Goal: Task Accomplishment & Management: Complete application form

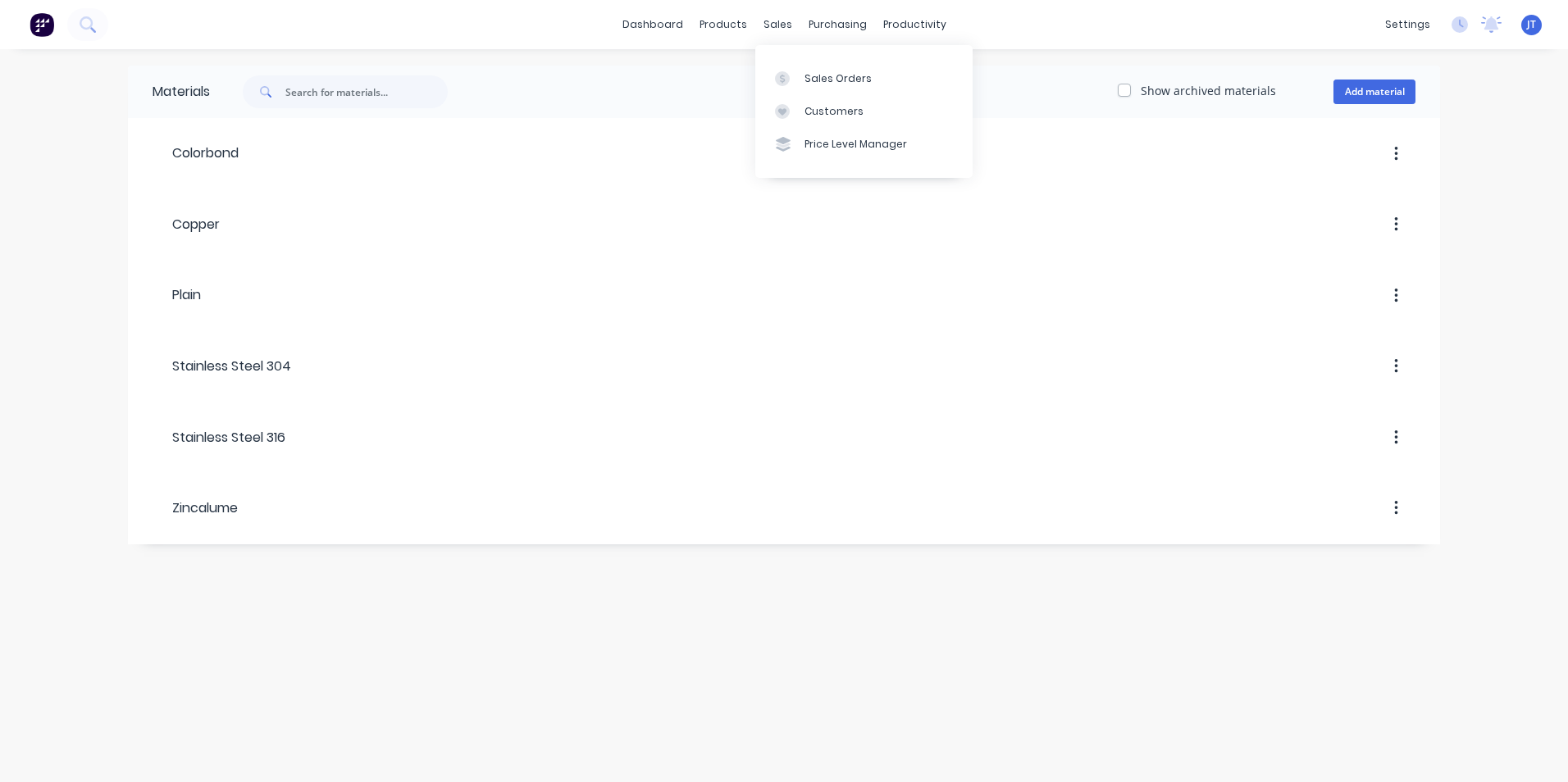
click at [778, 21] on div "sales" at bounding box center [778, 24] width 45 height 25
click at [847, 85] on div "Sales Orders" at bounding box center [838, 78] width 67 height 15
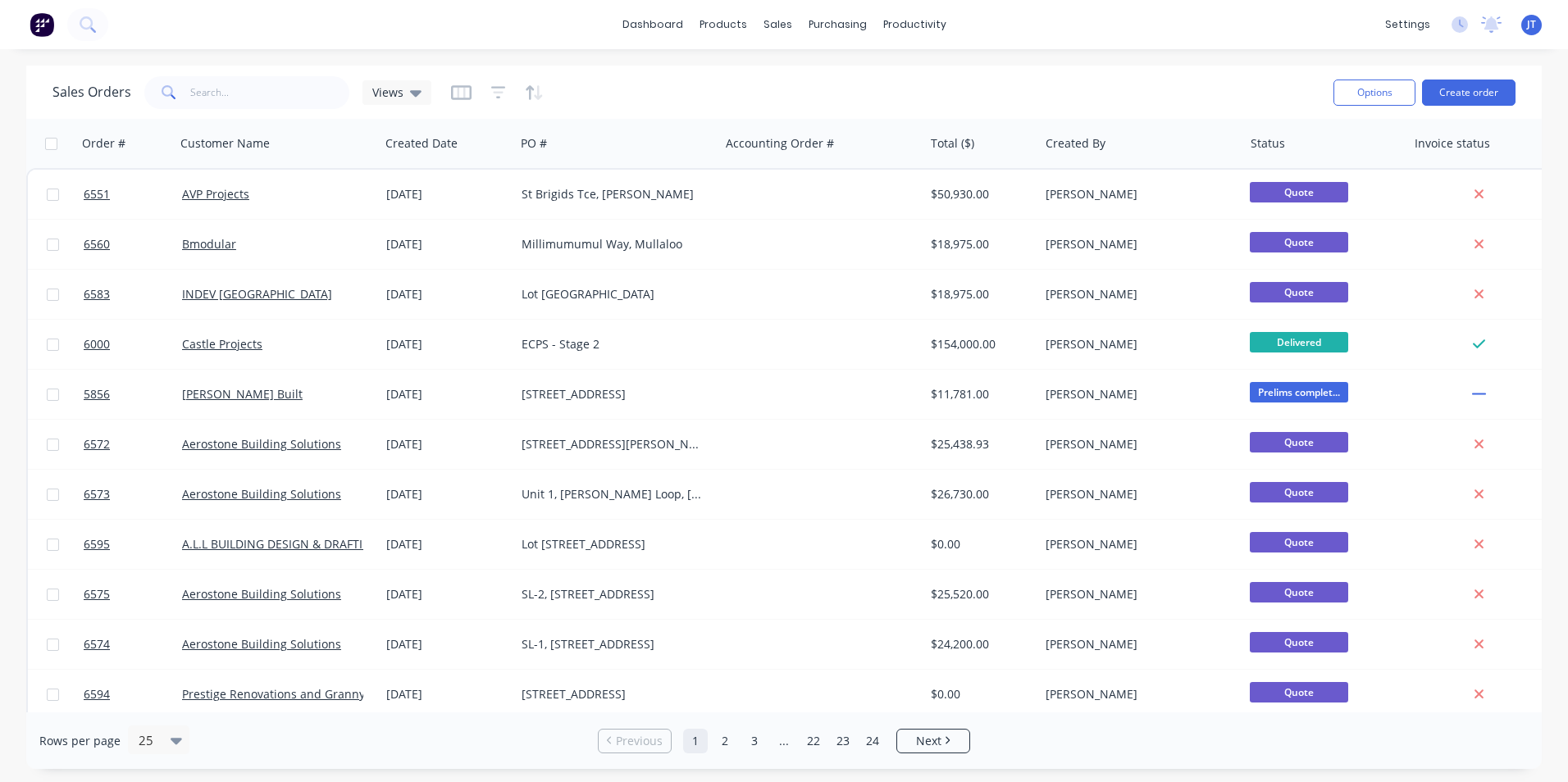
click at [1465, 98] on button "Create order" at bounding box center [1469, 93] width 93 height 27
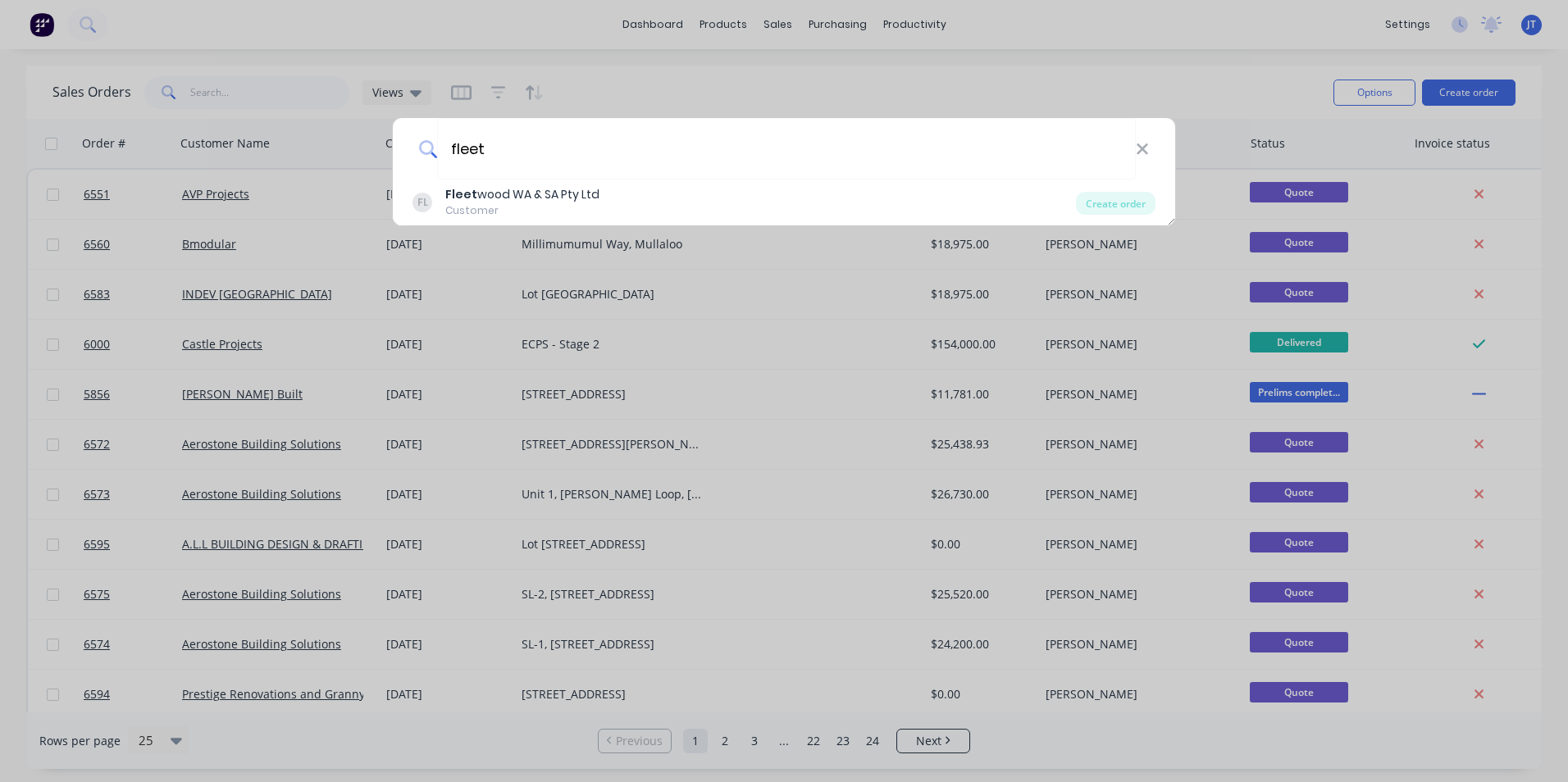
type input "fleet"
click at [585, 207] on div "Customer" at bounding box center [523, 210] width 154 height 15
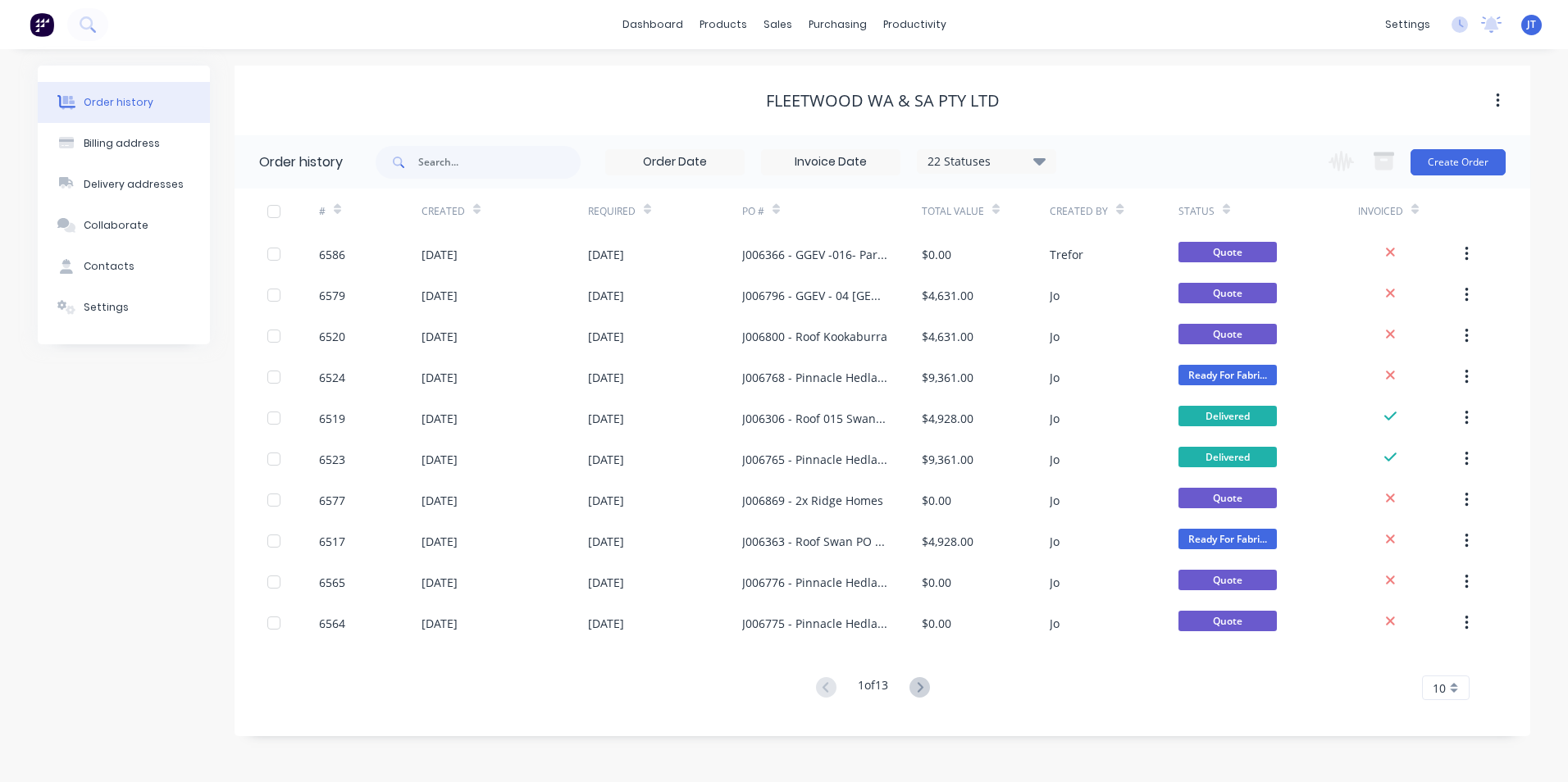
click at [1445, 155] on button "Create Order" at bounding box center [1458, 162] width 95 height 27
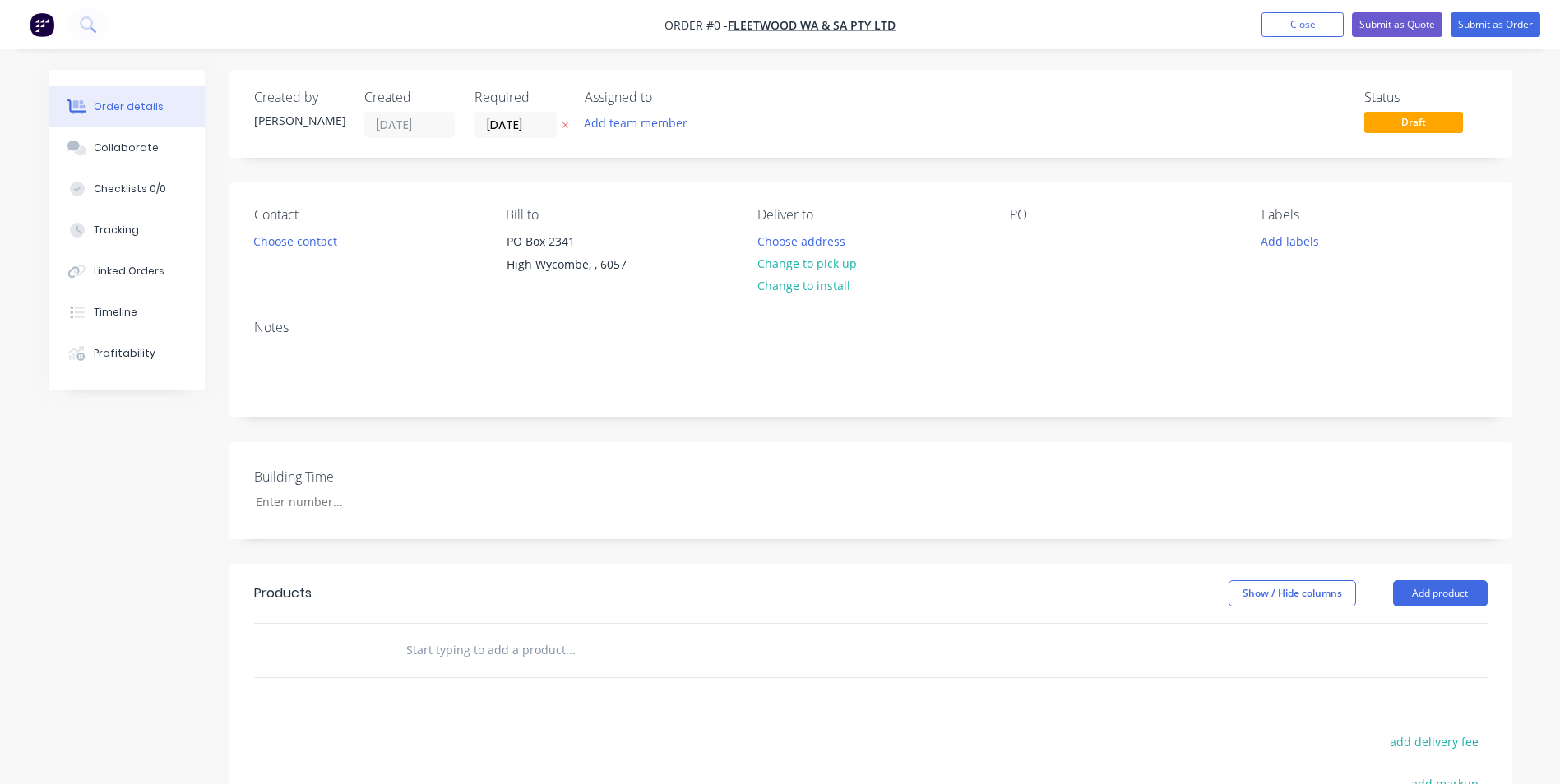
click at [294, 246] on button "Choose contact" at bounding box center [295, 240] width 101 height 22
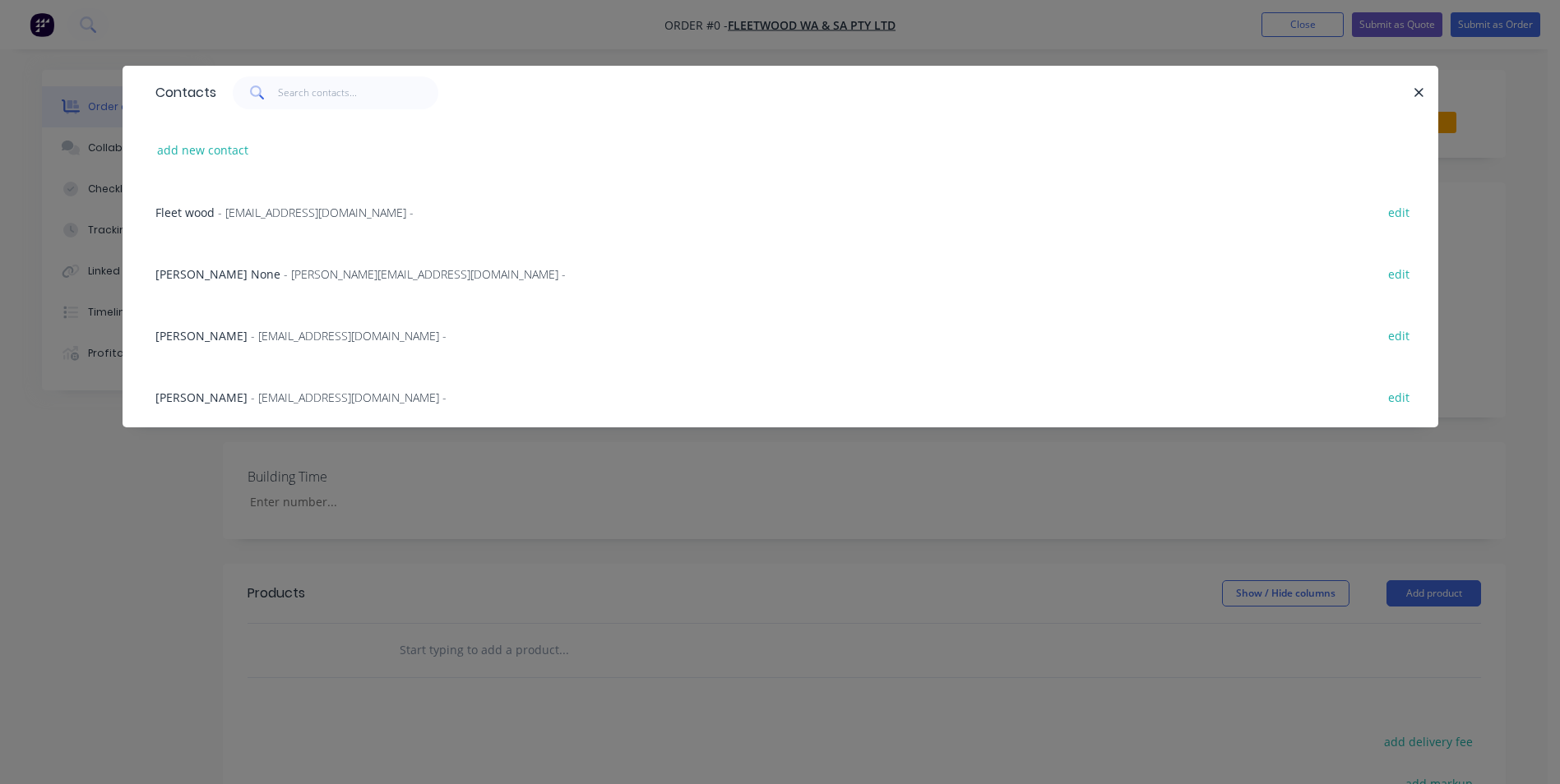
click at [314, 396] on span "- [EMAIL_ADDRESS][DOMAIN_NAME] -" at bounding box center [349, 398] width 196 height 15
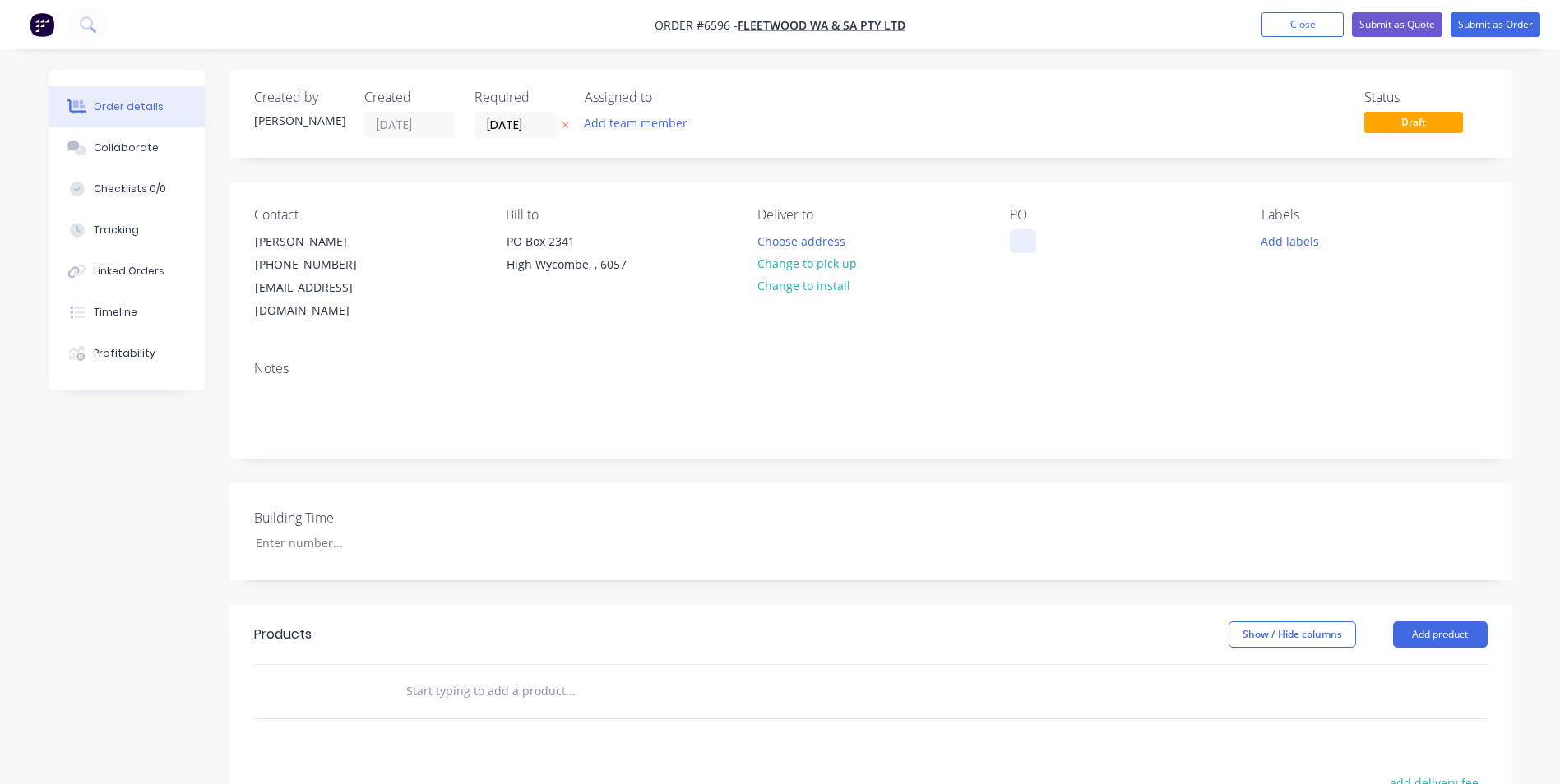
click at [1021, 241] on div at bounding box center [1023, 241] width 27 height 24
click at [522, 361] on div "Notes" at bounding box center [871, 368] width 1234 height 15
click at [1289, 17] on button "Close" at bounding box center [1303, 24] width 82 height 25
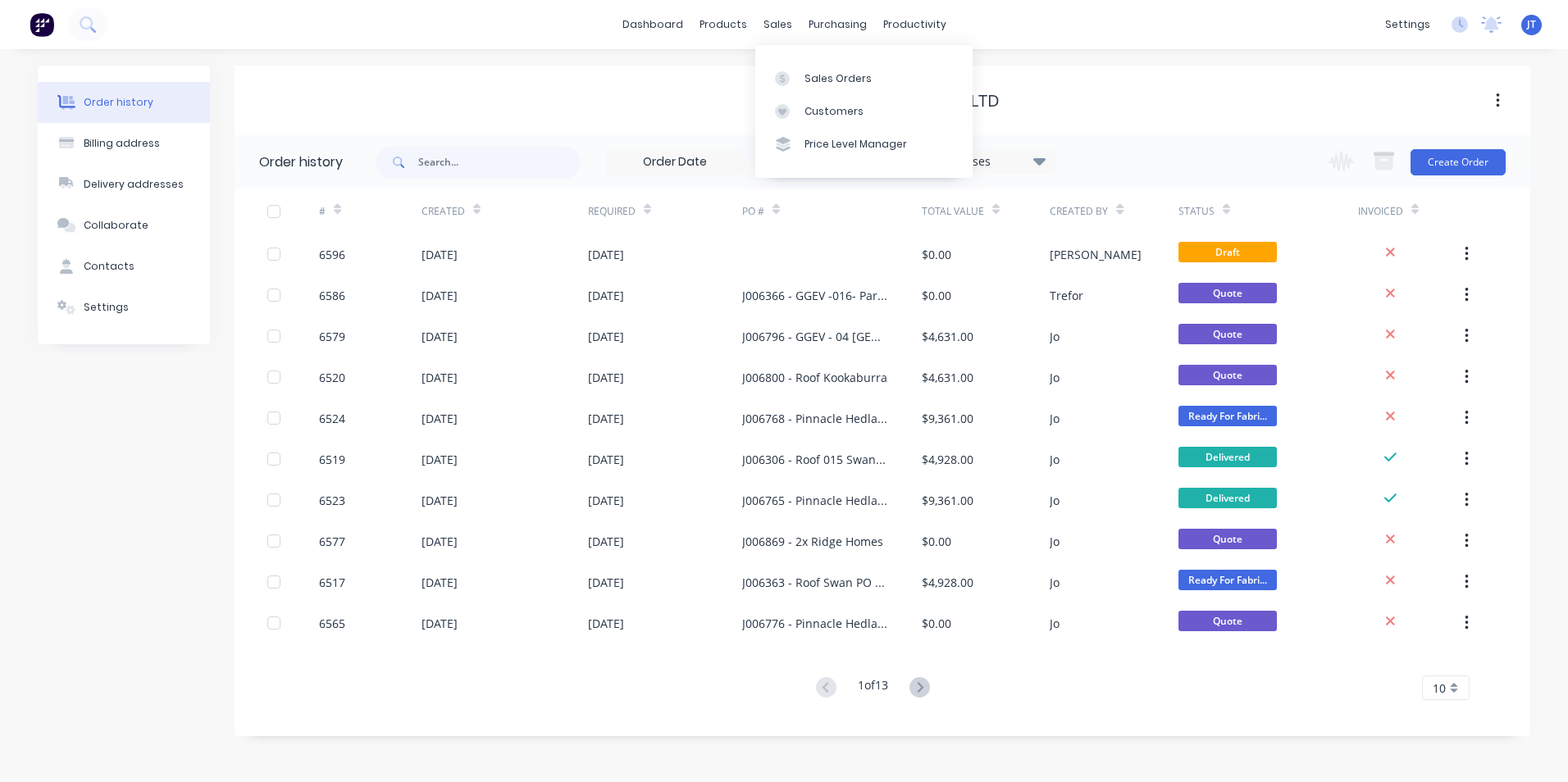
click at [777, 29] on div "sales" at bounding box center [778, 24] width 45 height 25
click at [917, 20] on div "productivity" at bounding box center [914, 24] width 80 height 25
click at [955, 68] on link "Workflow" at bounding box center [979, 78] width 218 height 33
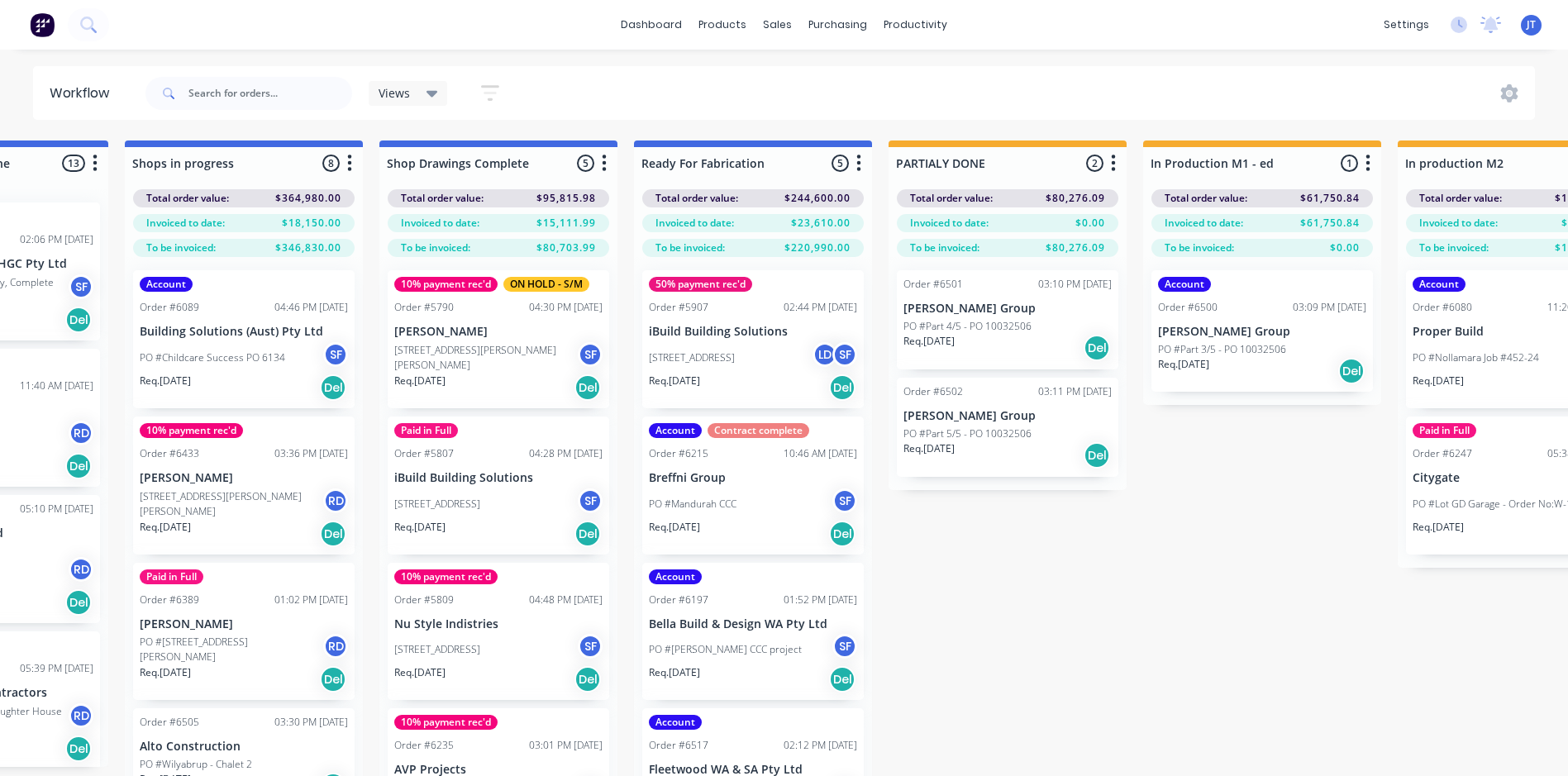
scroll to position [0, 1695]
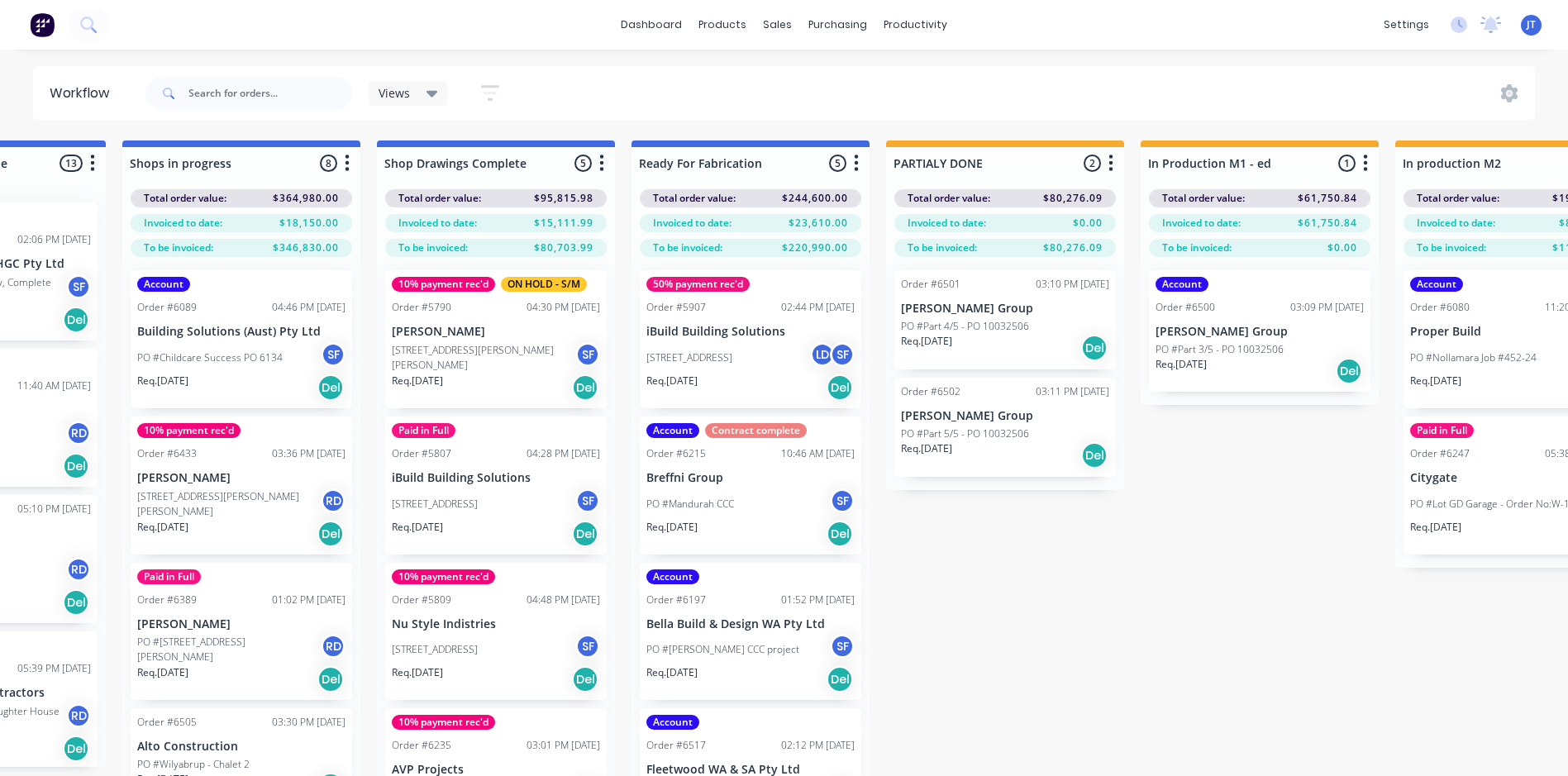
click at [1015, 342] on div "Req. 03/09/25 Del" at bounding box center [1004, 348] width 208 height 28
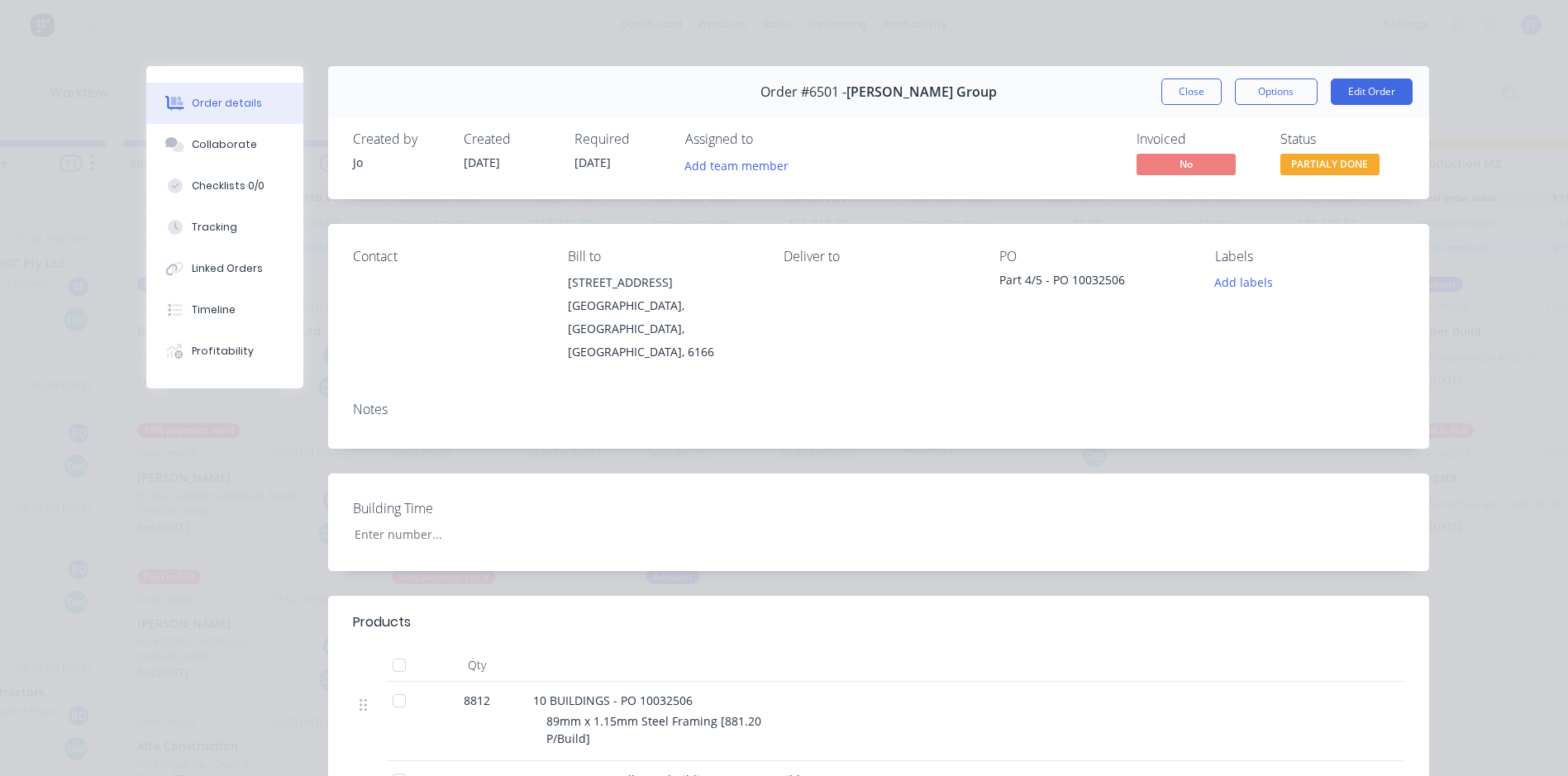
click at [214, 145] on div "Collaborate" at bounding box center [224, 144] width 66 height 15
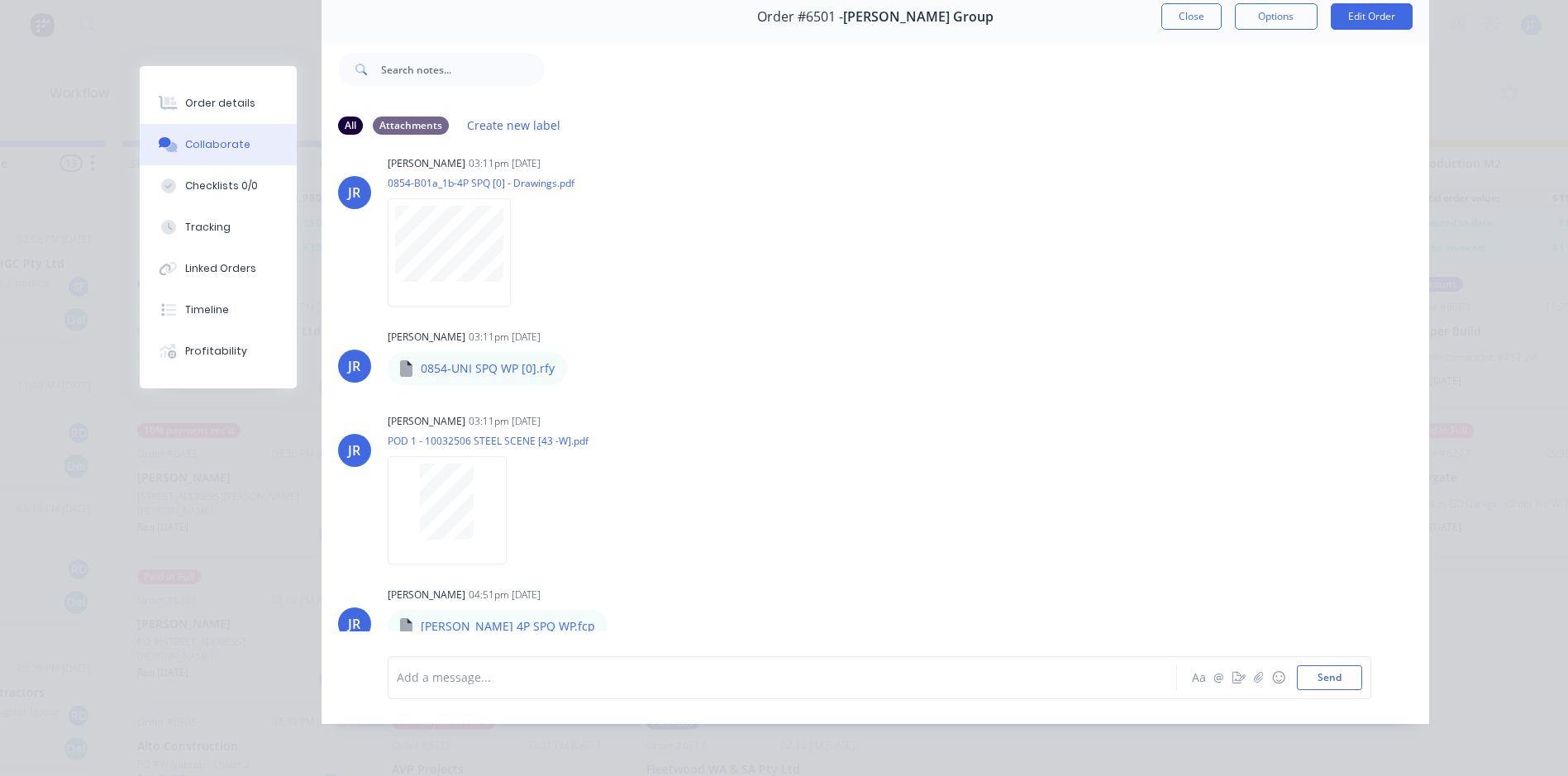
scroll to position [87, 0]
click at [0, 0] on div "Labels Download Delete" at bounding box center [0, 0] width 0 height 0
click at [0, 0] on icon "button" at bounding box center [0, 0] width 0 height 0
click at [0, 0] on button "Download" at bounding box center [0, 0] width 0 height 0
click at [1490, 653] on div "Order details Collaborate Checklists 0/0 Tracking Linked Orders Timeline Profit…" at bounding box center [784, 388] width 1568 height 776
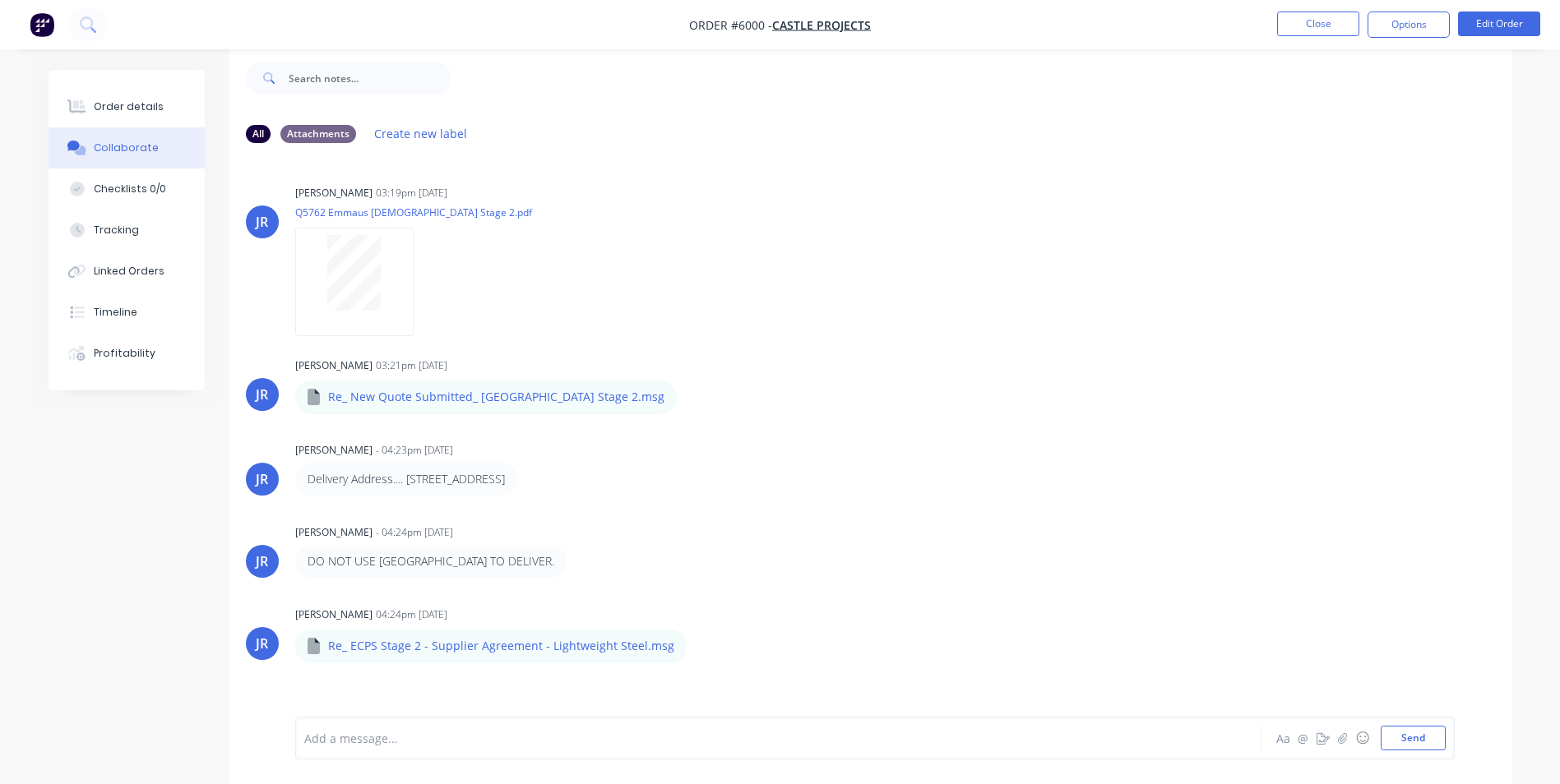
scroll to position [1281, 0]
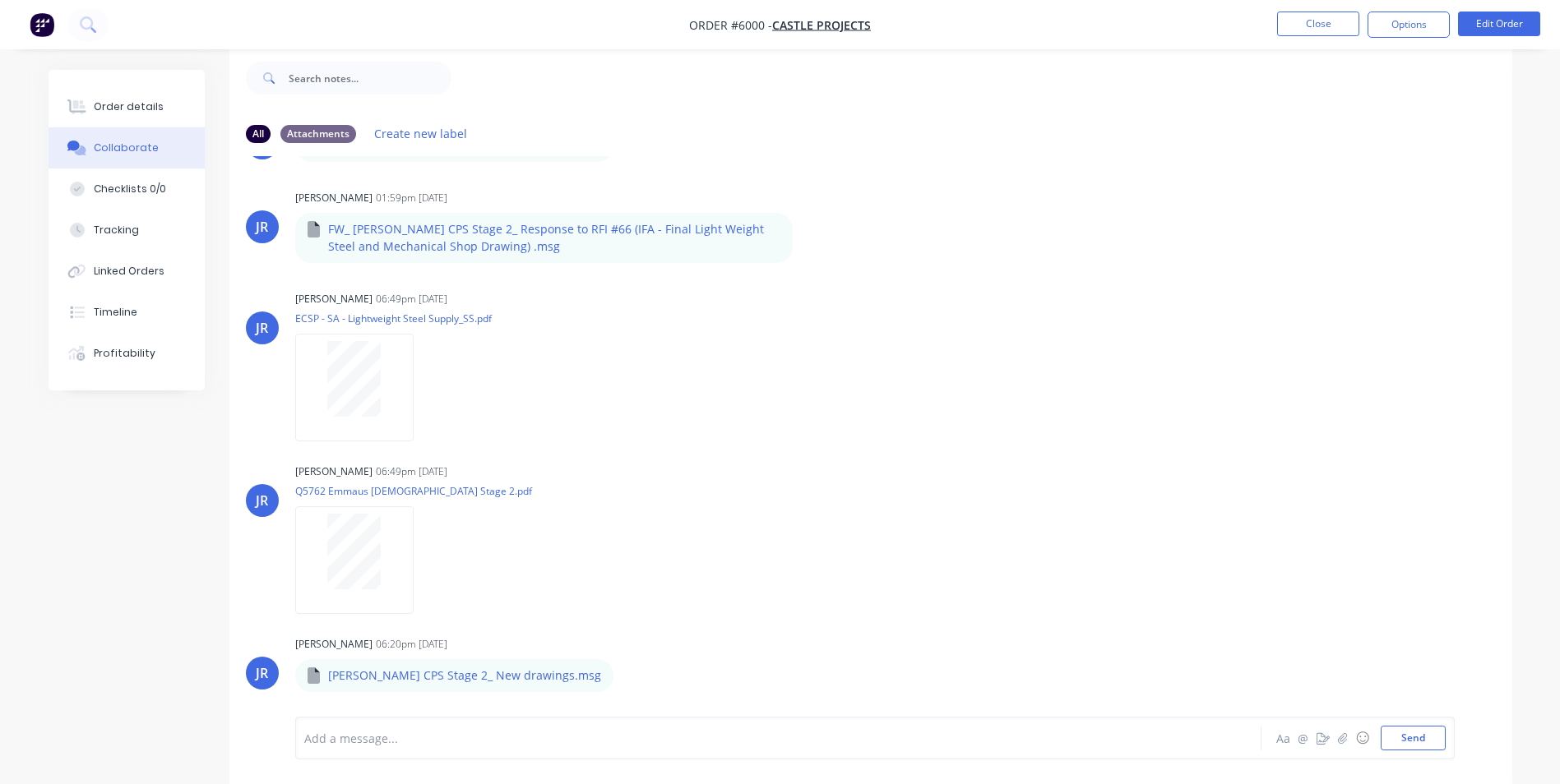
click at [148, 100] on div "Order details" at bounding box center [128, 106] width 70 height 15
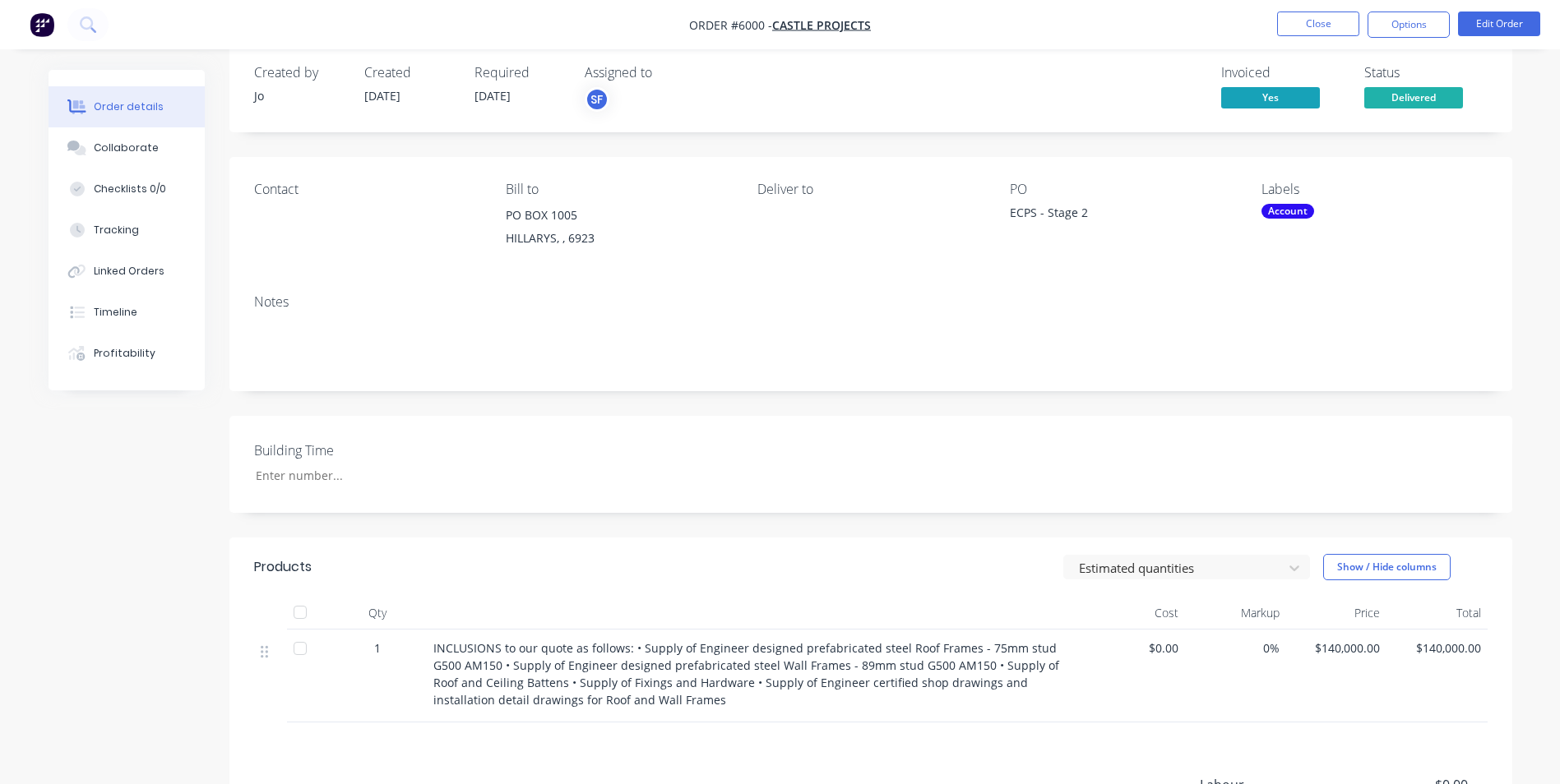
click at [1339, 27] on button "Close" at bounding box center [1319, 23] width 82 height 25
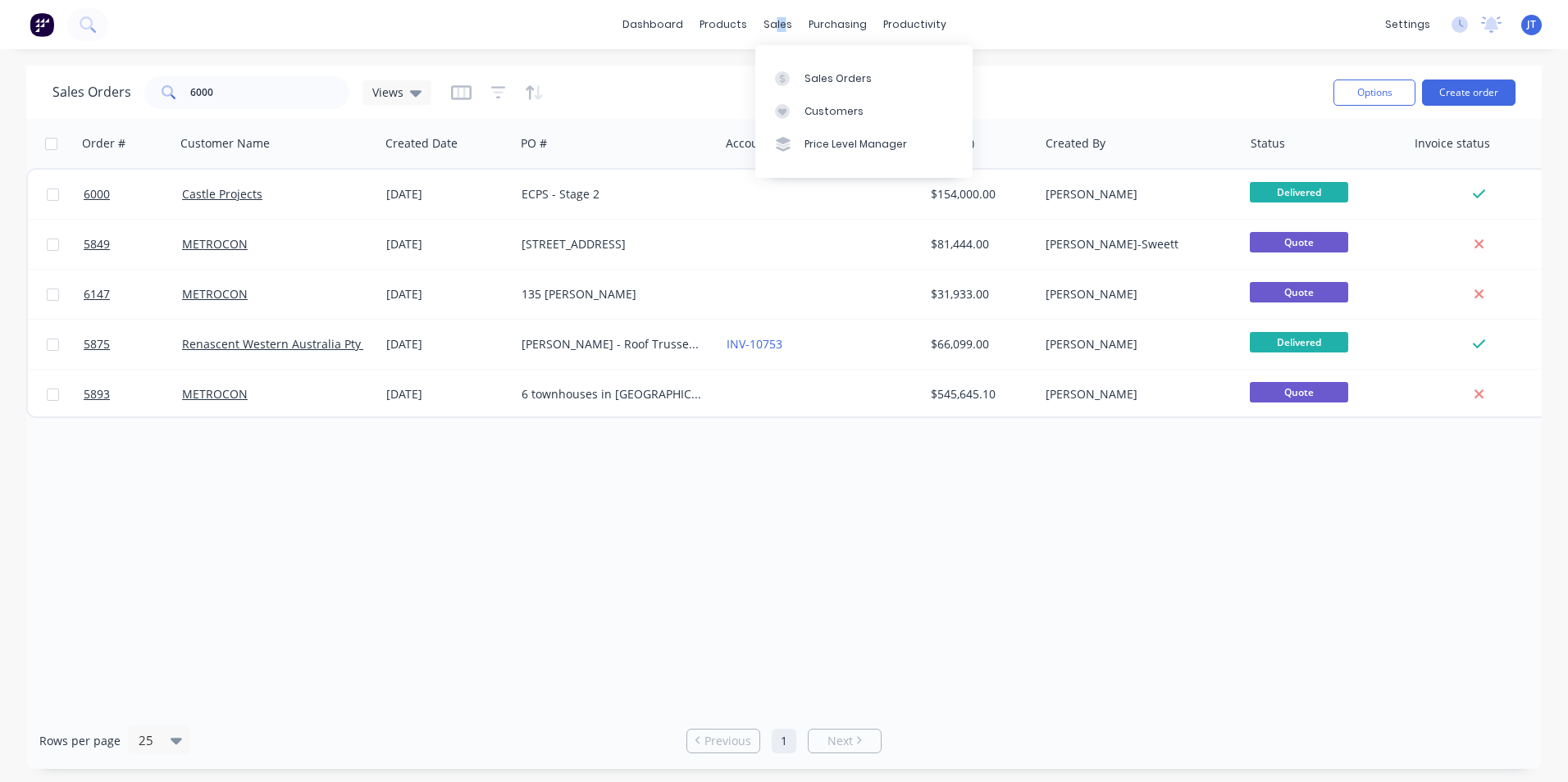
click at [776, 20] on div "sales" at bounding box center [778, 24] width 45 height 25
drag, startPoint x: 776, startPoint y: 20, endPoint x: 928, endPoint y: 75, distance: 161.6
click at [928, 75] on link "Sales Orders" at bounding box center [865, 78] width 218 height 33
click at [844, 88] on link "Sales Orders" at bounding box center [865, 78] width 218 height 33
click at [817, 76] on div "Sales Orders" at bounding box center [838, 78] width 67 height 15
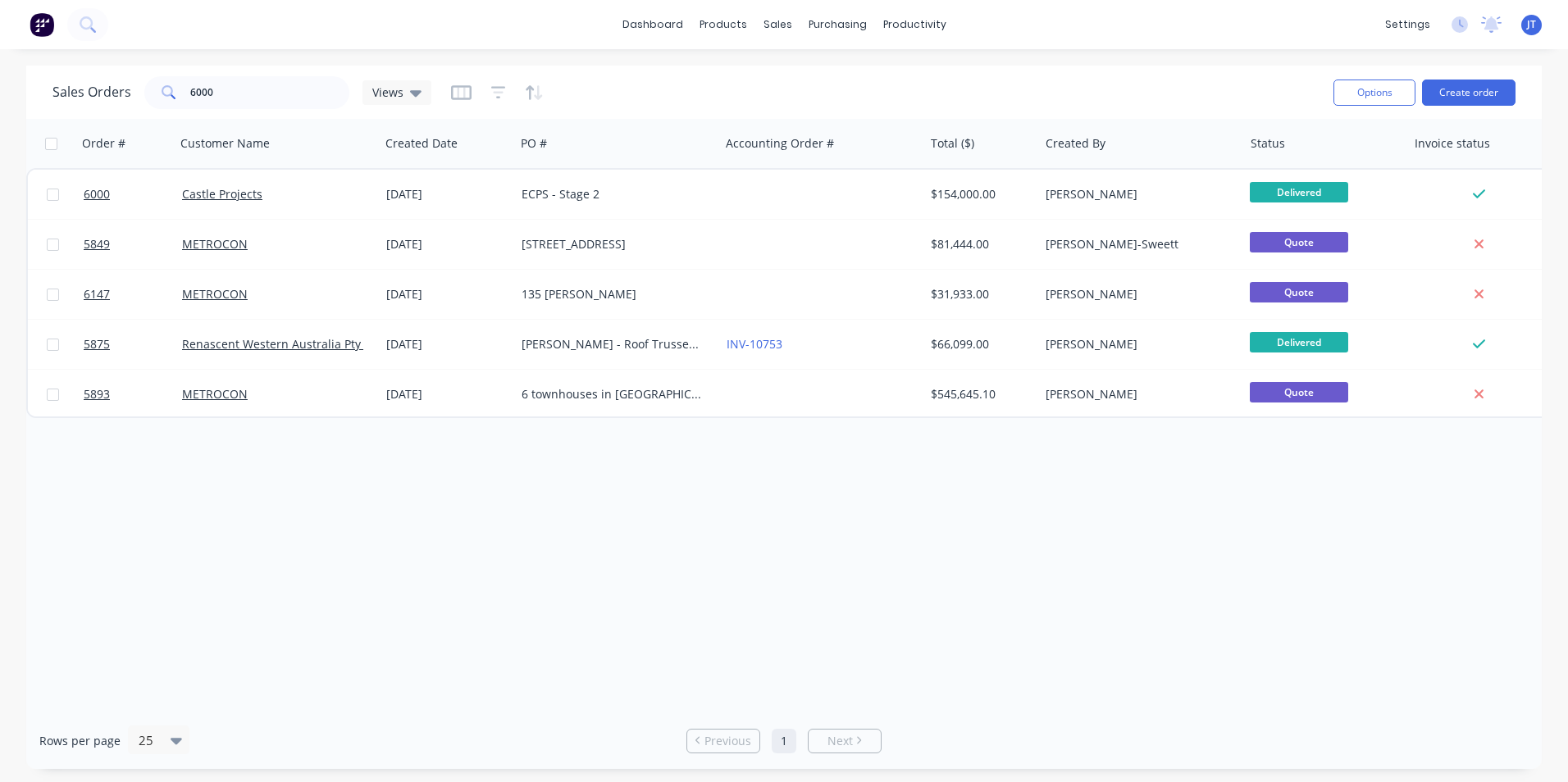
drag, startPoint x: 640, startPoint y: 519, endPoint x: 648, endPoint y: 518, distance: 8.1
click at [640, 518] on div "Order # Customer Name Created Date PO # Accounting Order # Total ($) Created By…" at bounding box center [784, 415] width 1516 height 594
click at [817, 85] on div "Sales Orders" at bounding box center [838, 78] width 67 height 15
click at [436, 484] on div "Order # Customer Name Created Date PO # Accounting Order # Total ($) Created By…" at bounding box center [784, 415] width 1516 height 594
drag, startPoint x: 244, startPoint y: 94, endPoint x: 31, endPoint y: 93, distance: 213.0
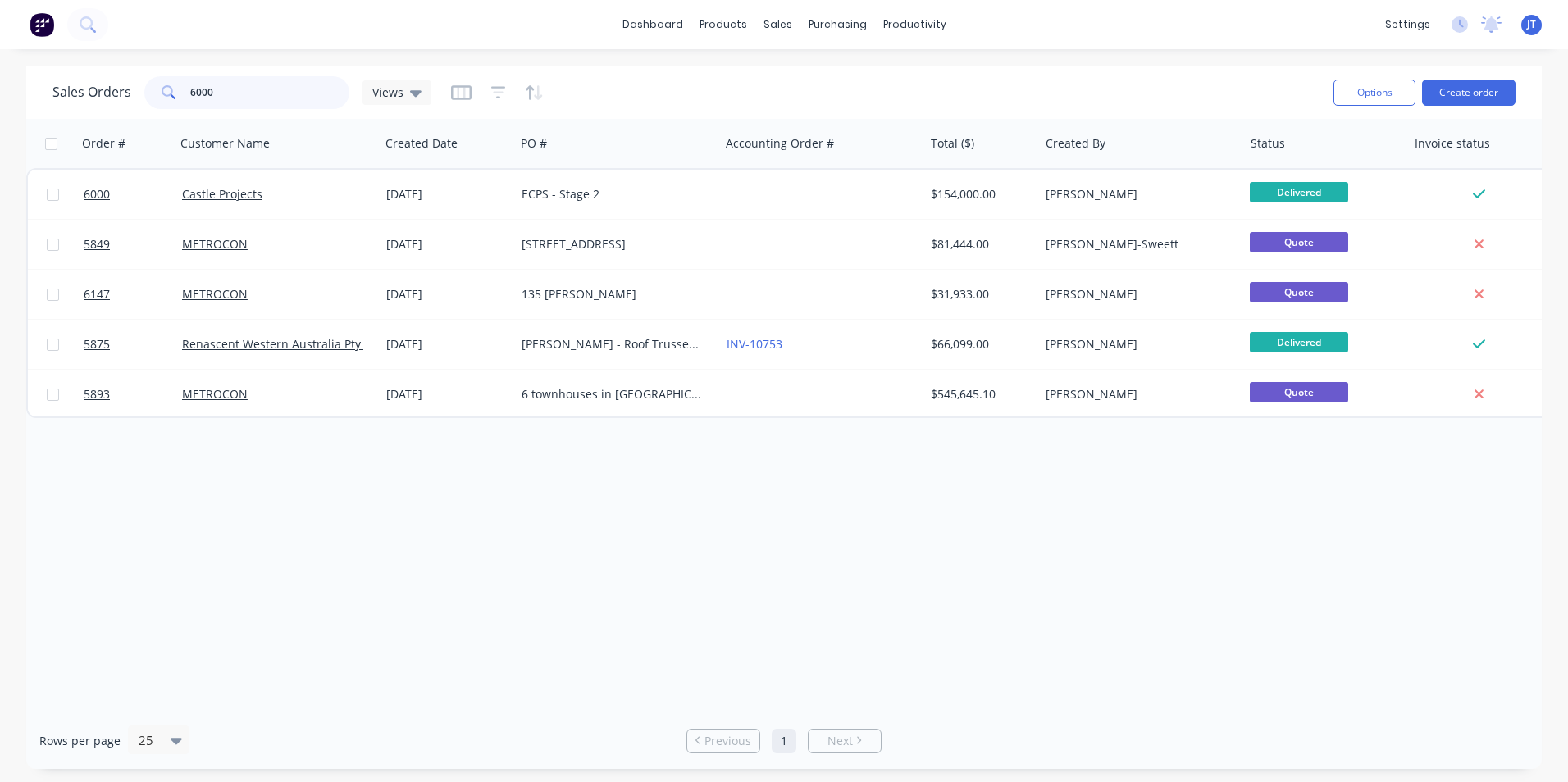
click at [31, 93] on div "Sales Orders 6000 Views Options Create order" at bounding box center [784, 93] width 1516 height 53
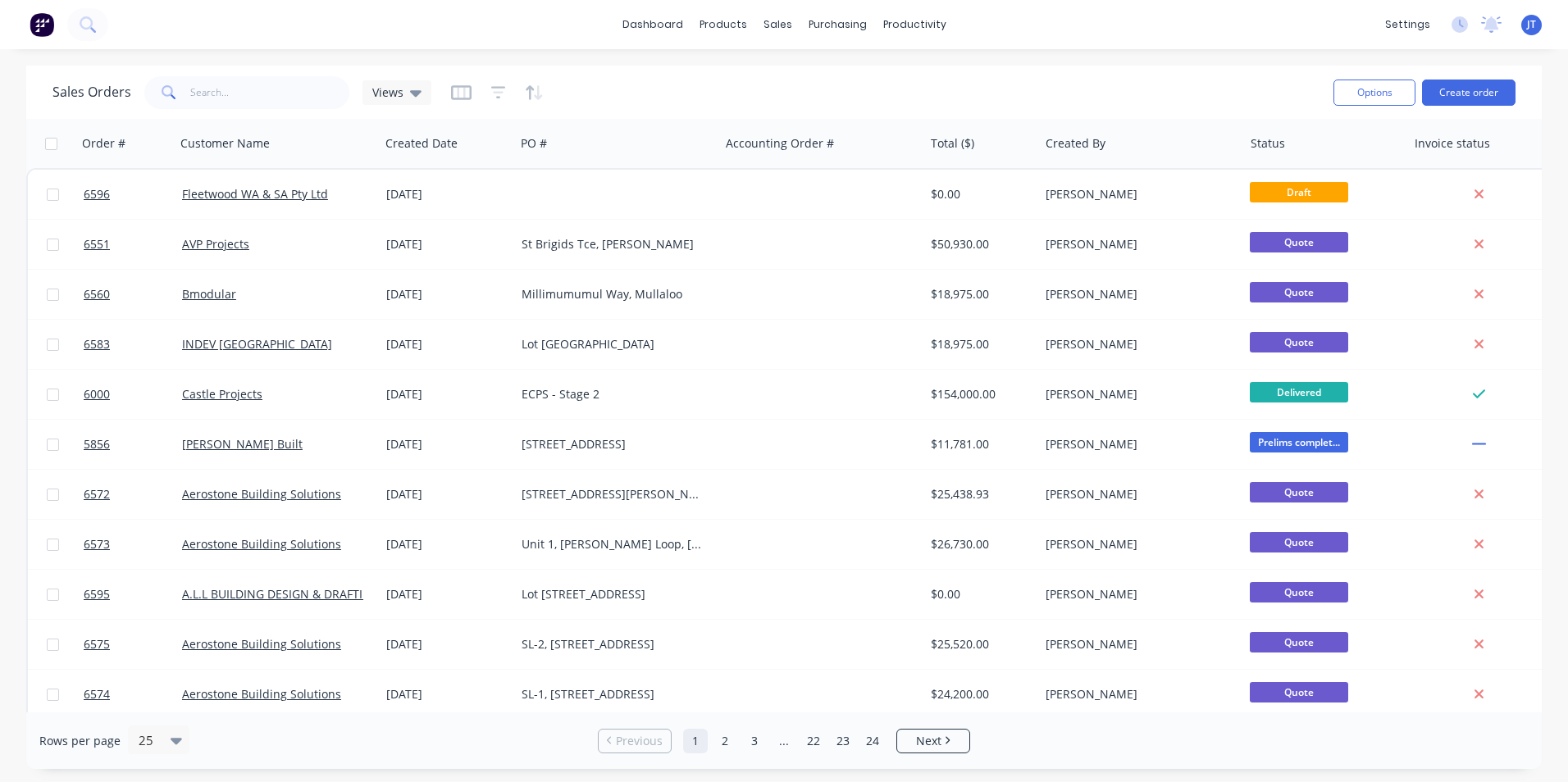
click at [98, 198] on span "6596" at bounding box center [97, 194] width 27 height 16
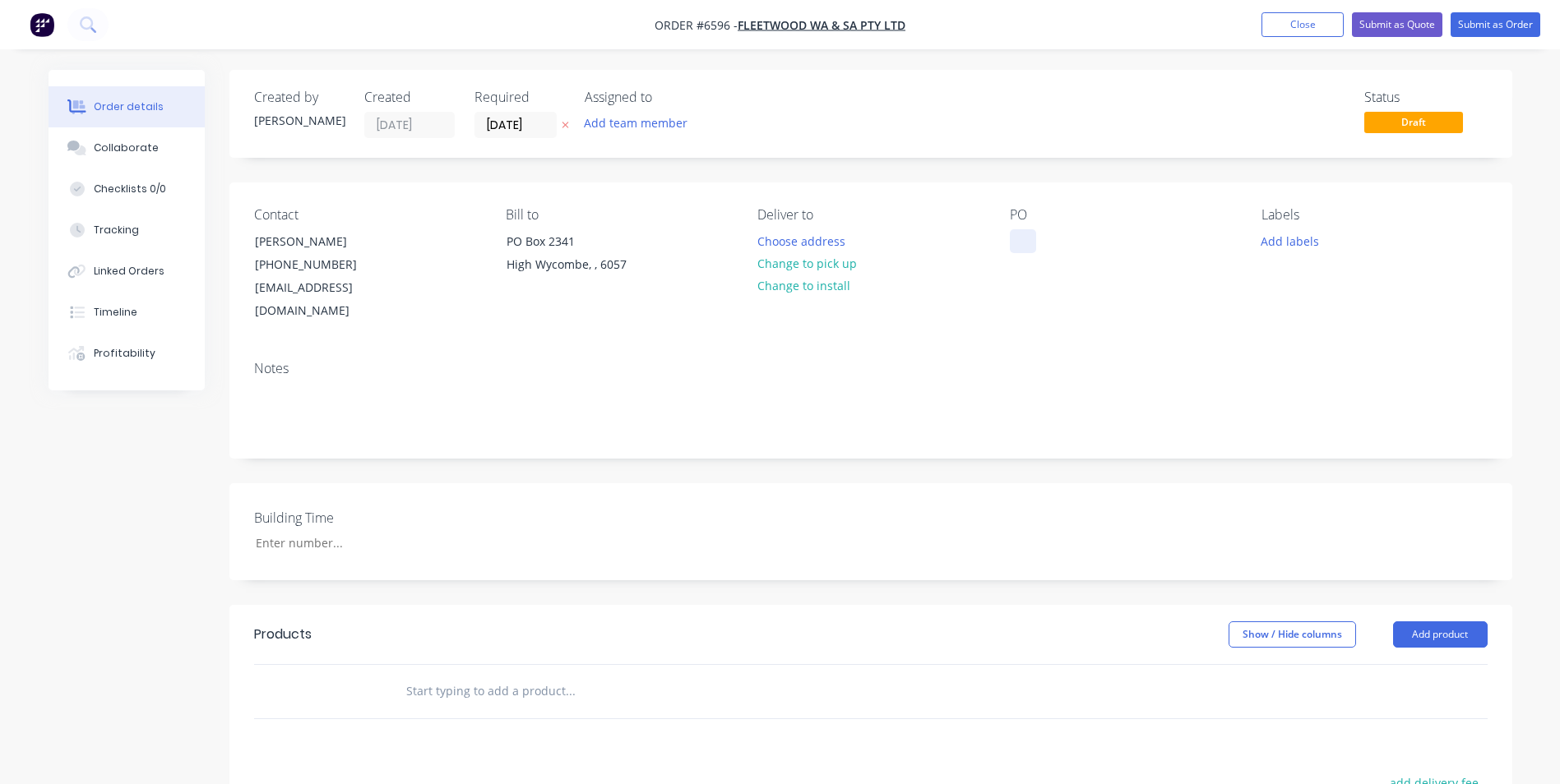
click at [1027, 234] on div at bounding box center [1023, 241] width 27 height 24
click at [1022, 244] on div at bounding box center [1023, 241] width 27 height 24
click at [498, 677] on input "text" at bounding box center [570, 691] width 329 height 33
type input "quote"
click at [537, 727] on button "Add quote to order" at bounding box center [659, 753] width 493 height 52
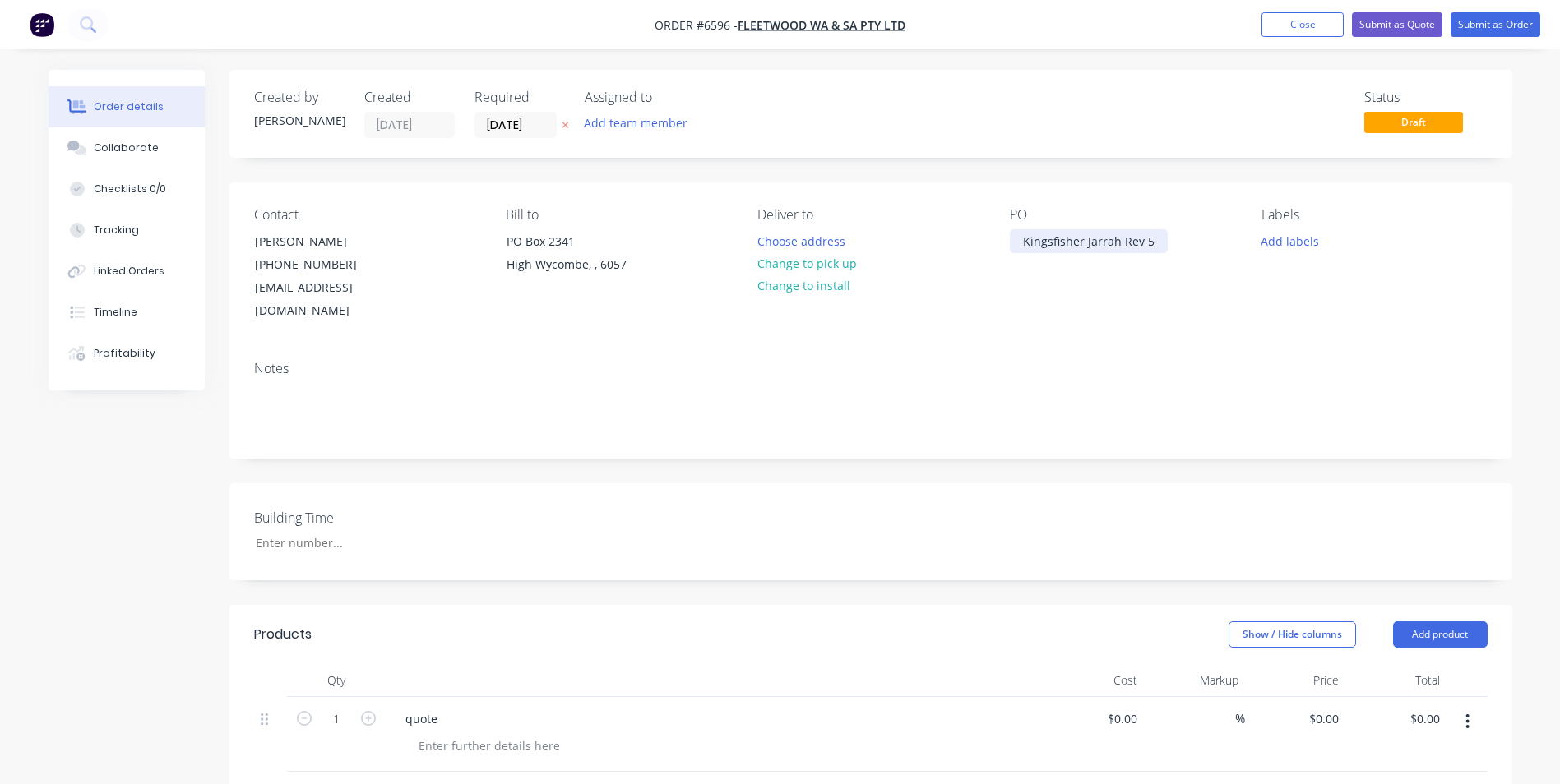
click at [1149, 241] on div "Kingsfisher Jarrah Rev 5" at bounding box center [1089, 241] width 158 height 24
click at [125, 144] on div "Collaborate" at bounding box center [126, 148] width 65 height 15
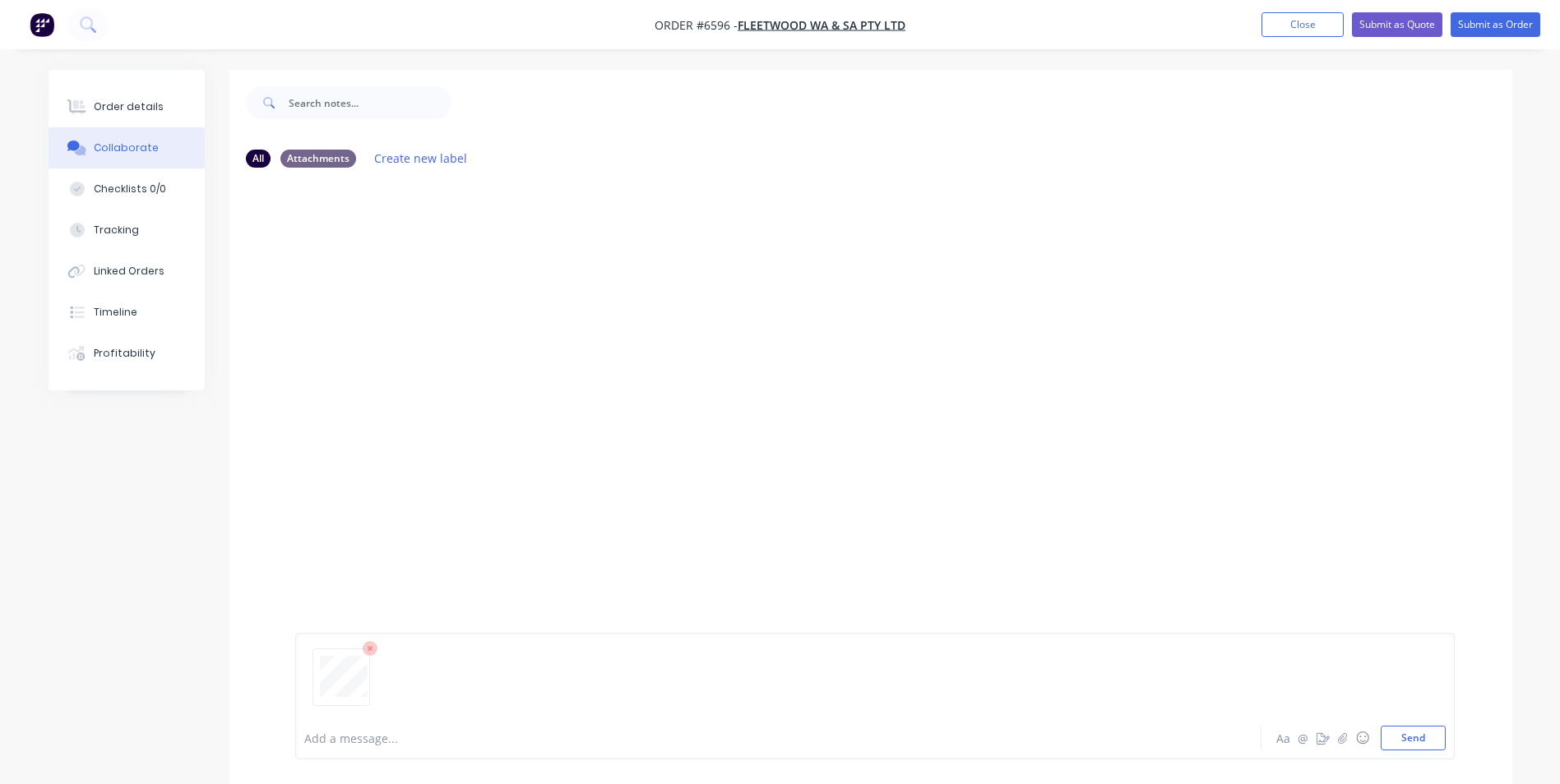
click at [1423, 741] on button "Send" at bounding box center [1413, 738] width 65 height 25
click at [1343, 364] on div "JT You 07:09pm [DATE] Site 01_KINGFISHER_JARRAH RL OPTION B_Rev 5.pdf Labels Do…" at bounding box center [870, 449] width 1283 height 536
click at [1418, 742] on button "Send" at bounding box center [1413, 738] width 65 height 25
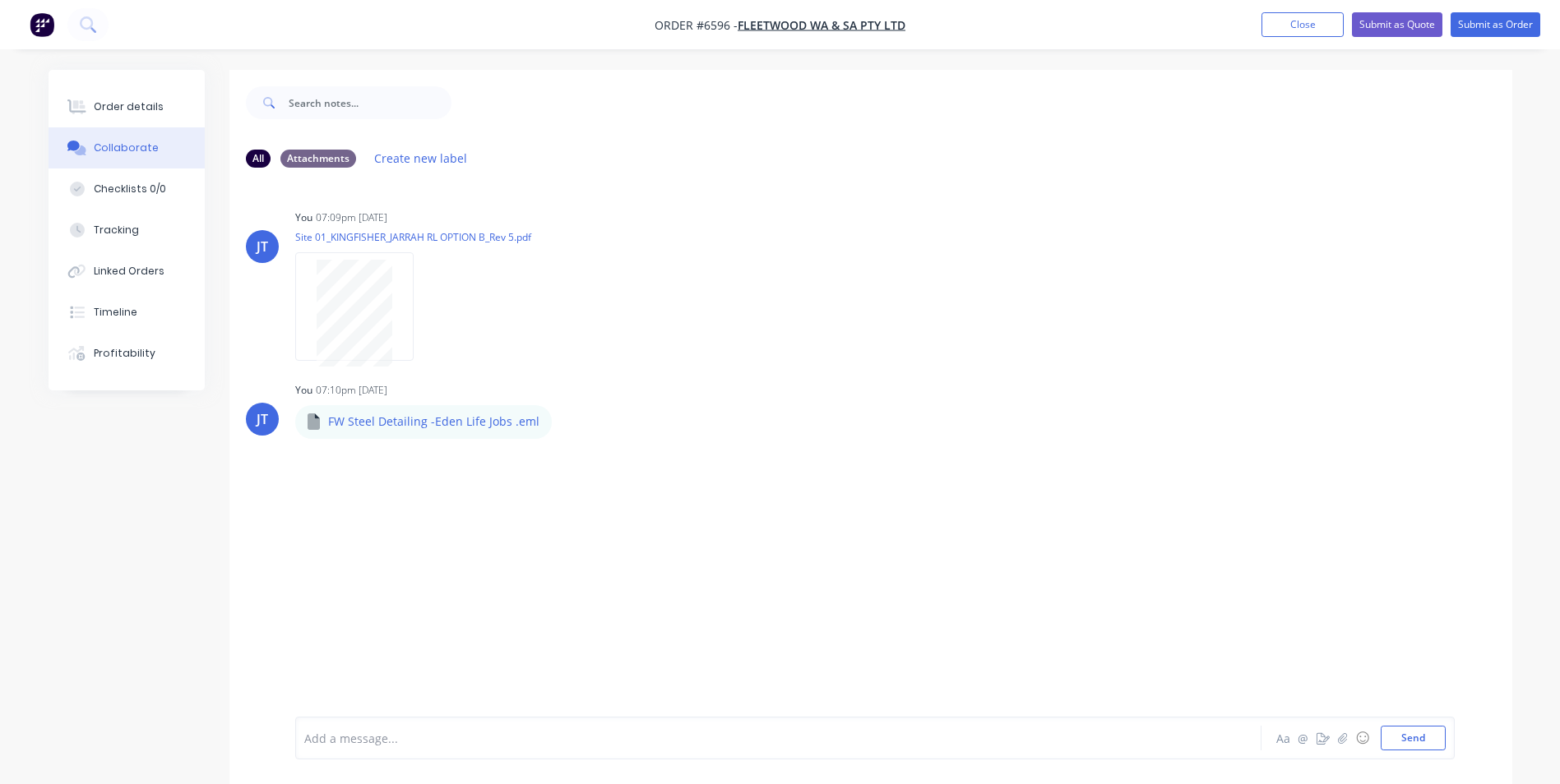
click at [869, 629] on div "JT You 07:09pm [DATE] Site 01_KINGFISHER_JARRAH RL OPTION B_Rev 5.pdf Labels Do…" at bounding box center [870, 449] width 1283 height 536
click at [824, 564] on div "JT You 07:09pm [DATE] Site 01_KINGFISHER_JARRAH RL OPTION B_Rev 5.pdf Labels Do…" at bounding box center [870, 449] width 1283 height 536
click at [93, 89] on button "Order details" at bounding box center [126, 107] width 156 height 41
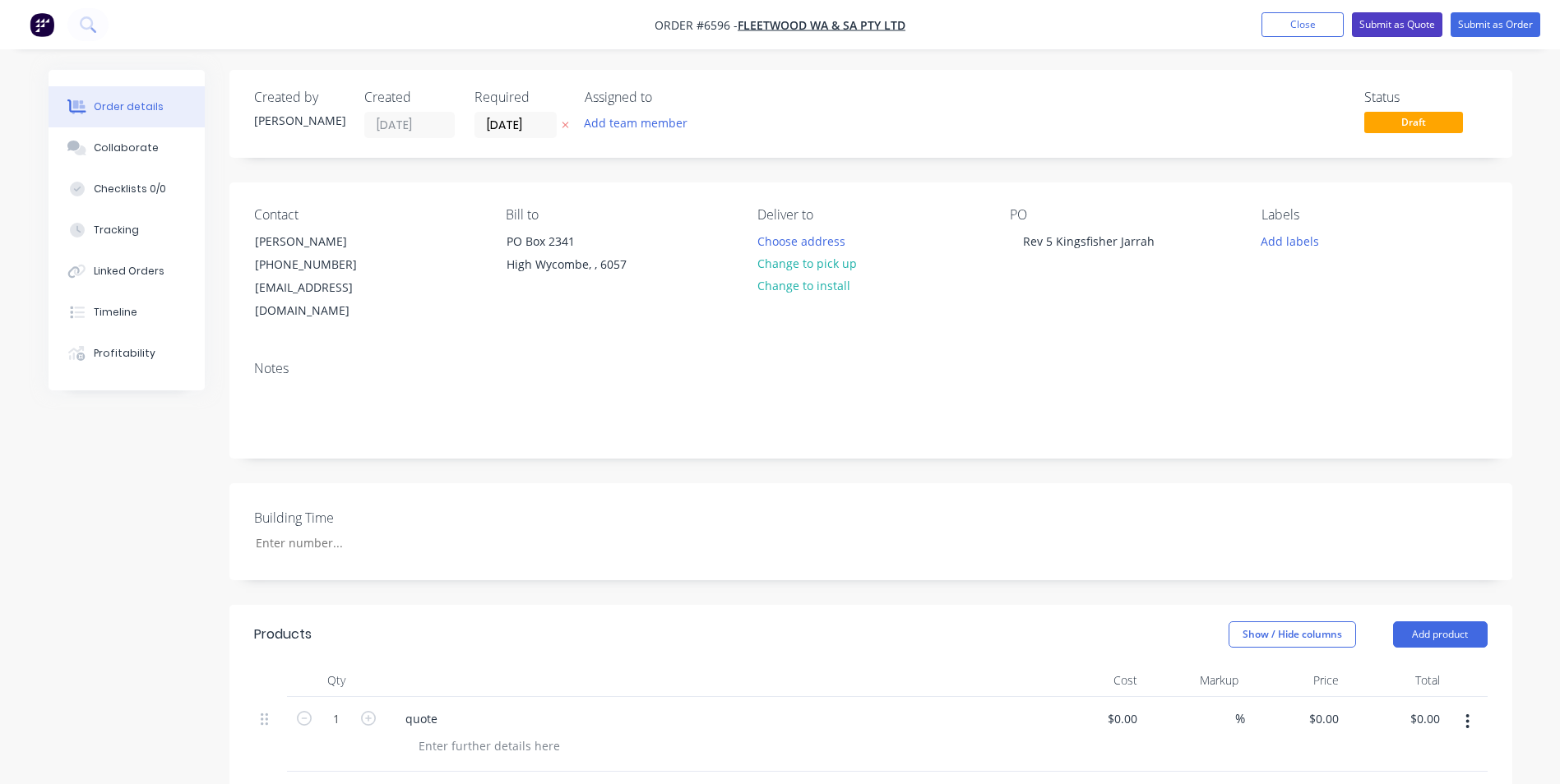
click at [1407, 23] on button "Submit as Quote" at bounding box center [1397, 24] width 90 height 25
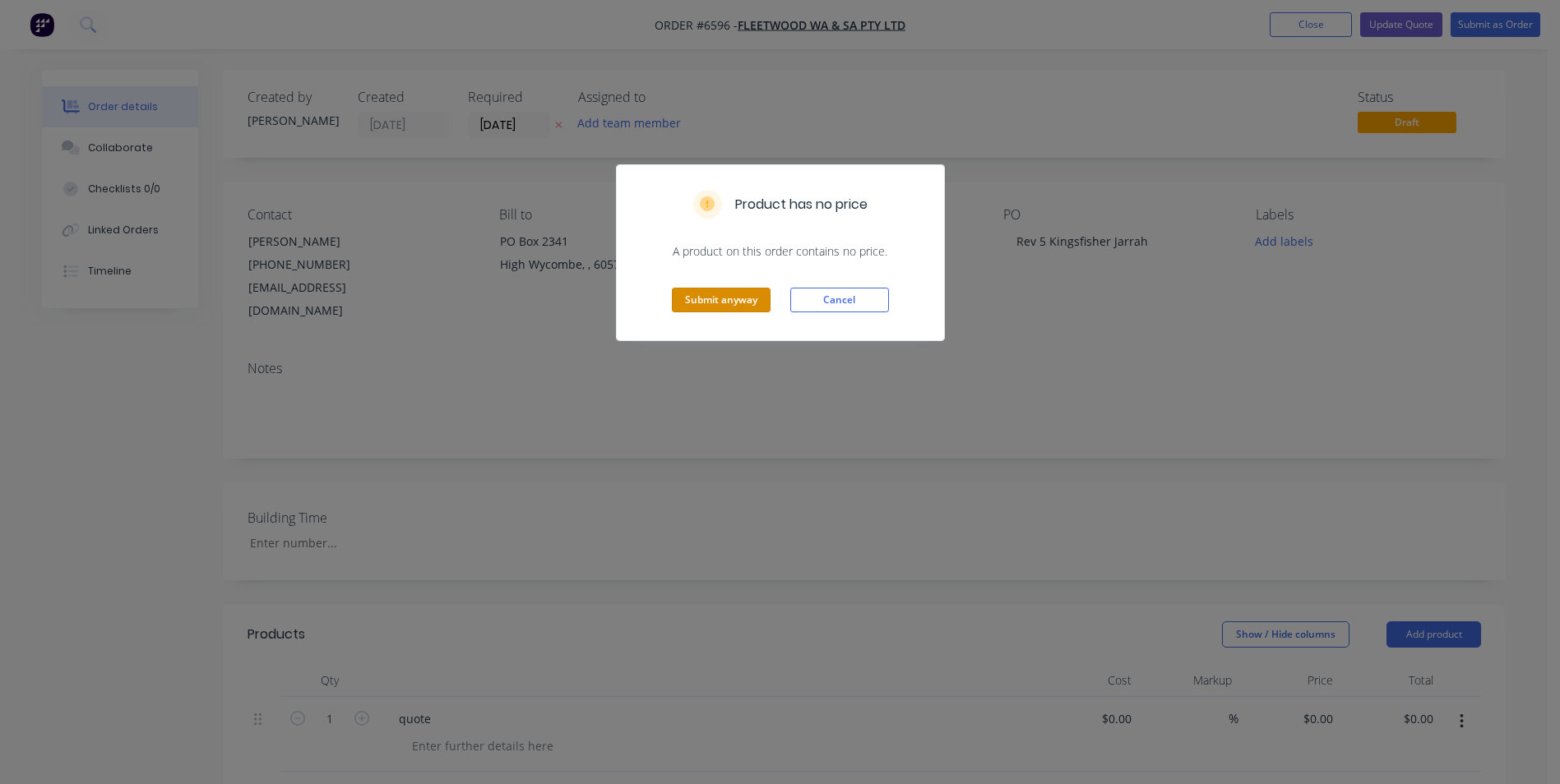
click at [741, 309] on button "Submit anyway" at bounding box center [721, 300] width 99 height 25
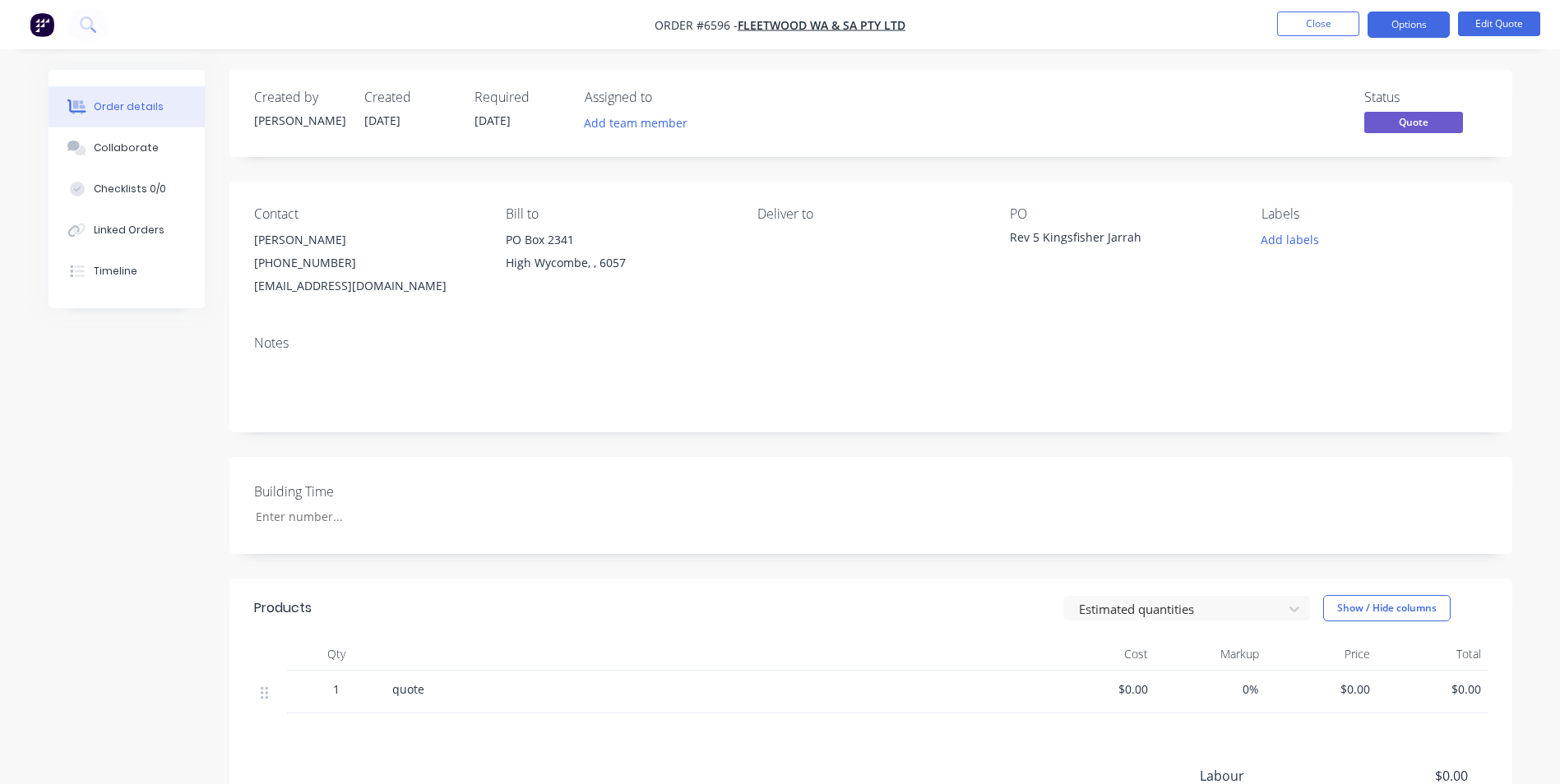
click at [1303, 27] on button "Close" at bounding box center [1319, 23] width 82 height 25
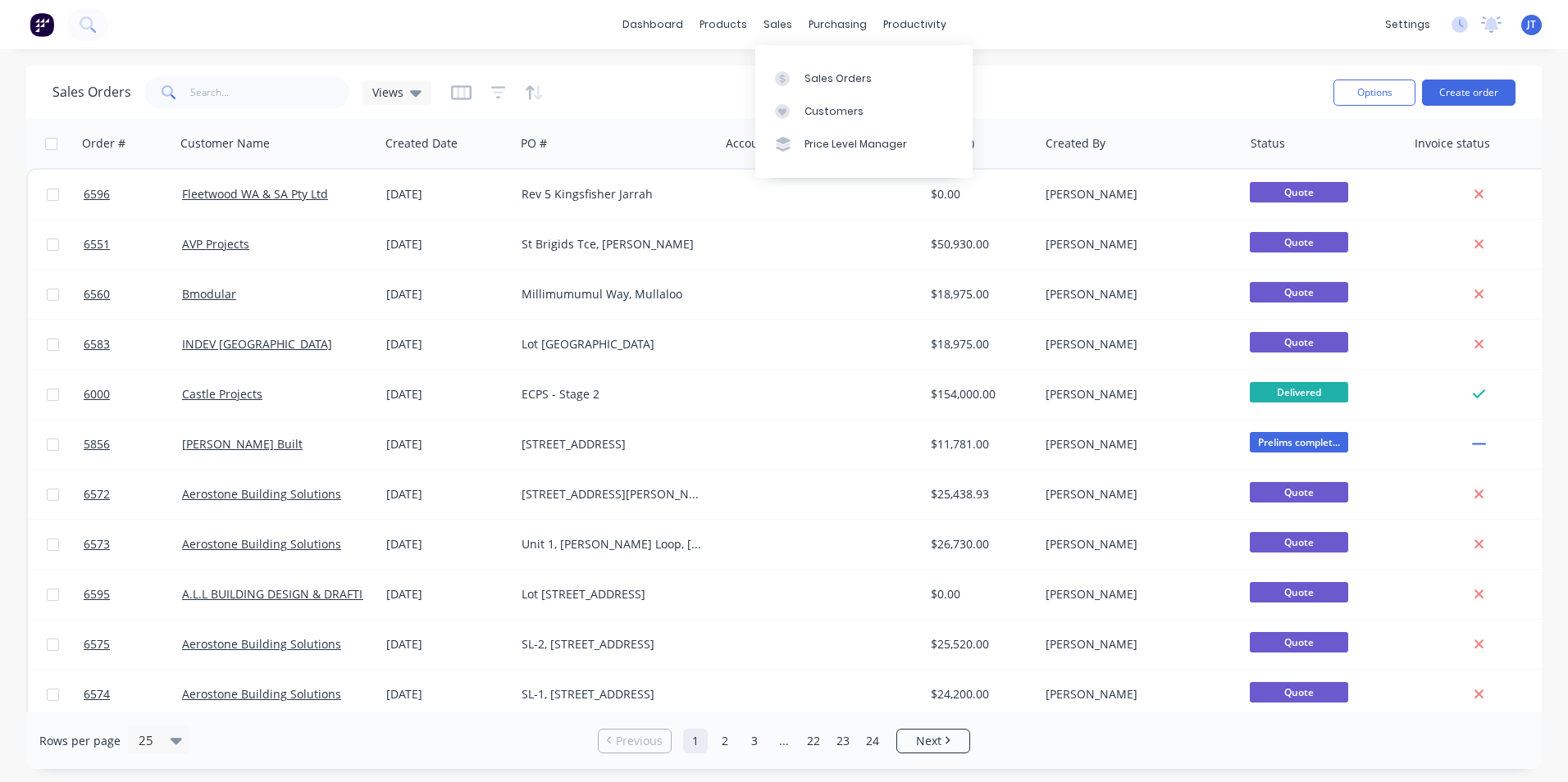
click at [783, 22] on div "sales" at bounding box center [778, 24] width 45 height 25
click at [1460, 87] on button "Create order" at bounding box center [1469, 93] width 93 height 27
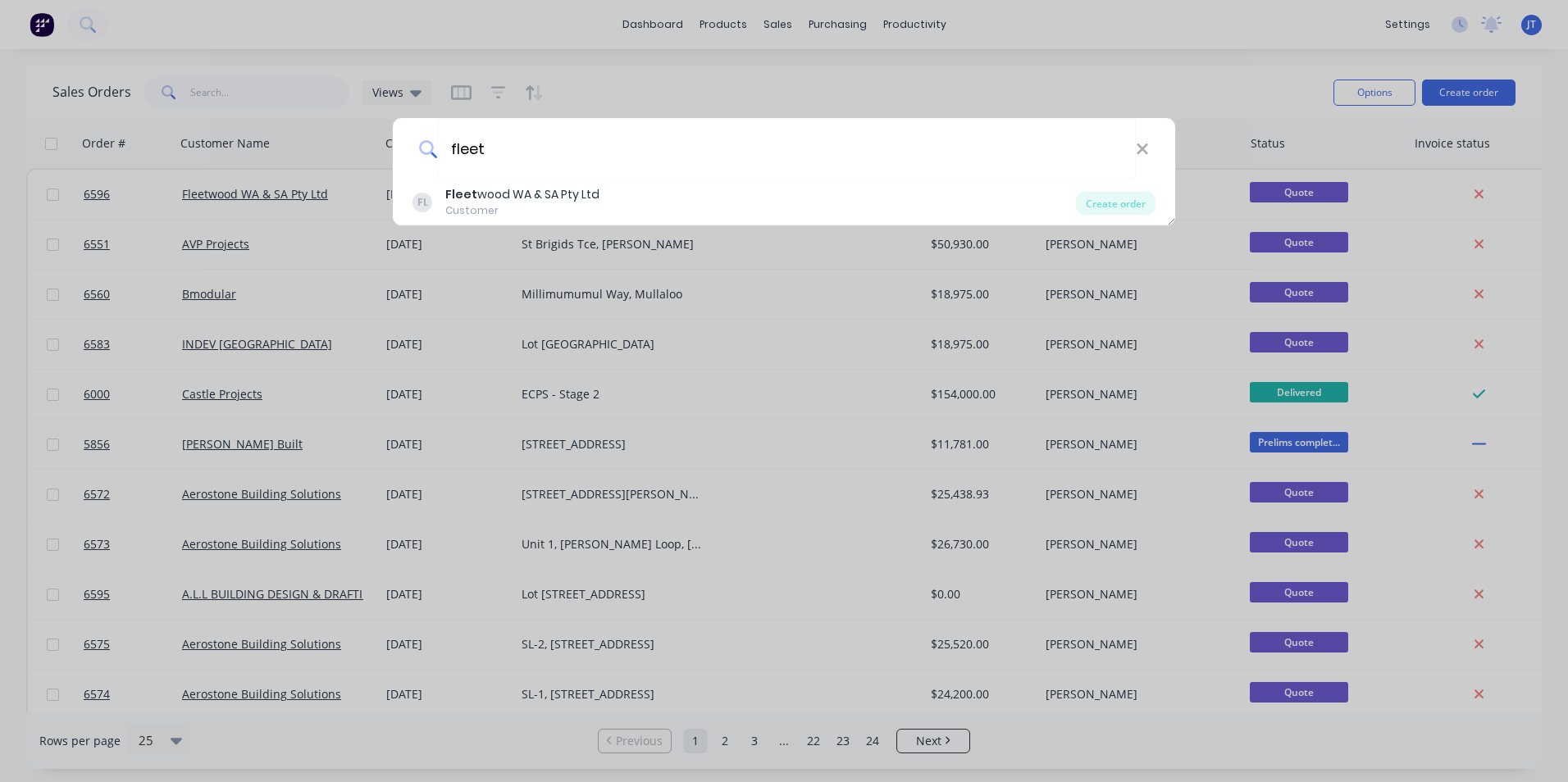
type input "fleet"
click at [531, 201] on div "Fleet wood WA & SA Pty Ltd" at bounding box center [523, 194] width 154 height 17
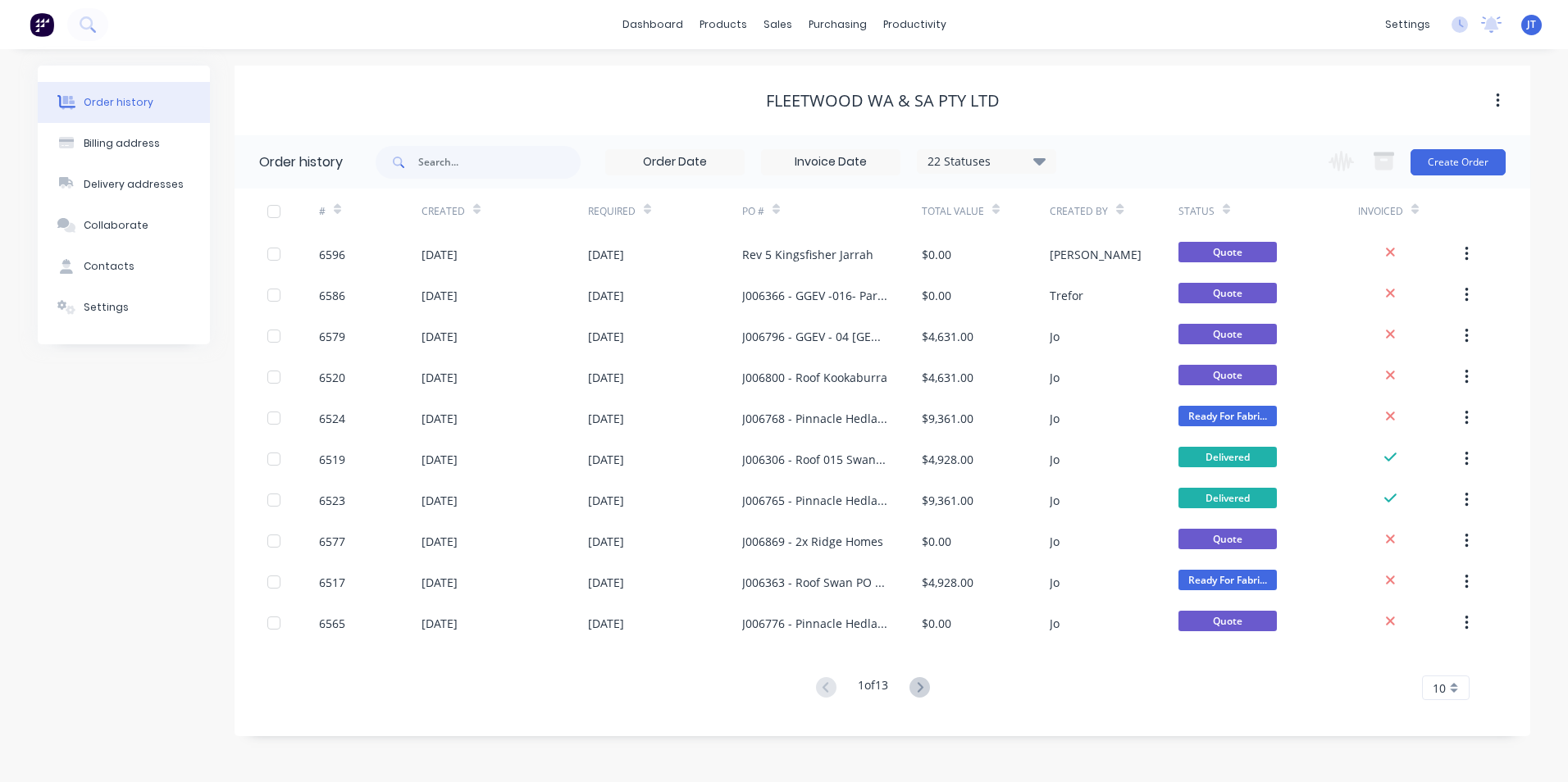
click at [1454, 157] on button "Create Order" at bounding box center [1458, 162] width 95 height 27
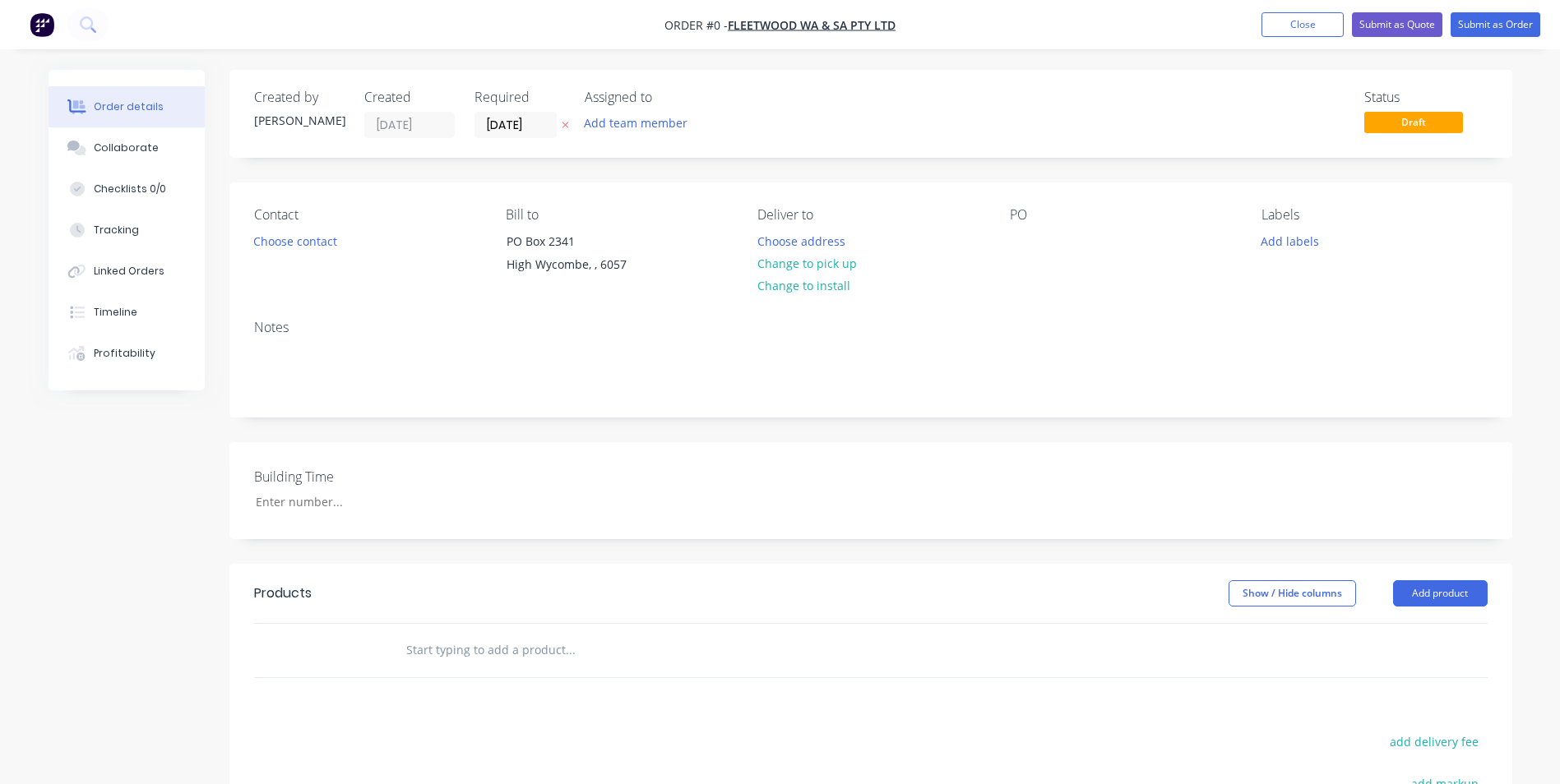
click at [321, 236] on button "Choose contact" at bounding box center [295, 240] width 101 height 22
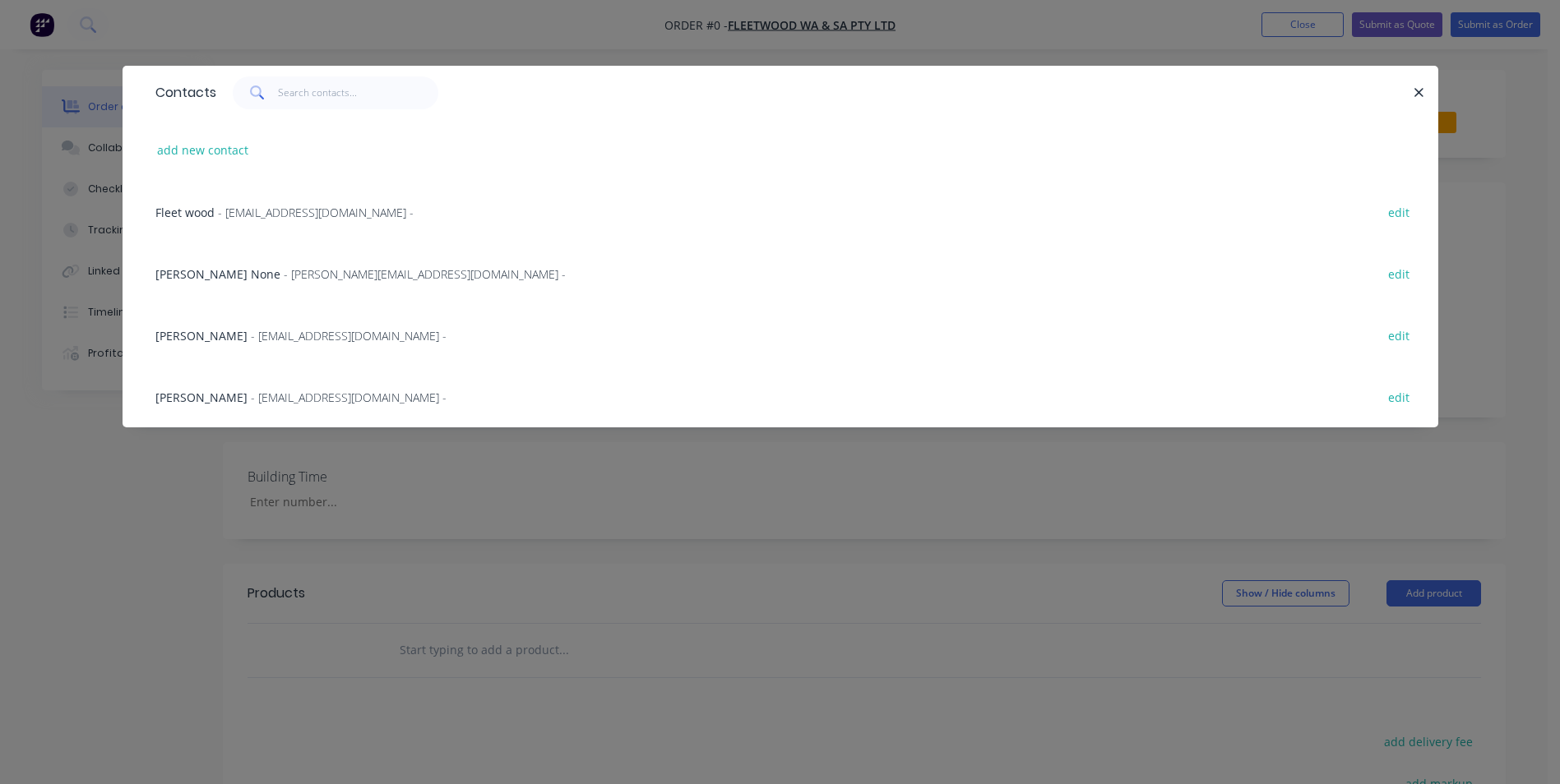
click at [204, 398] on span "[PERSON_NAME]" at bounding box center [201, 398] width 92 height 15
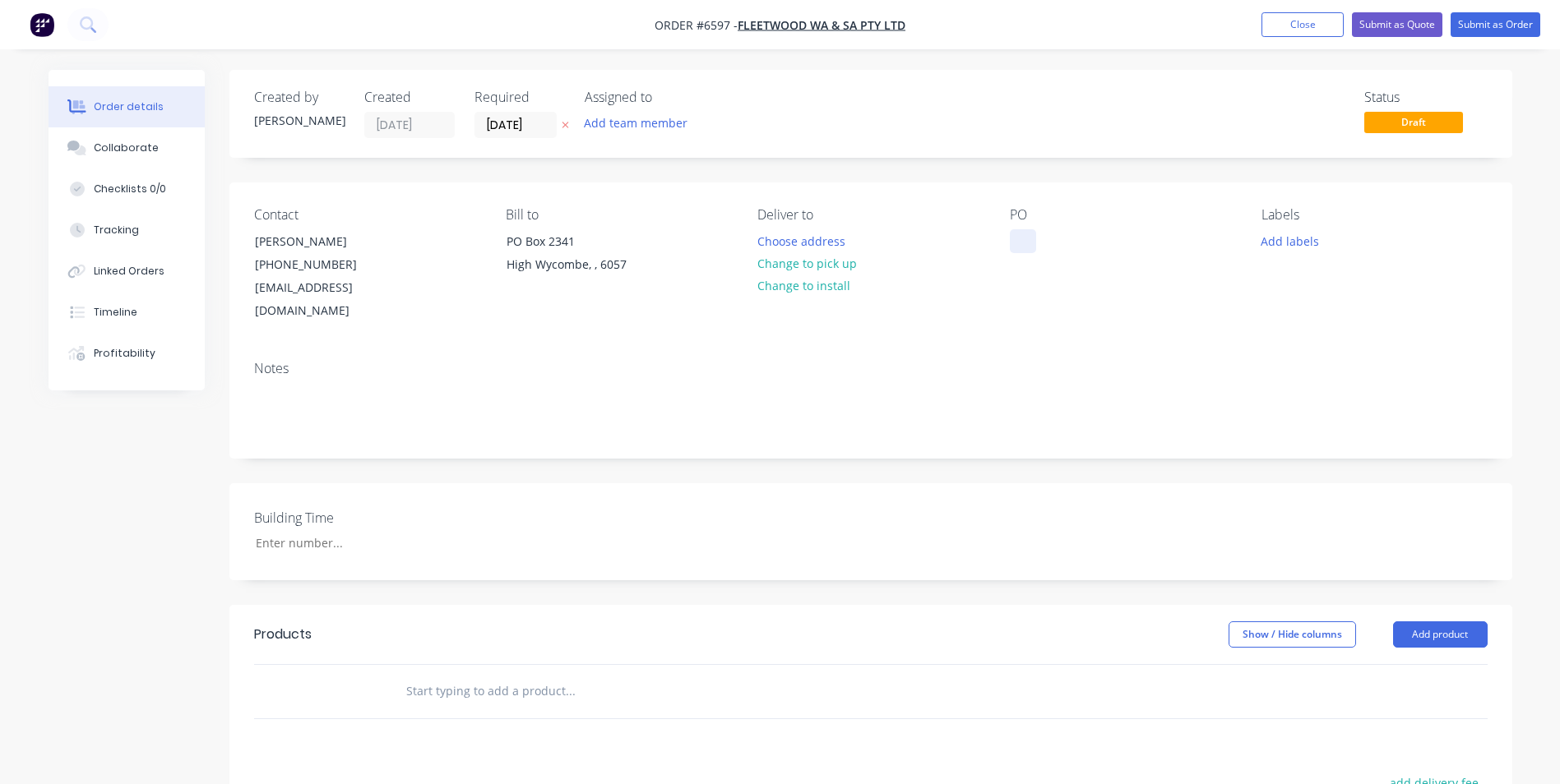
click at [1023, 240] on div at bounding box center [1023, 241] width 27 height 24
click at [439, 675] on input "text" at bounding box center [570, 691] width 329 height 33
type input "quote"
click at [509, 735] on button "Add quote to order" at bounding box center [659, 753] width 493 height 52
click at [111, 144] on div "Collaborate" at bounding box center [126, 148] width 65 height 15
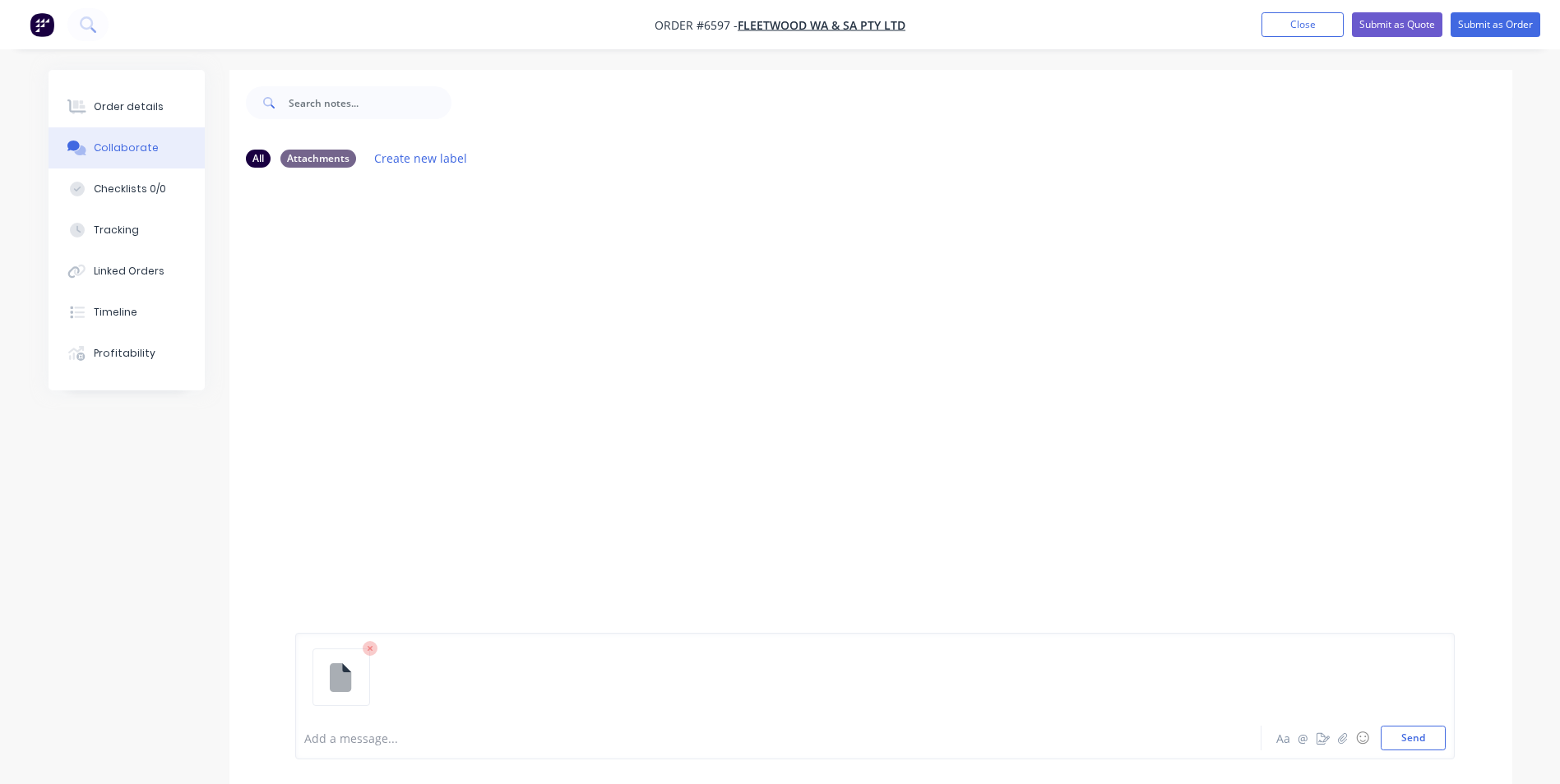
click at [48, 127] on button "Collaborate" at bounding box center [126, 148] width 156 height 41
click at [1423, 739] on button "Send" at bounding box center [1413, 738] width 65 height 25
click at [1444, 747] on button "Send" at bounding box center [1413, 738] width 65 height 25
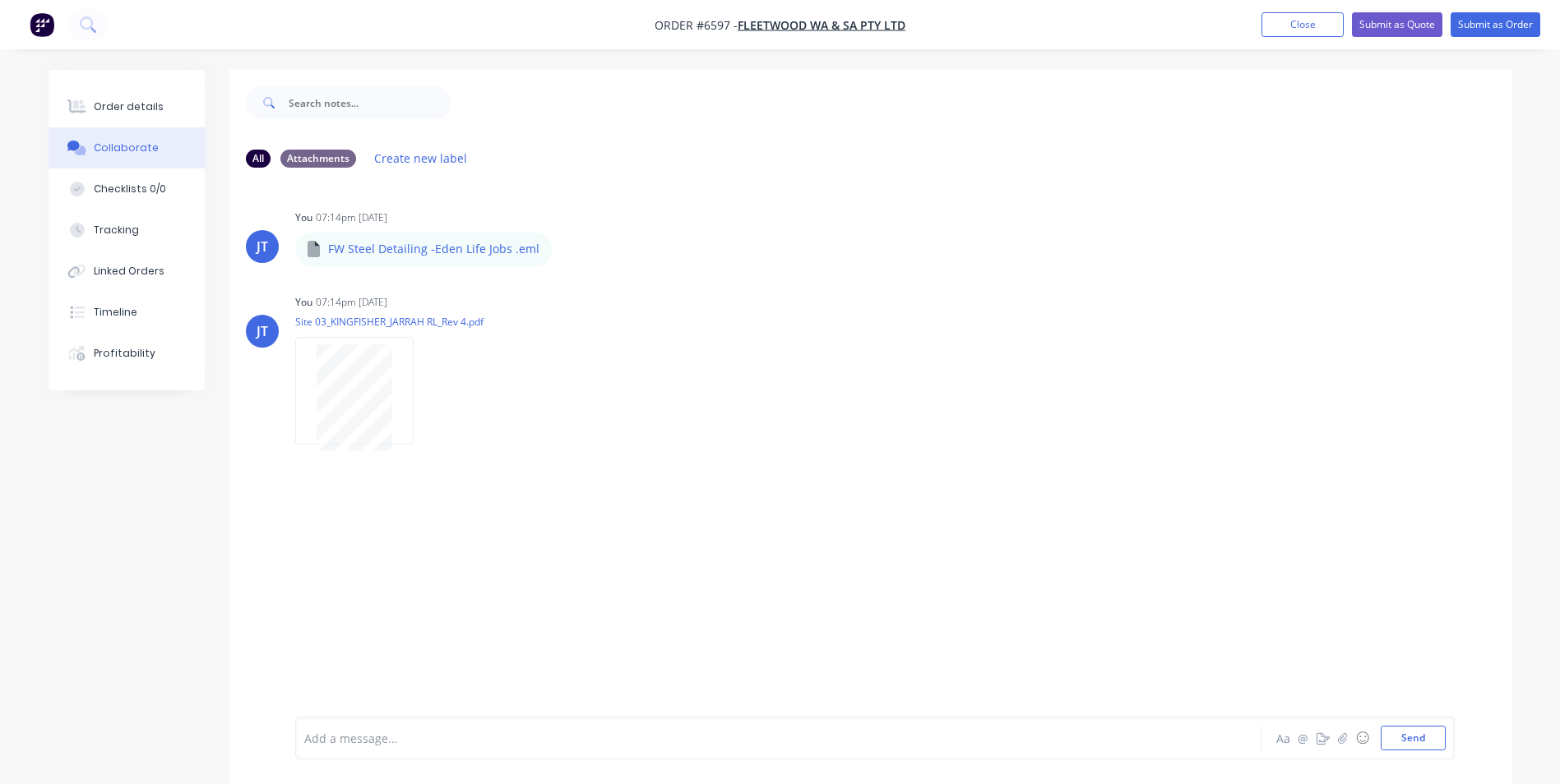
click at [912, 479] on div "JT You 07:14pm [DATE] FW Steel Detailing -Eden Life Jobs .eml FW Steel Detailin…" at bounding box center [870, 449] width 1283 height 536
click at [132, 108] on div "Order details" at bounding box center [128, 106] width 70 height 15
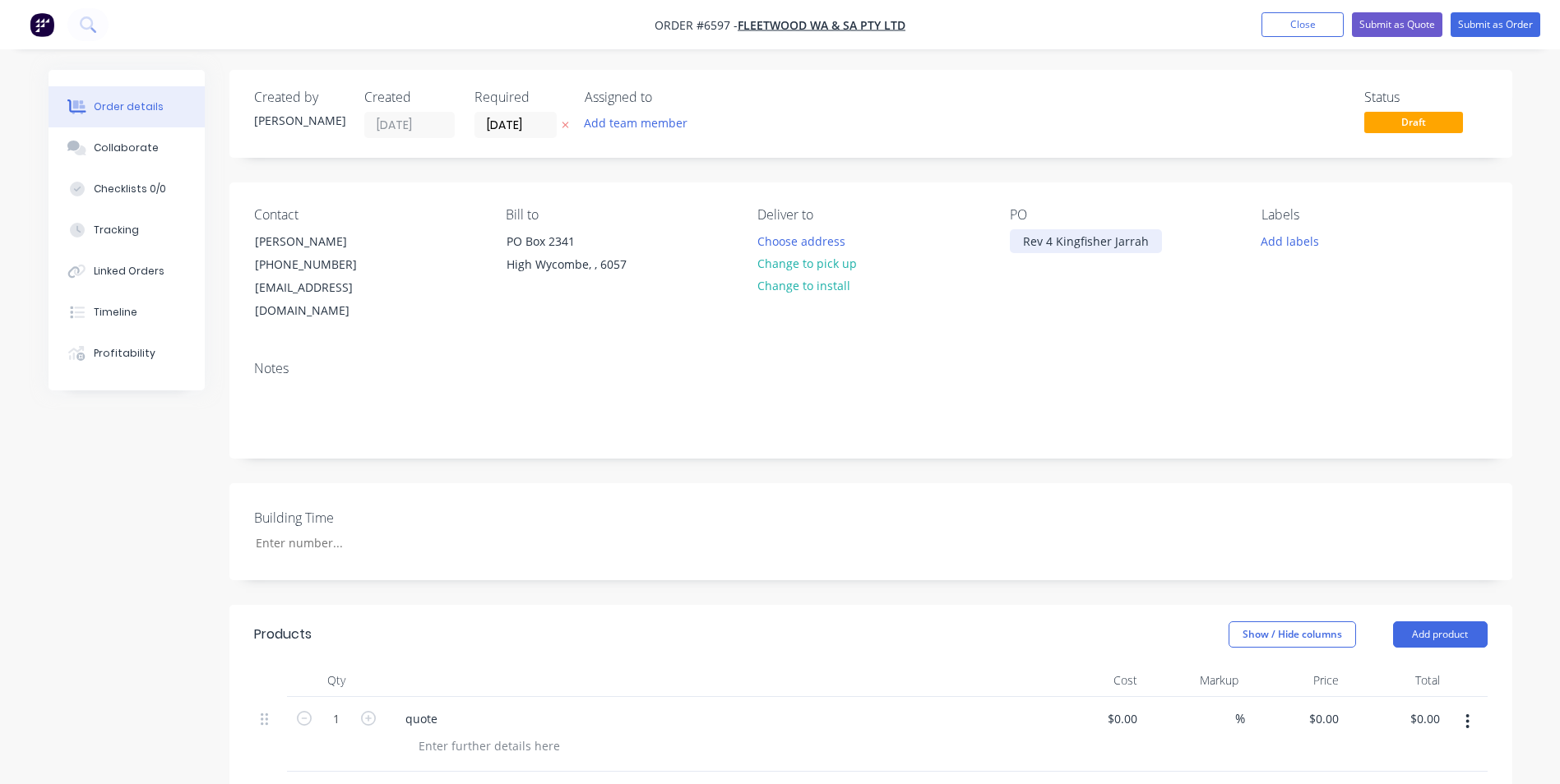
click at [1102, 236] on div "Rev 4 Kingfisher Jarrah" at bounding box center [1086, 241] width 152 height 24
click at [1058, 240] on div "Rev 4 Kingfisher Jarrah" at bounding box center [1086, 241] width 152 height 24
click at [1053, 240] on div "Rev 4 Kingfisher Jarrah" at bounding box center [1086, 241] width 152 height 24
drag, startPoint x: 1063, startPoint y: 282, endPoint x: 1056, endPoint y: 223, distance: 59.4
click at [1063, 272] on div "PO Rev 4 Kingfisher Jarrah" at bounding box center [1123, 264] width 225 height 116
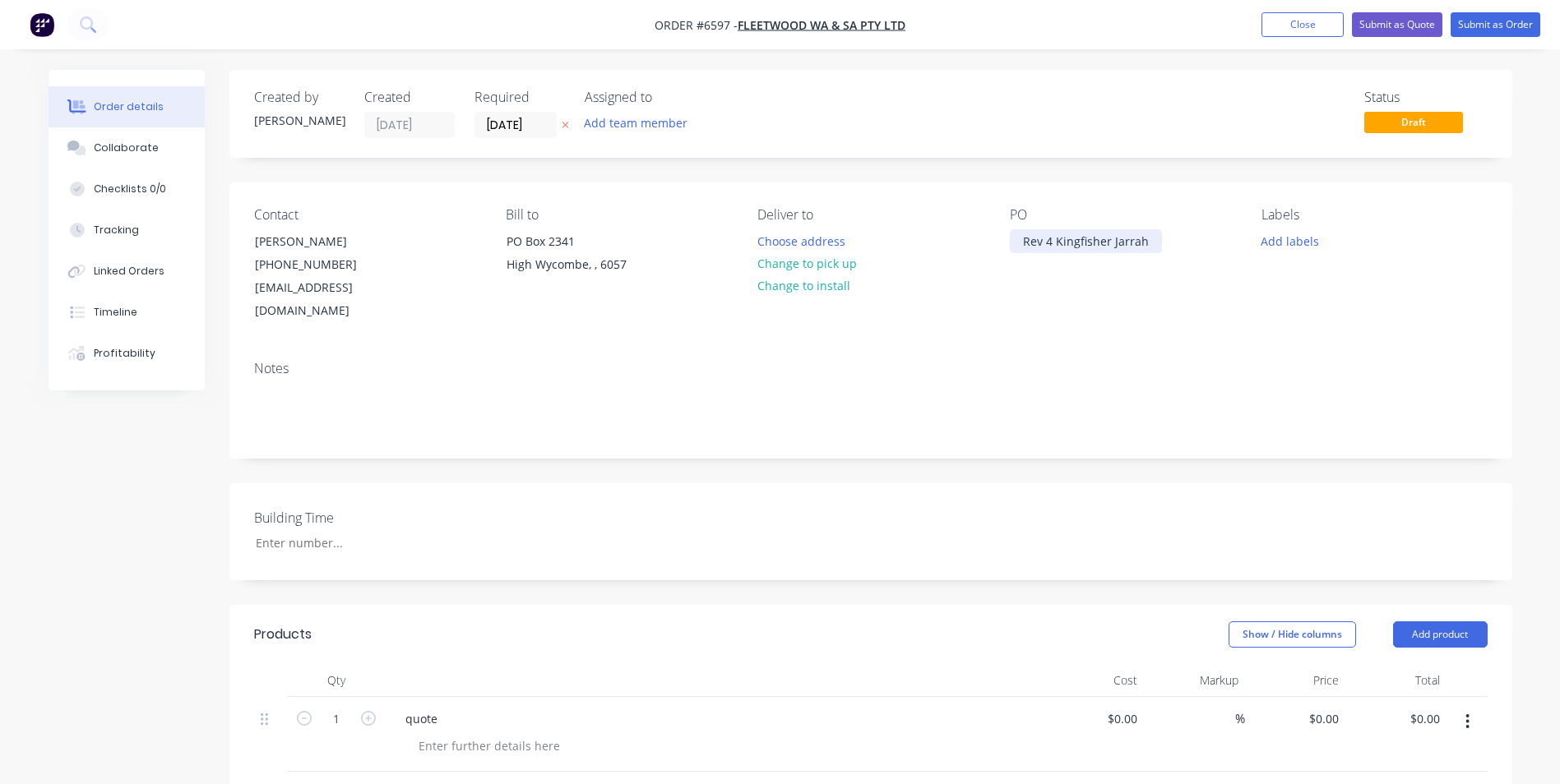
click at [1052, 247] on div "Rev 4 Kingfisher Jarrah" at bounding box center [1086, 241] width 152 height 24
click at [1116, 244] on div "Kingfisher Jarrah" at bounding box center [1069, 241] width 119 height 24
click at [922, 356] on div "Notes" at bounding box center [870, 403] width 1283 height 110
click at [1406, 23] on button "Submit as Quote" at bounding box center [1397, 24] width 90 height 25
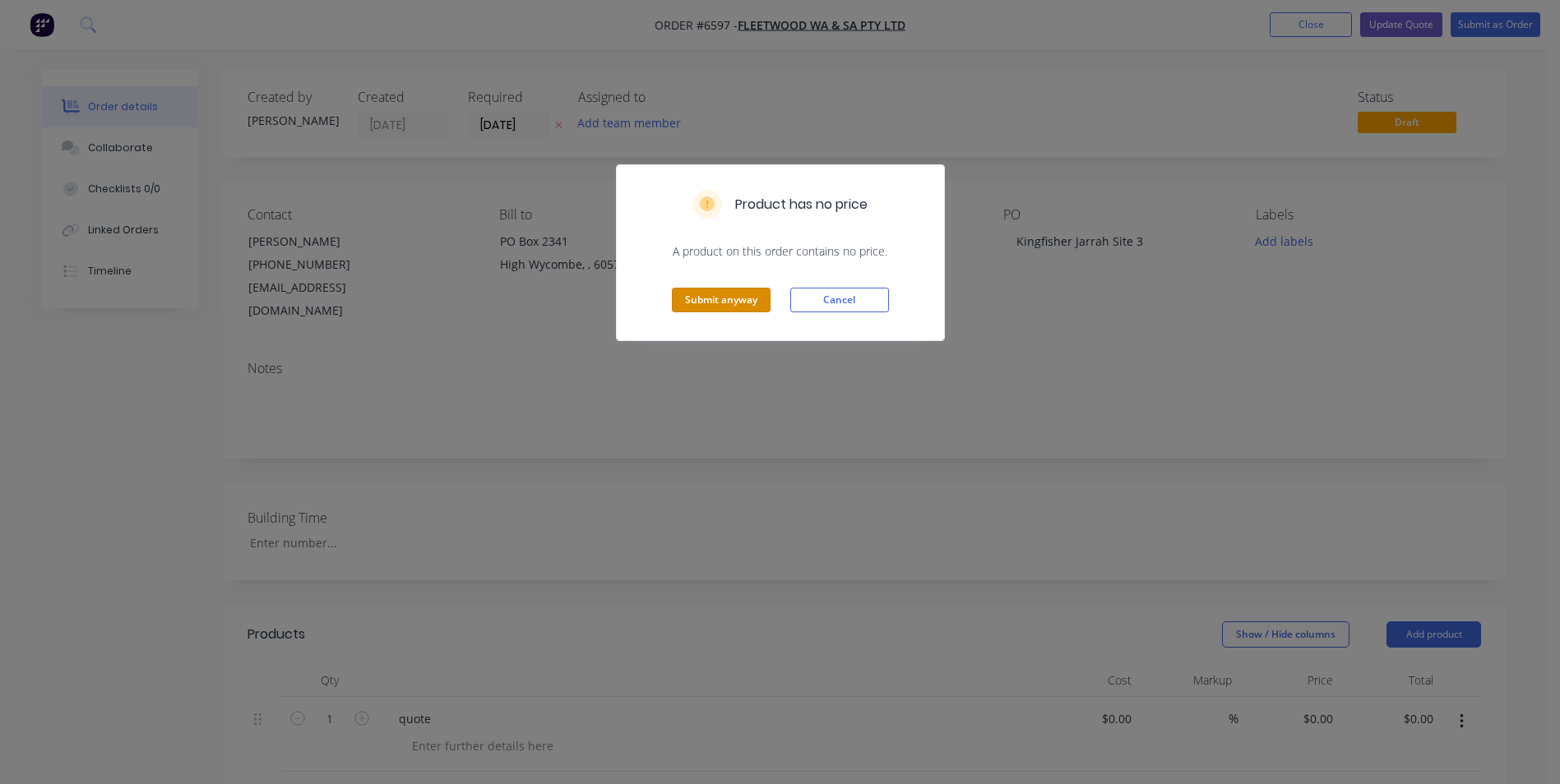
click at [726, 301] on button "Submit anyway" at bounding box center [721, 300] width 99 height 25
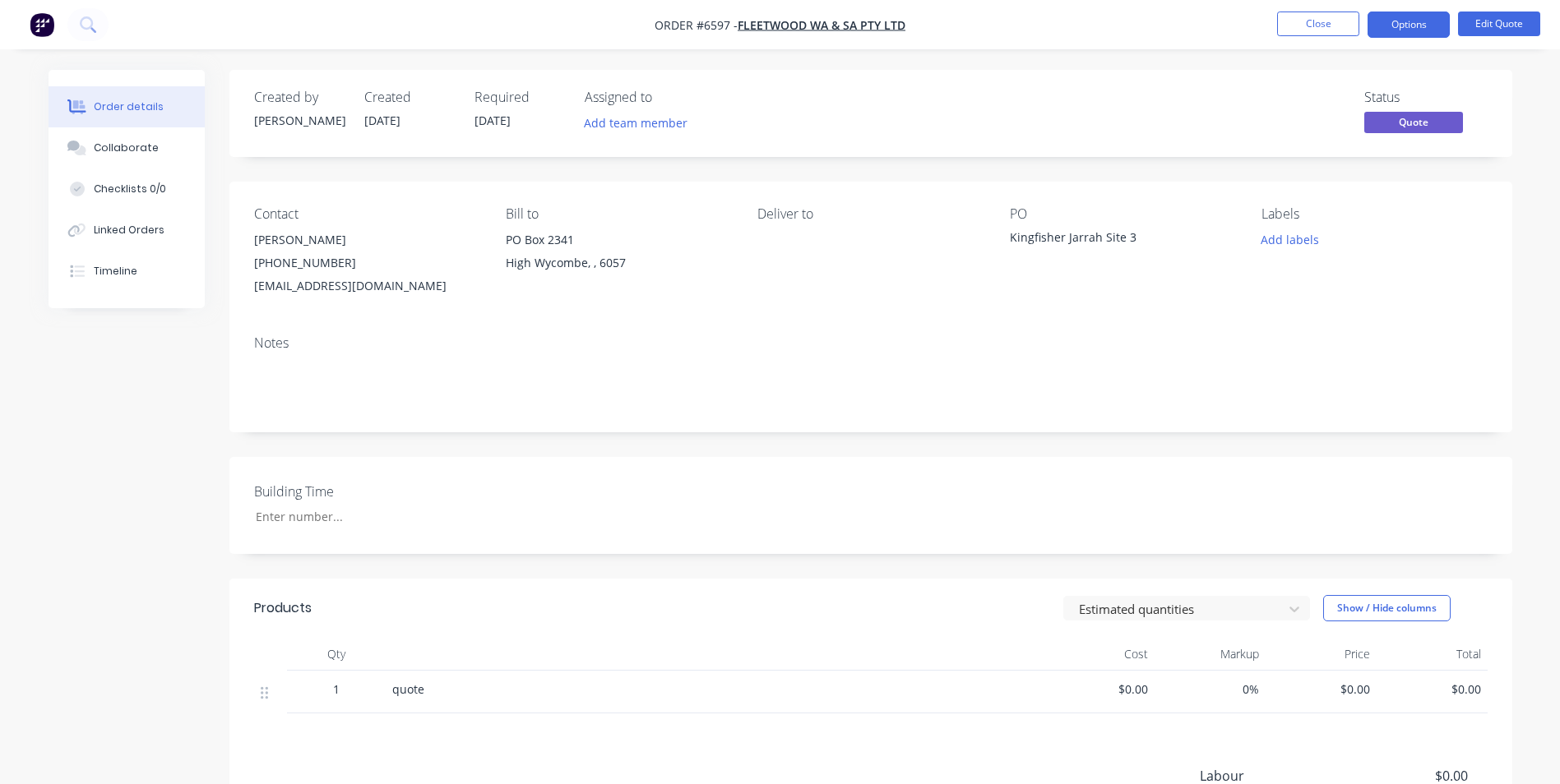
click at [1301, 32] on button "Close" at bounding box center [1319, 23] width 82 height 25
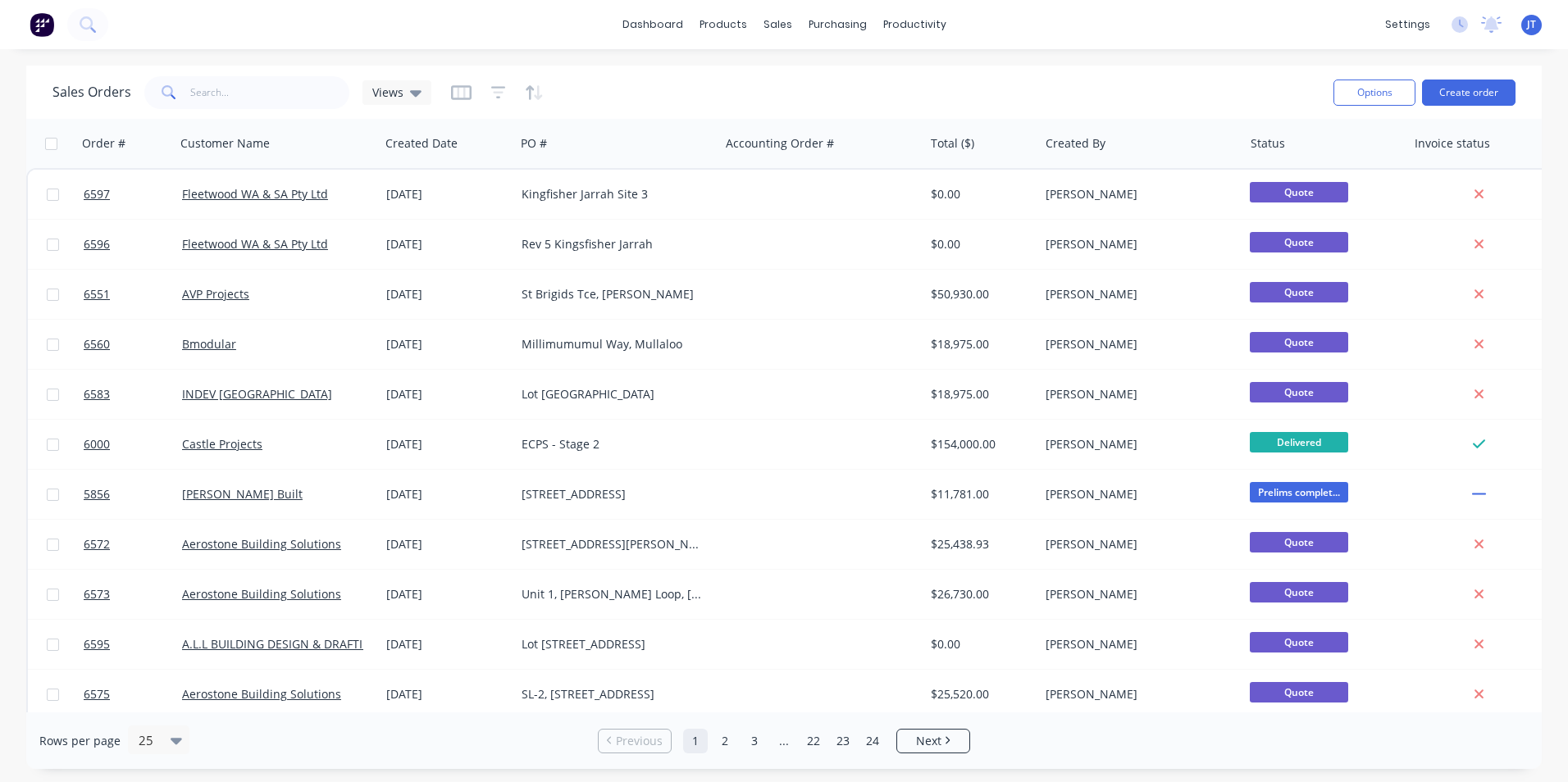
click at [99, 241] on span "6596" at bounding box center [97, 244] width 27 height 16
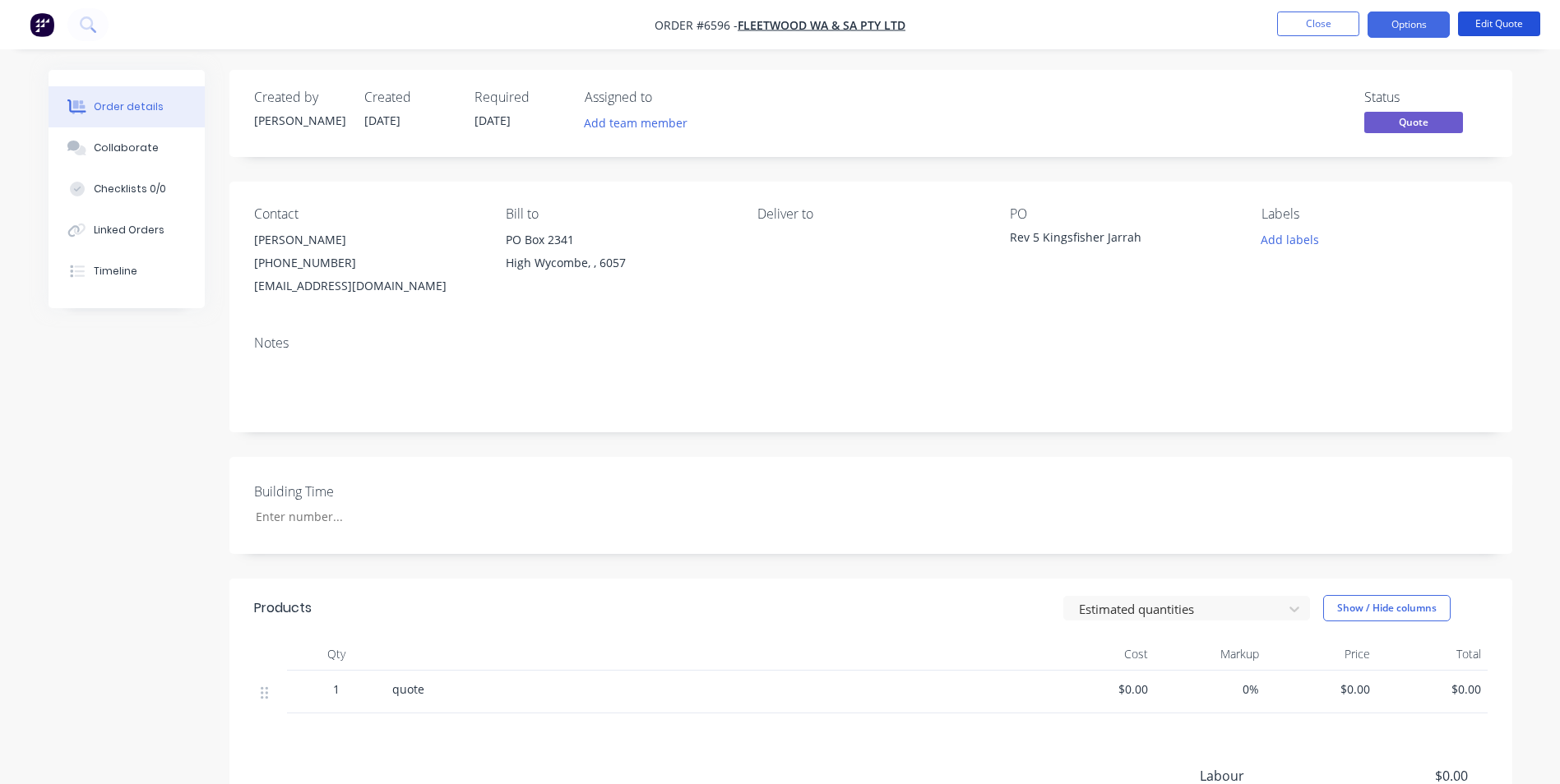
click at [1488, 28] on button "Edit Quote" at bounding box center [1499, 23] width 82 height 25
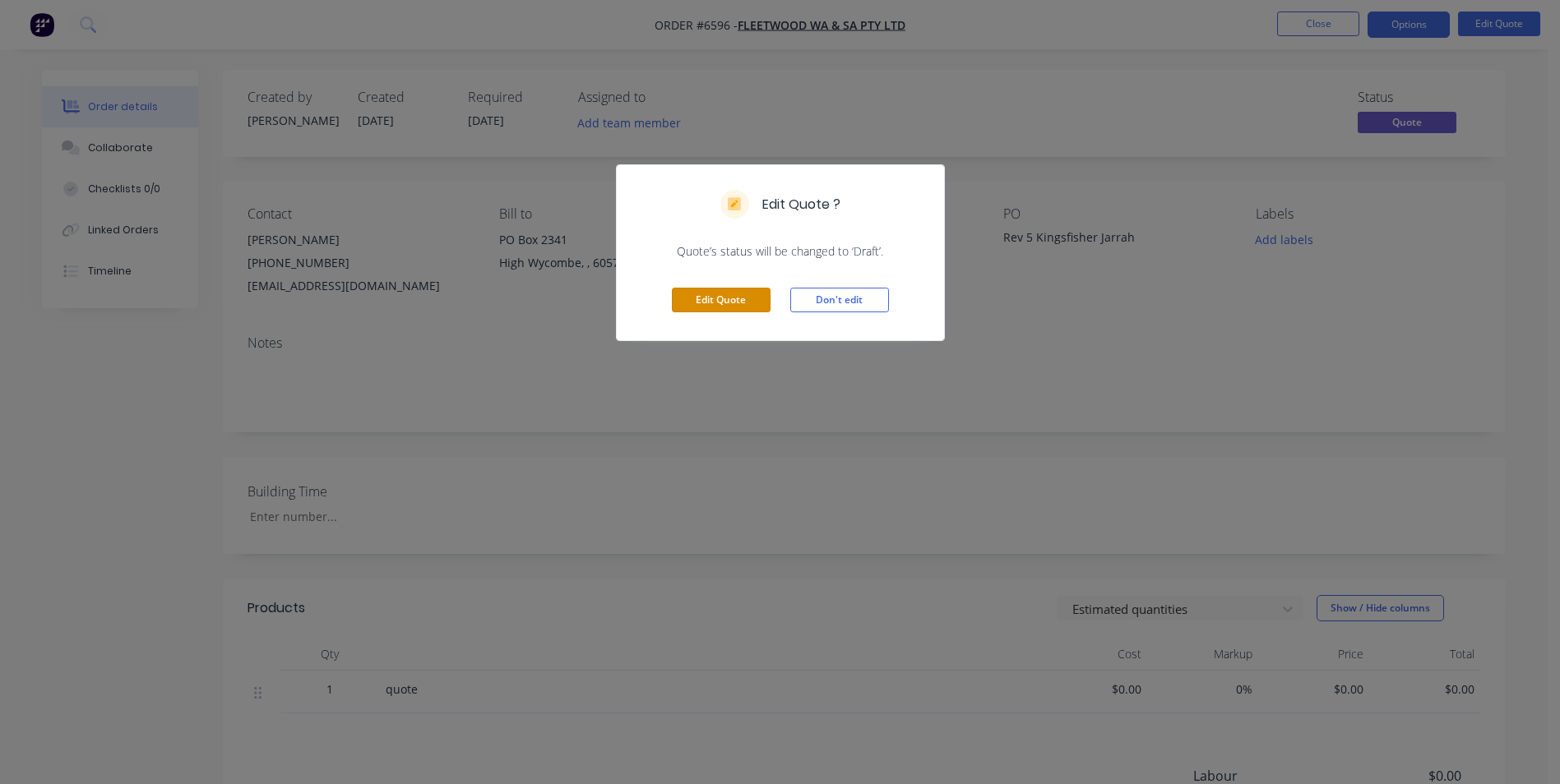
click at [756, 306] on button "Edit Quote" at bounding box center [721, 300] width 99 height 25
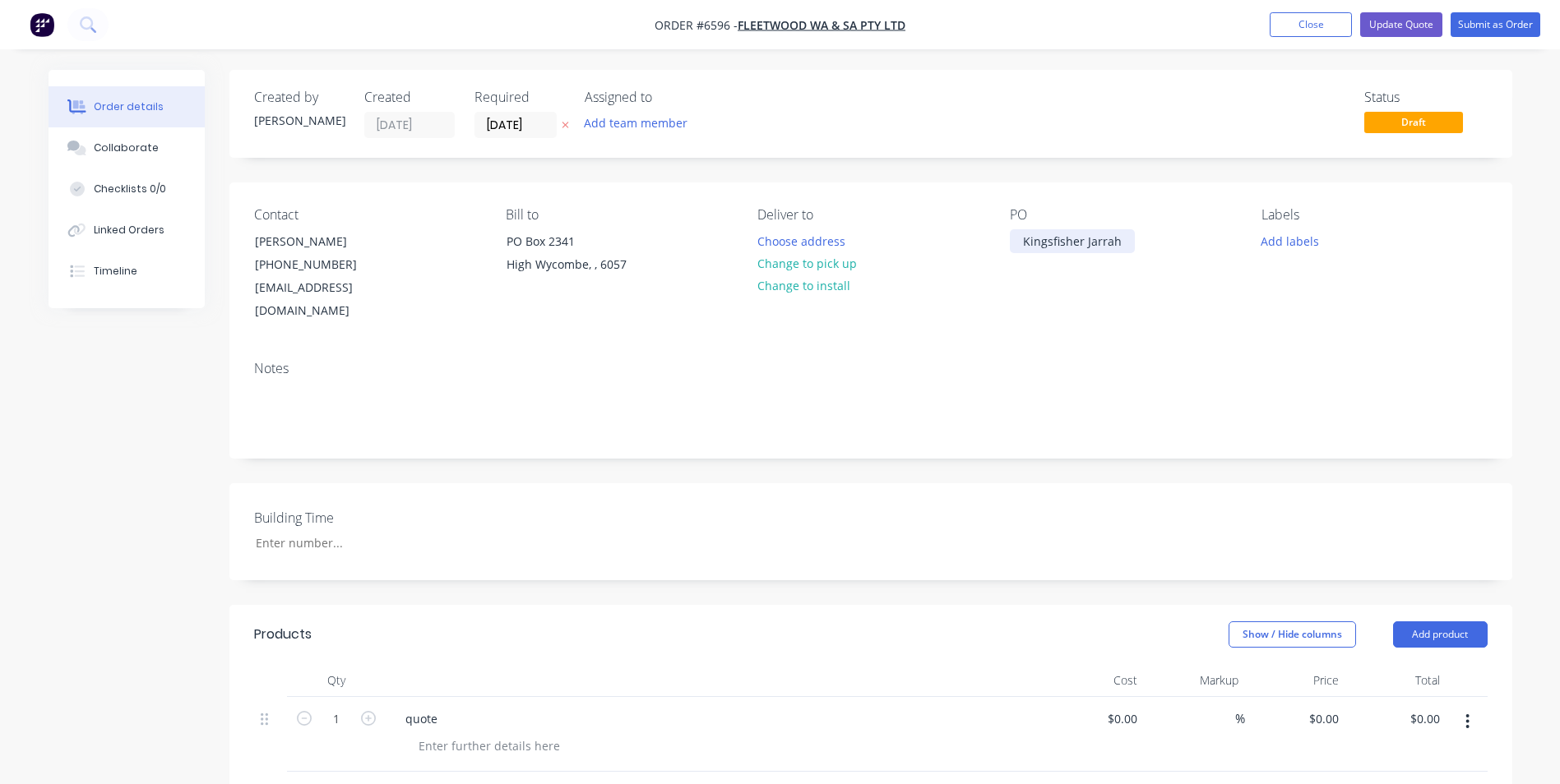
click at [1118, 238] on div "Kingsfisher Jarrah" at bounding box center [1073, 241] width 125 height 24
click at [1389, 26] on button "Update Quote" at bounding box center [1401, 24] width 82 height 25
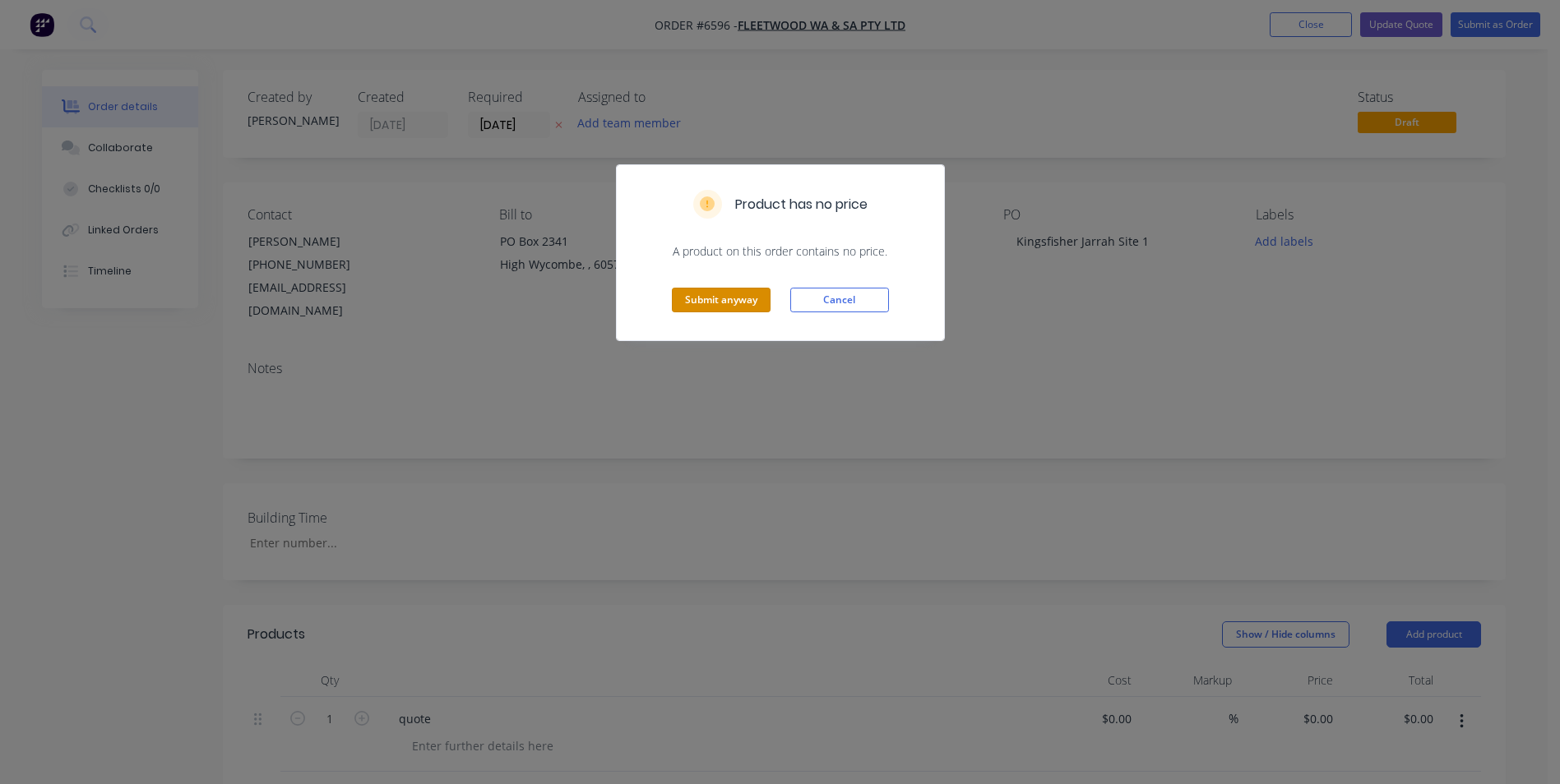
click at [714, 299] on button "Submit anyway" at bounding box center [721, 300] width 99 height 25
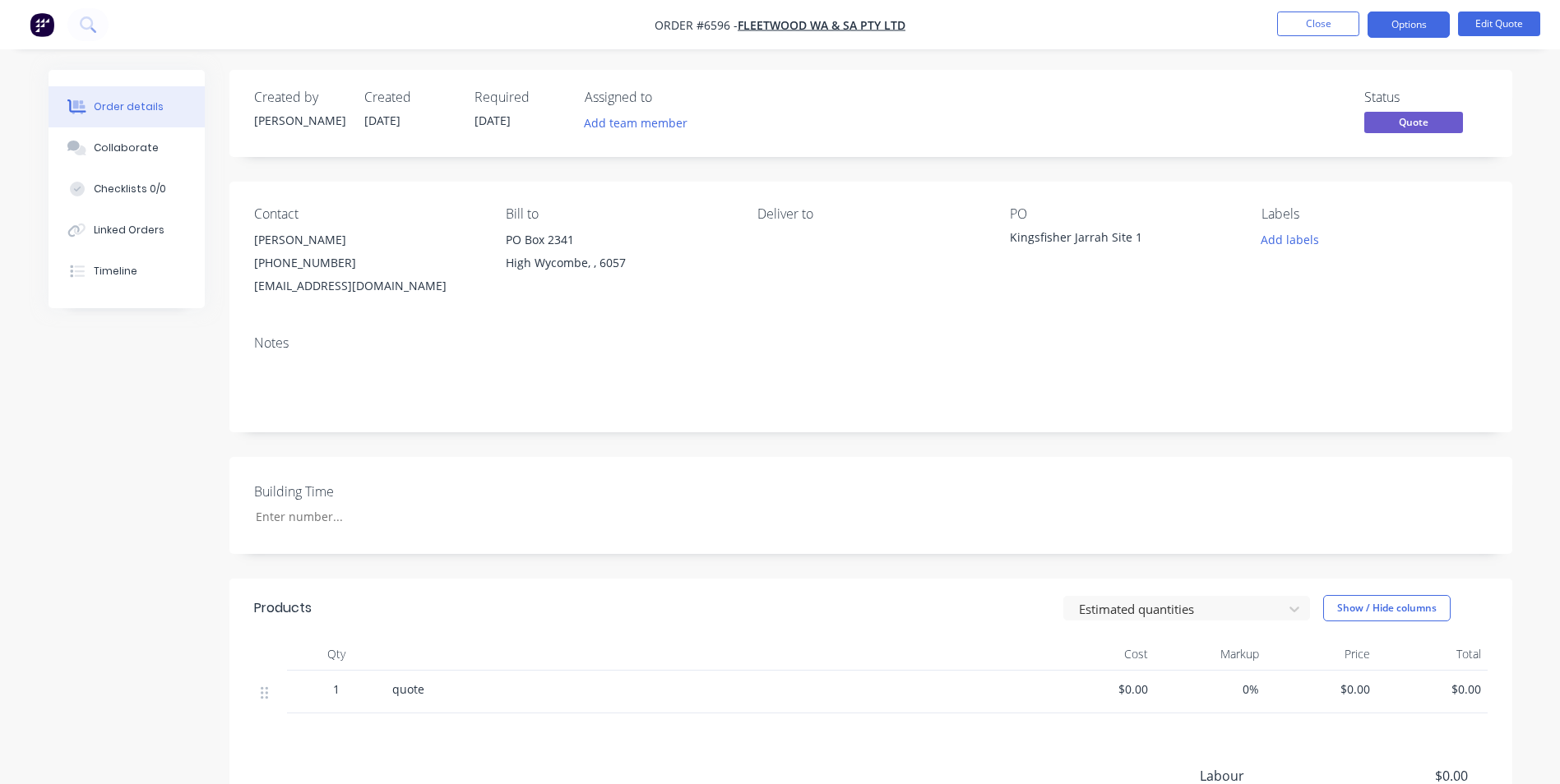
click at [1331, 30] on button "Close" at bounding box center [1319, 23] width 82 height 25
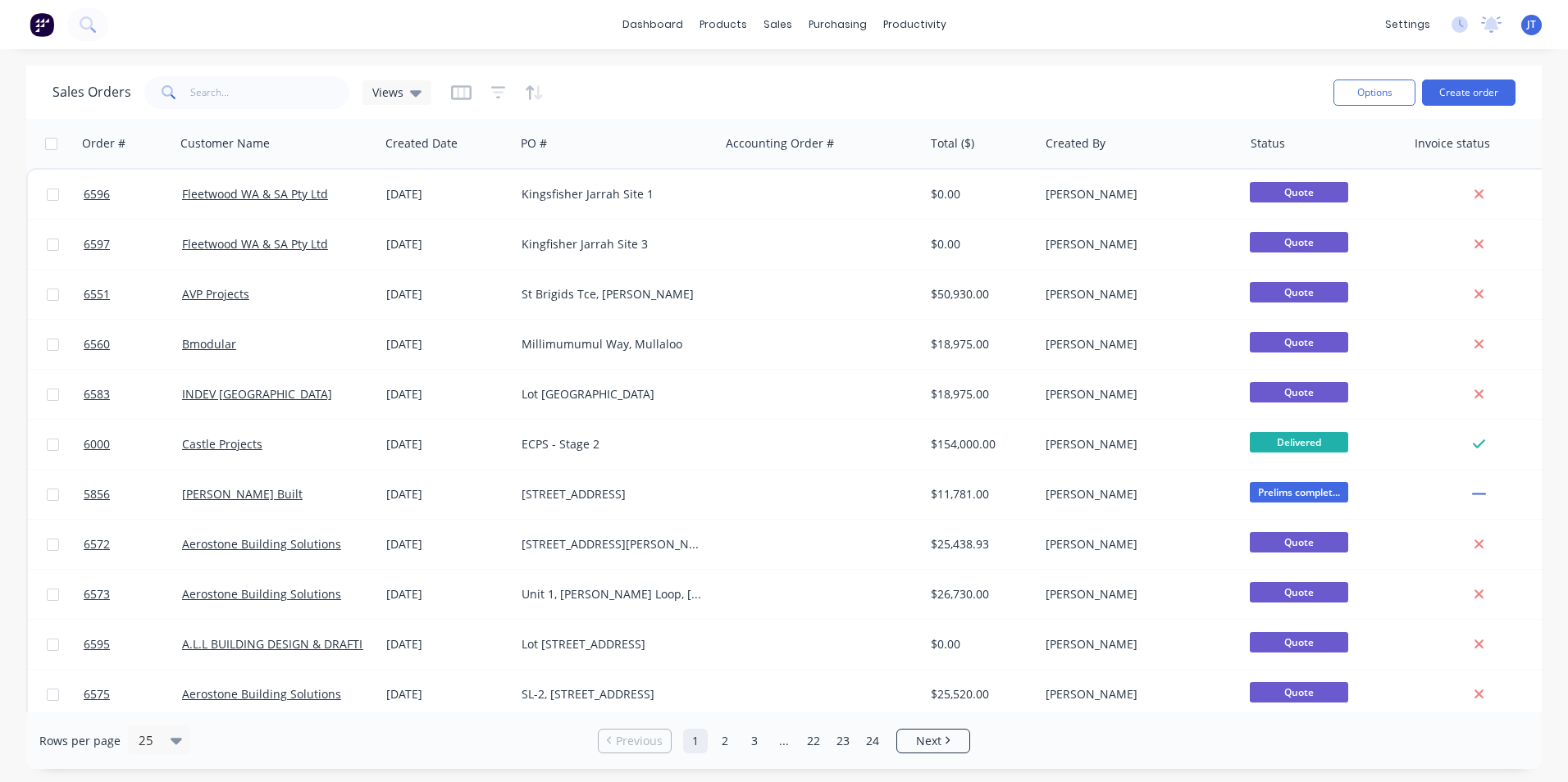
click at [645, 79] on div "Sales Orders Views" at bounding box center [686, 92] width 1268 height 40
click at [1453, 82] on button "Create order" at bounding box center [1469, 93] width 93 height 27
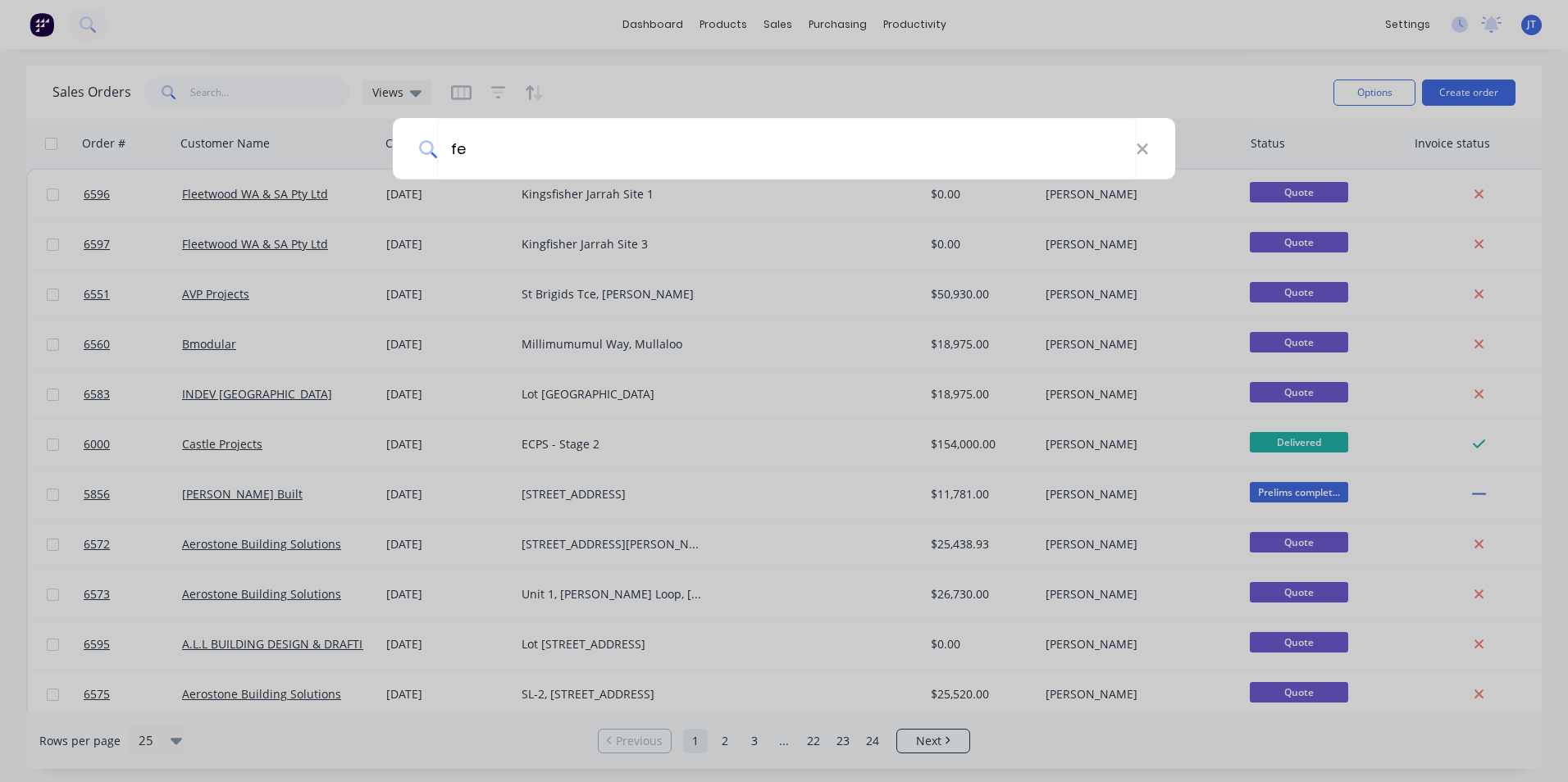
type input "f"
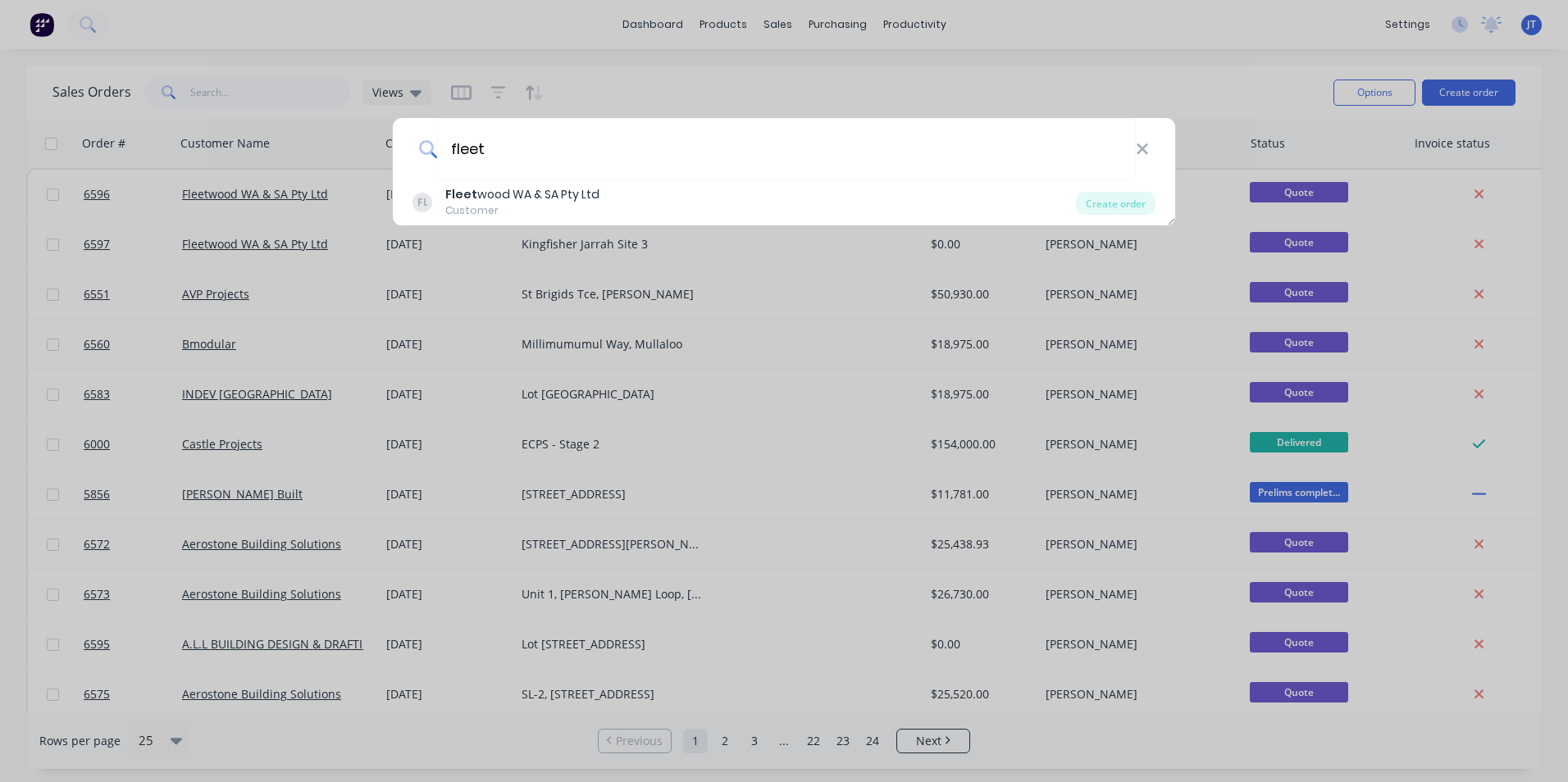
type input "fleet"
click at [551, 193] on div "Fleet wood WA & SA Pty Ltd" at bounding box center [523, 194] width 154 height 17
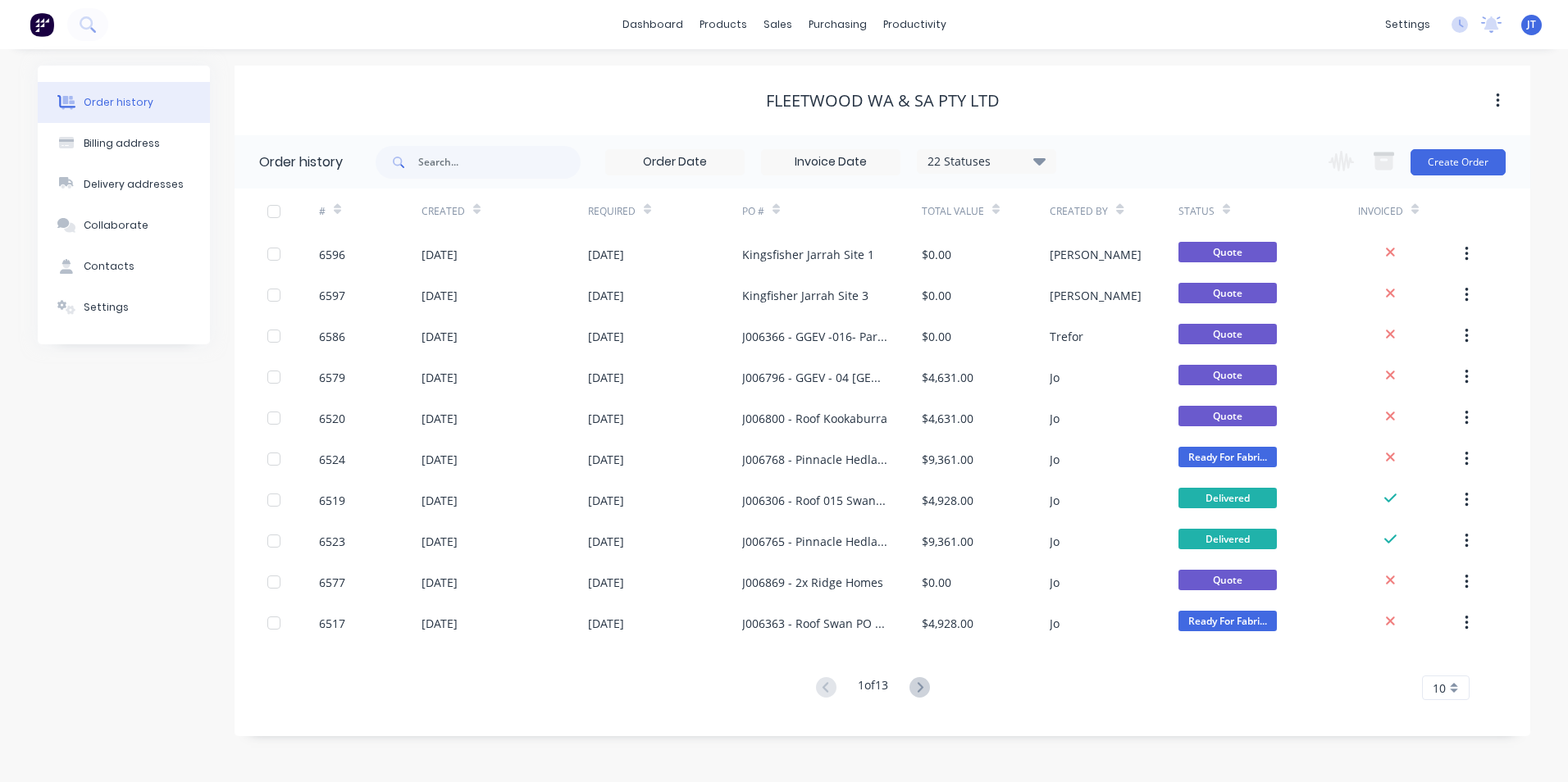
click at [1463, 164] on button "Create Order" at bounding box center [1458, 162] width 95 height 27
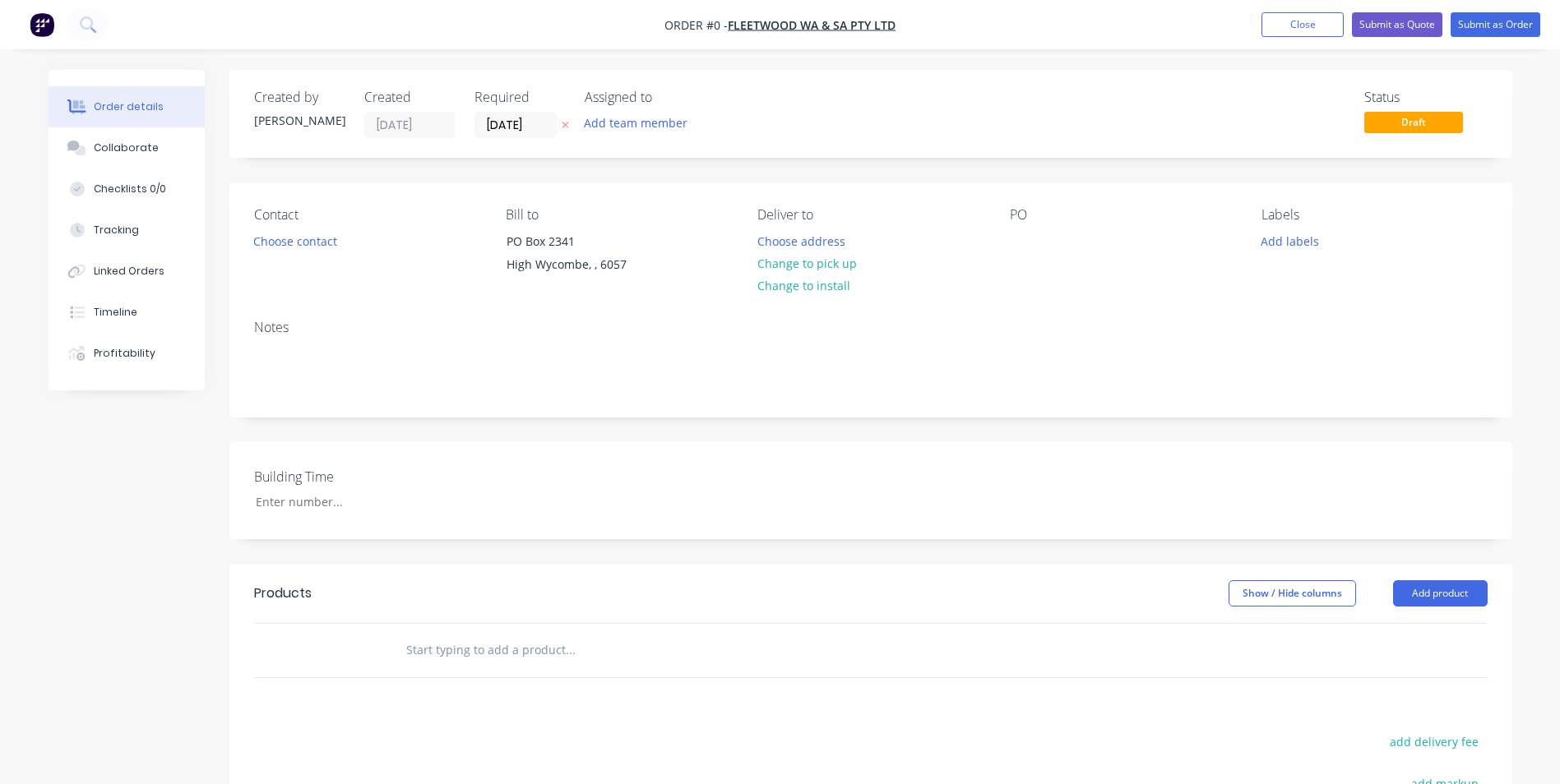
click at [293, 238] on button "Choose contact" at bounding box center [295, 240] width 101 height 22
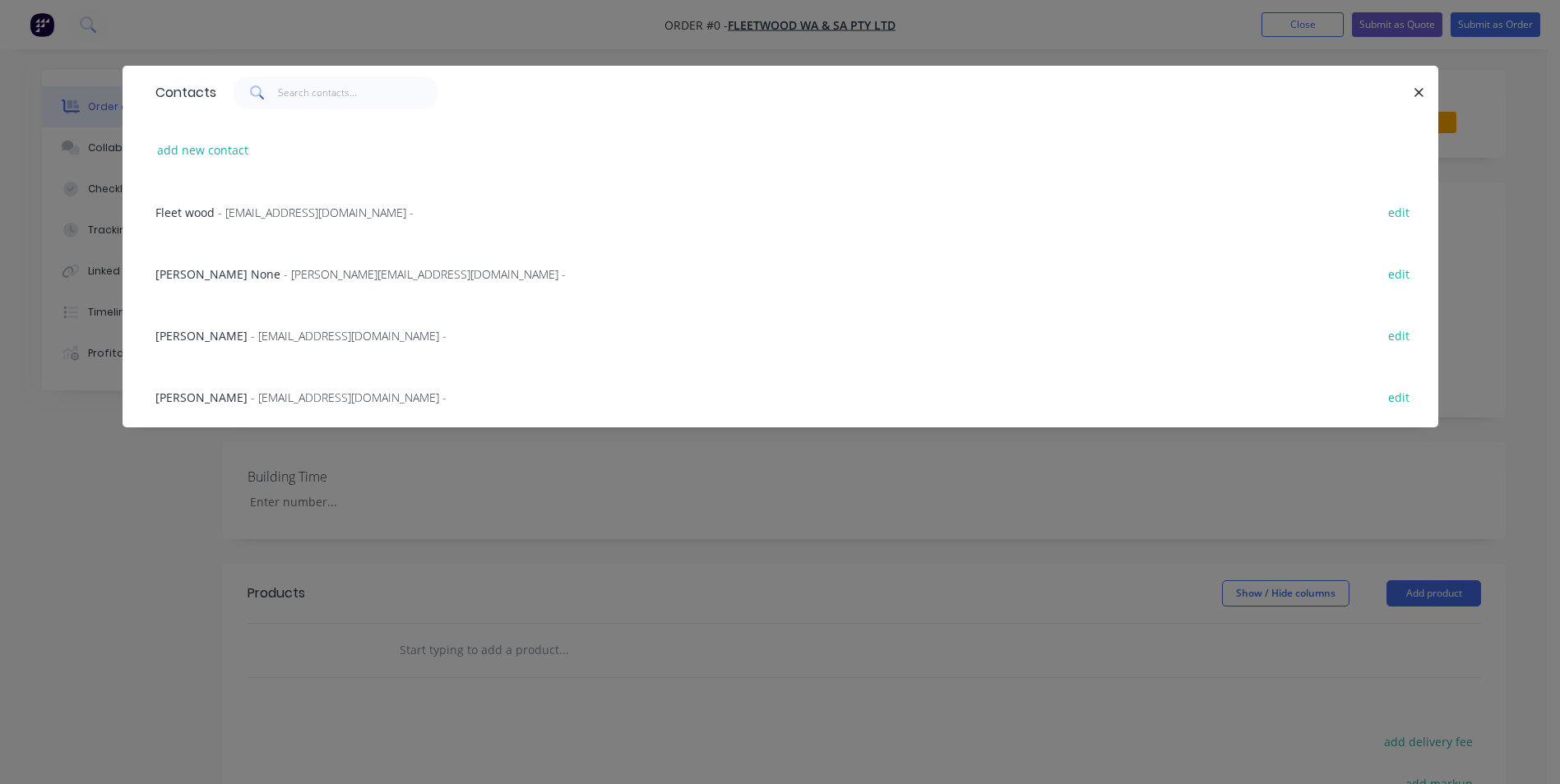
click at [222, 395] on span "[PERSON_NAME]" at bounding box center [201, 398] width 92 height 15
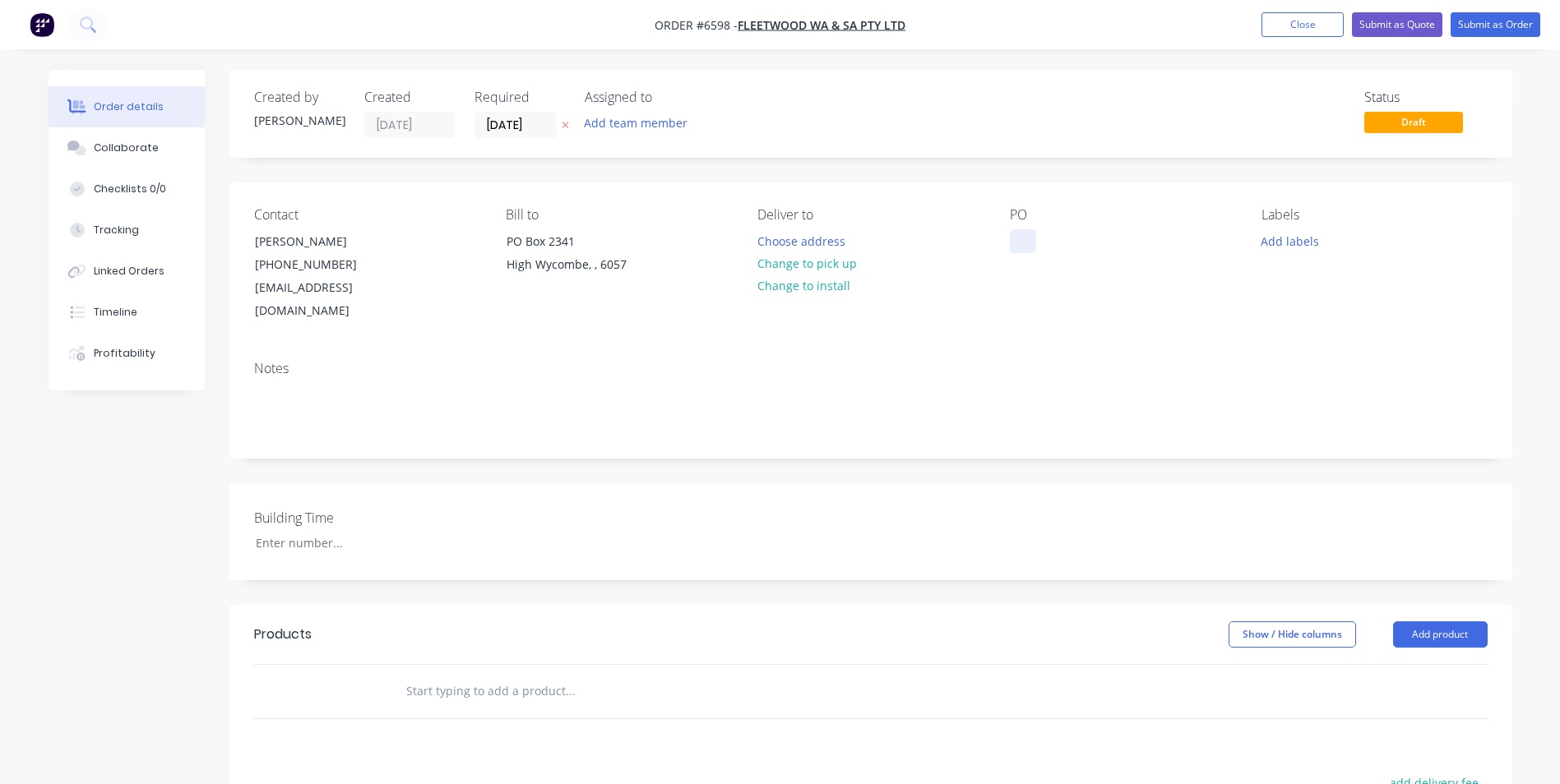
click at [1018, 246] on div at bounding box center [1023, 241] width 27 height 24
click at [418, 677] on input "text" at bounding box center [570, 691] width 329 height 33
type input "quote"
click at [571, 736] on button "Add quote to order" at bounding box center [659, 753] width 493 height 52
click at [120, 150] on div "Collaborate" at bounding box center [126, 148] width 65 height 15
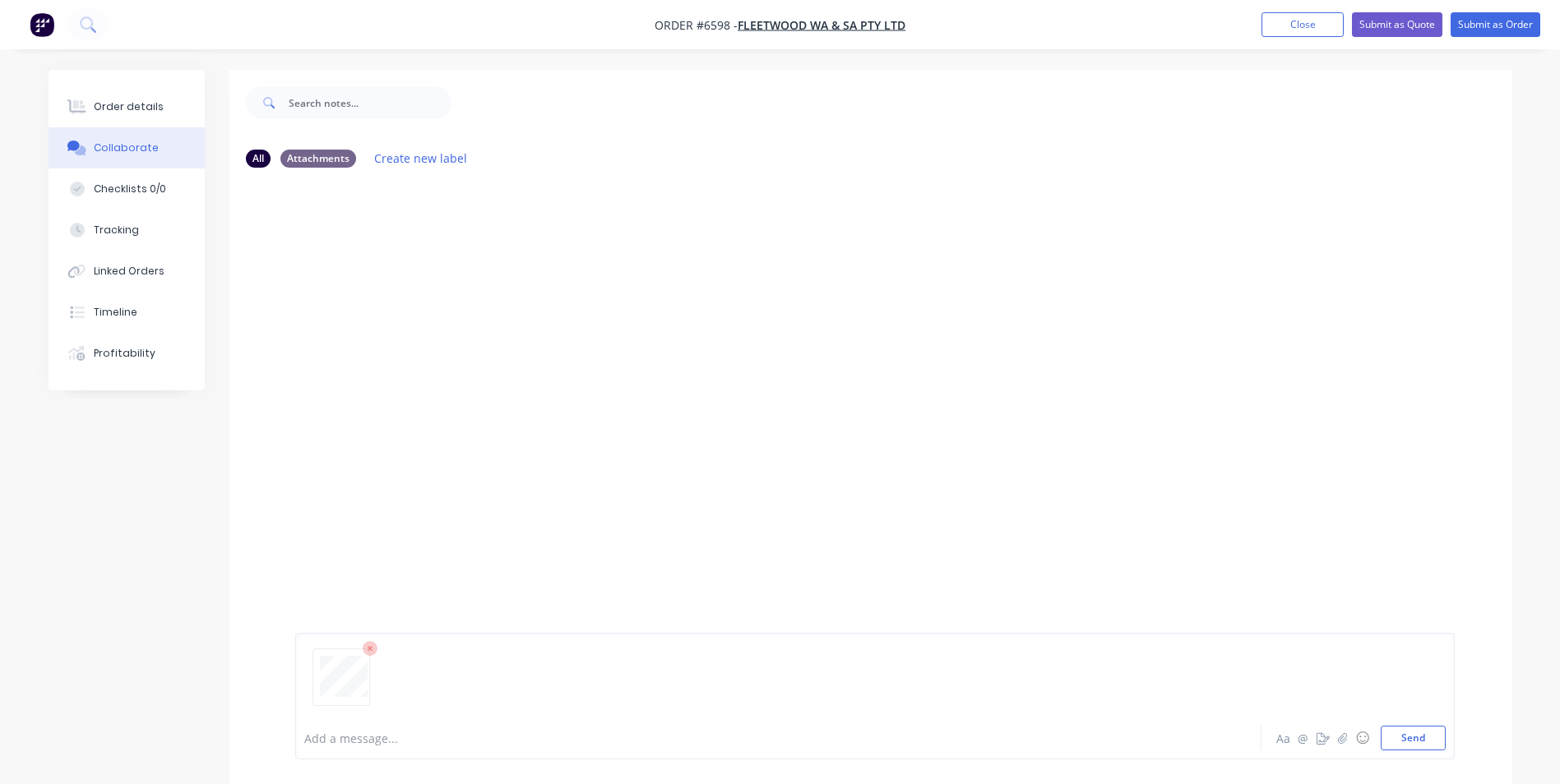
click at [1416, 744] on button "Send" at bounding box center [1413, 738] width 65 height 25
click at [1422, 744] on button "Send" at bounding box center [1413, 738] width 65 height 25
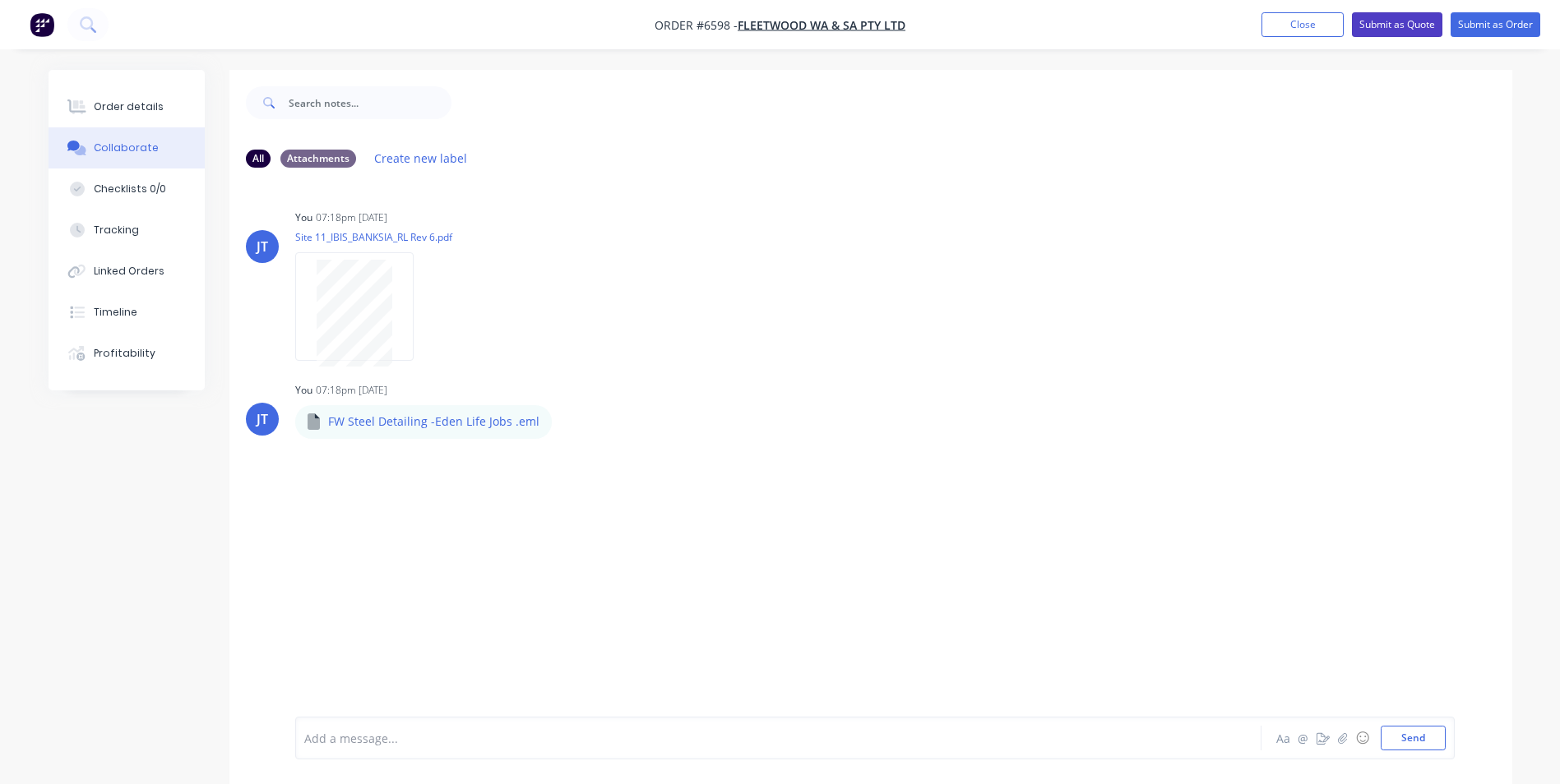
click at [1419, 24] on button "Submit as Quote" at bounding box center [1397, 24] width 90 height 25
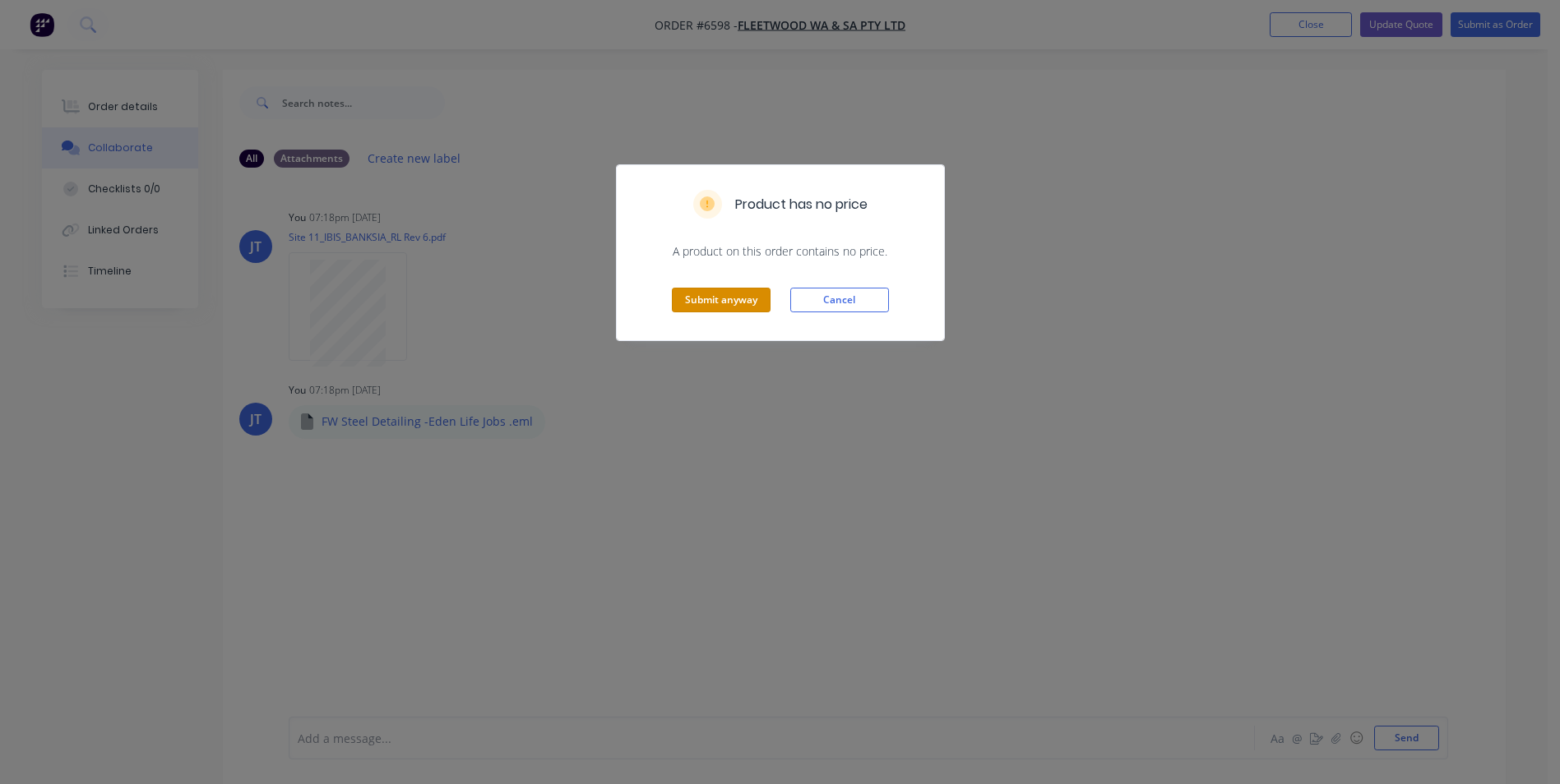
click at [749, 291] on button "Submit anyway" at bounding box center [721, 300] width 99 height 25
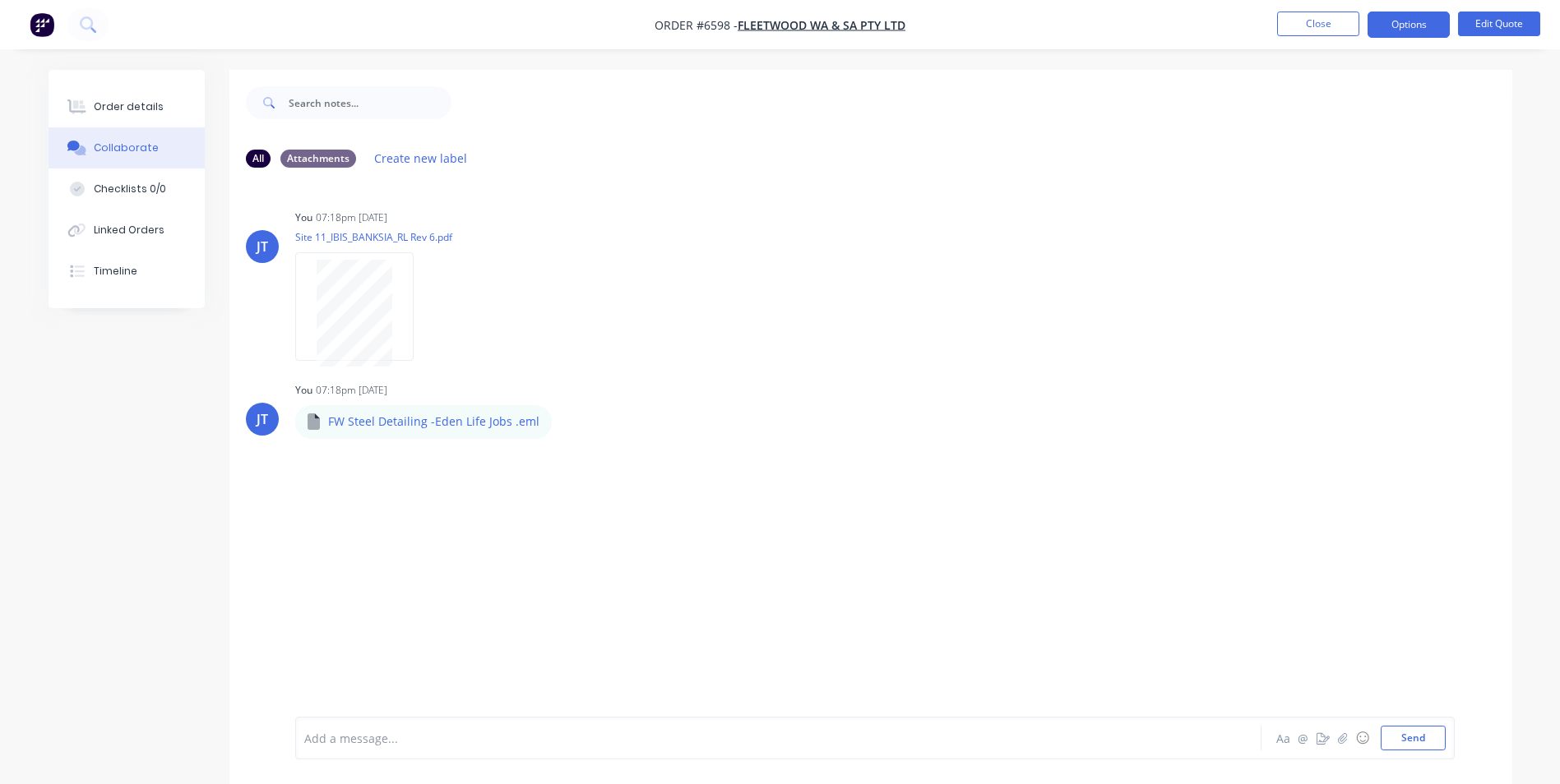
click at [1342, 27] on button "Close" at bounding box center [1319, 23] width 82 height 25
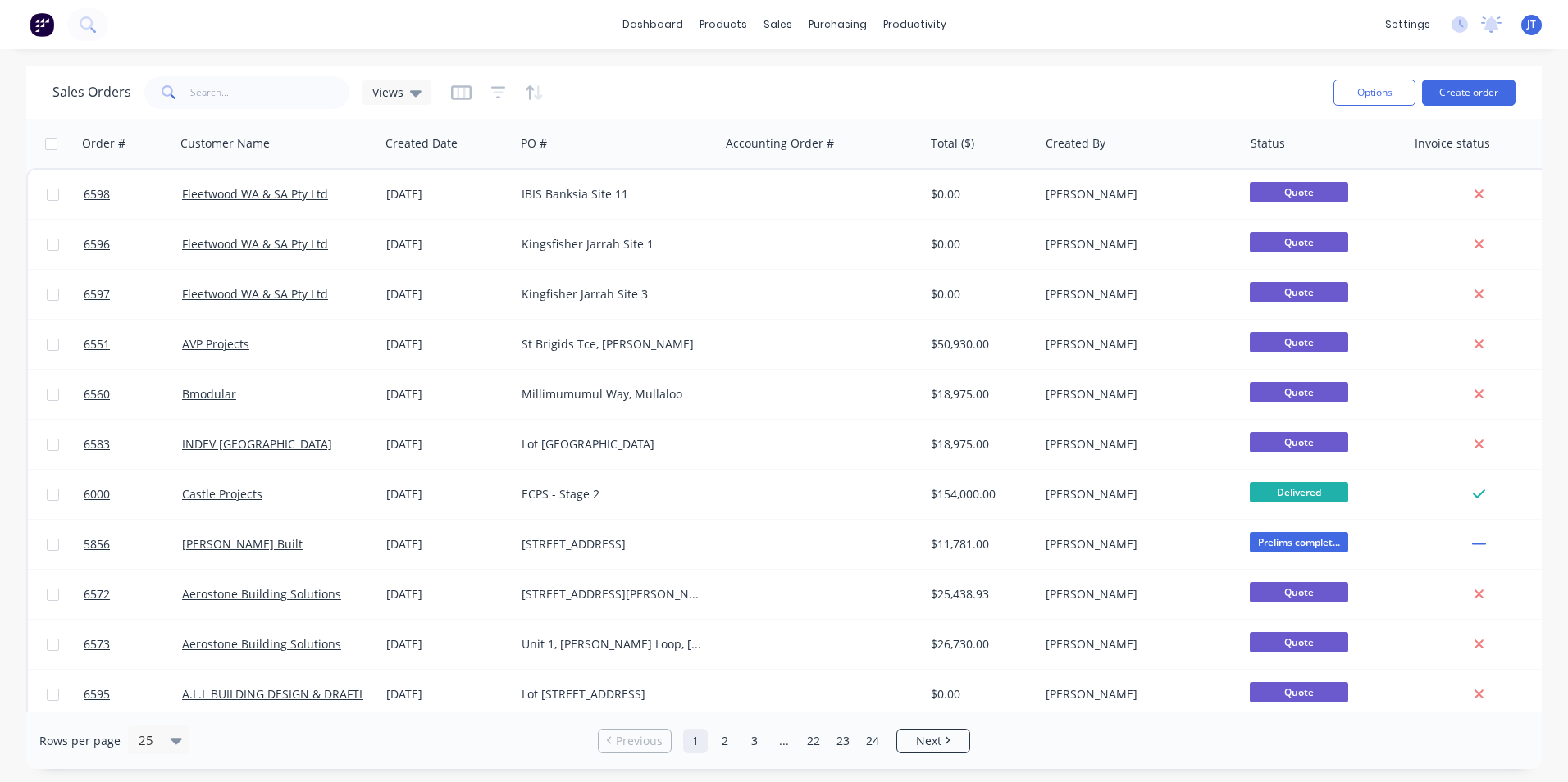
click at [1483, 86] on button "Create order" at bounding box center [1469, 93] width 93 height 27
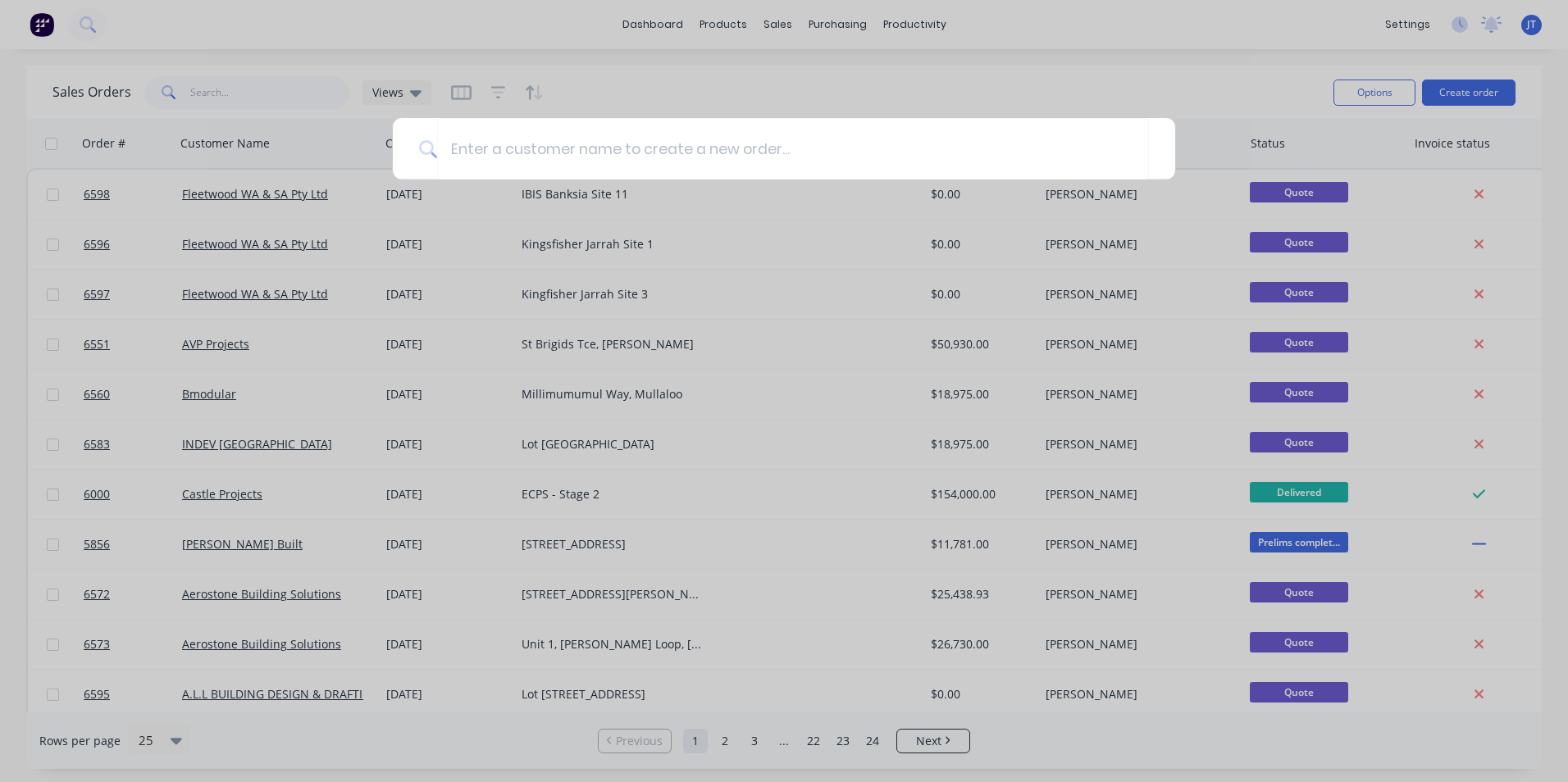
type input "l"
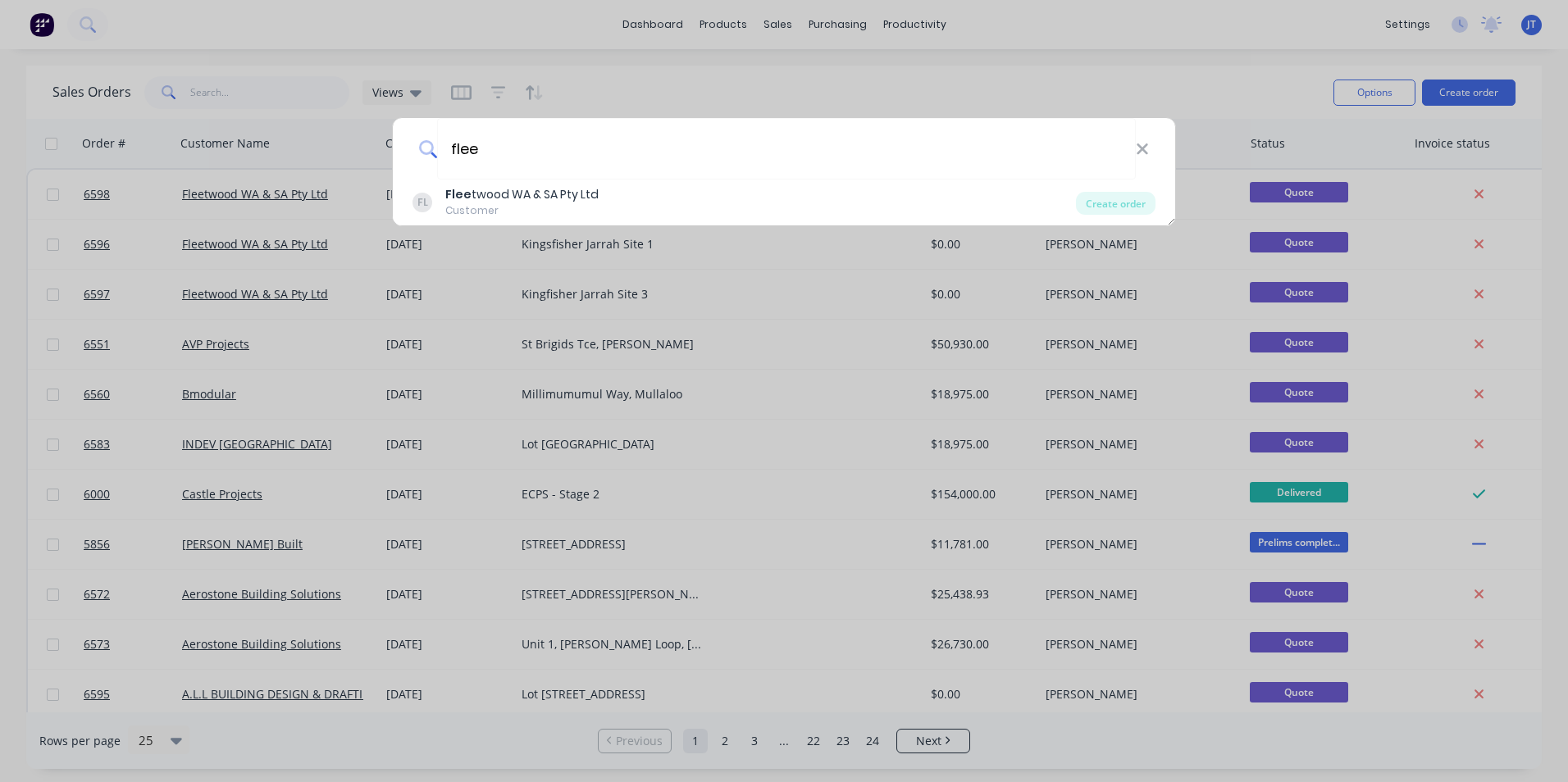
type input "flee"
click at [735, 210] on div "FL Flee twood WA & SA Pty Ltd Customer" at bounding box center [745, 201] width 663 height 32
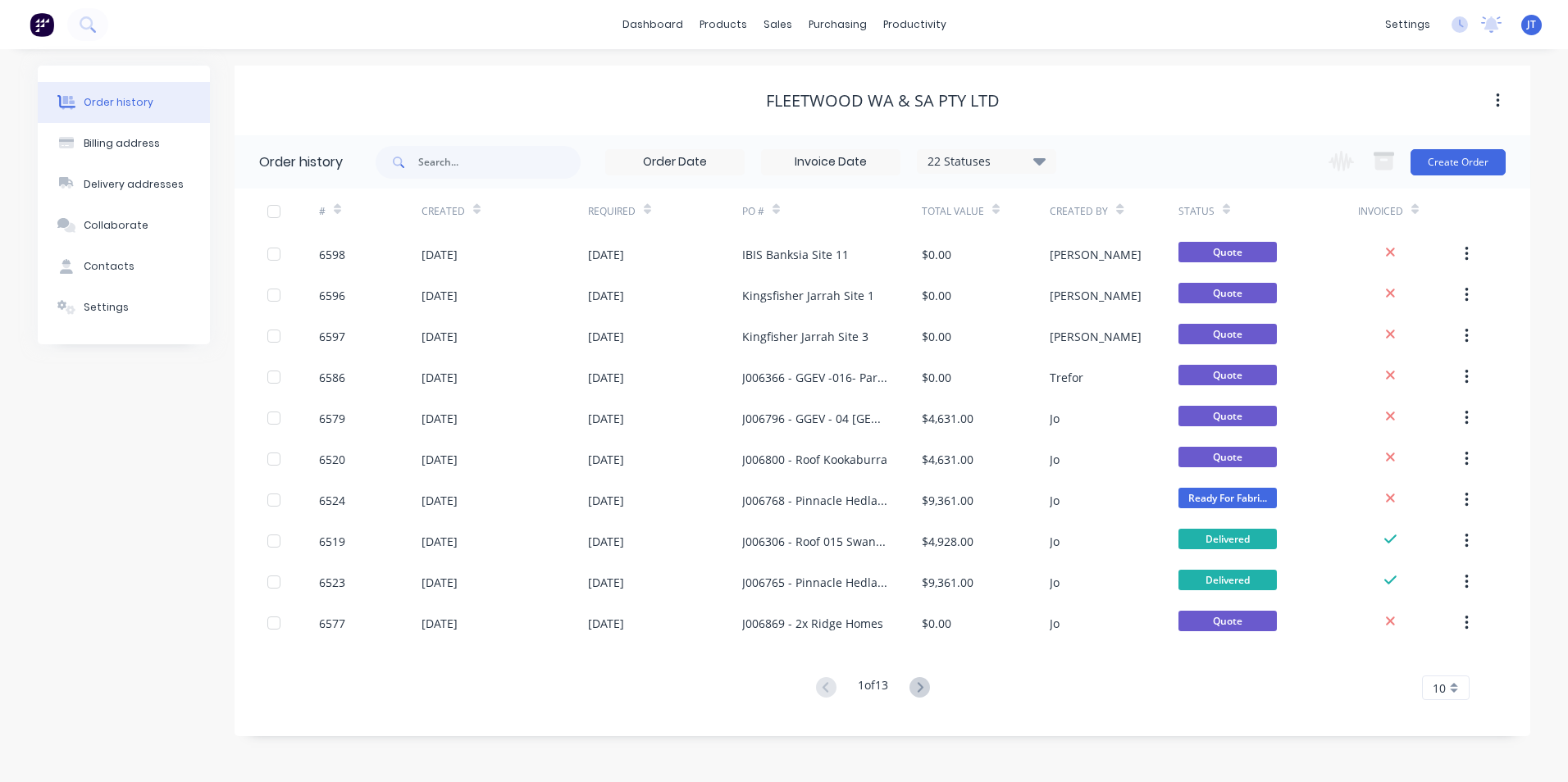
click at [1450, 158] on button "Create Order" at bounding box center [1458, 162] width 95 height 27
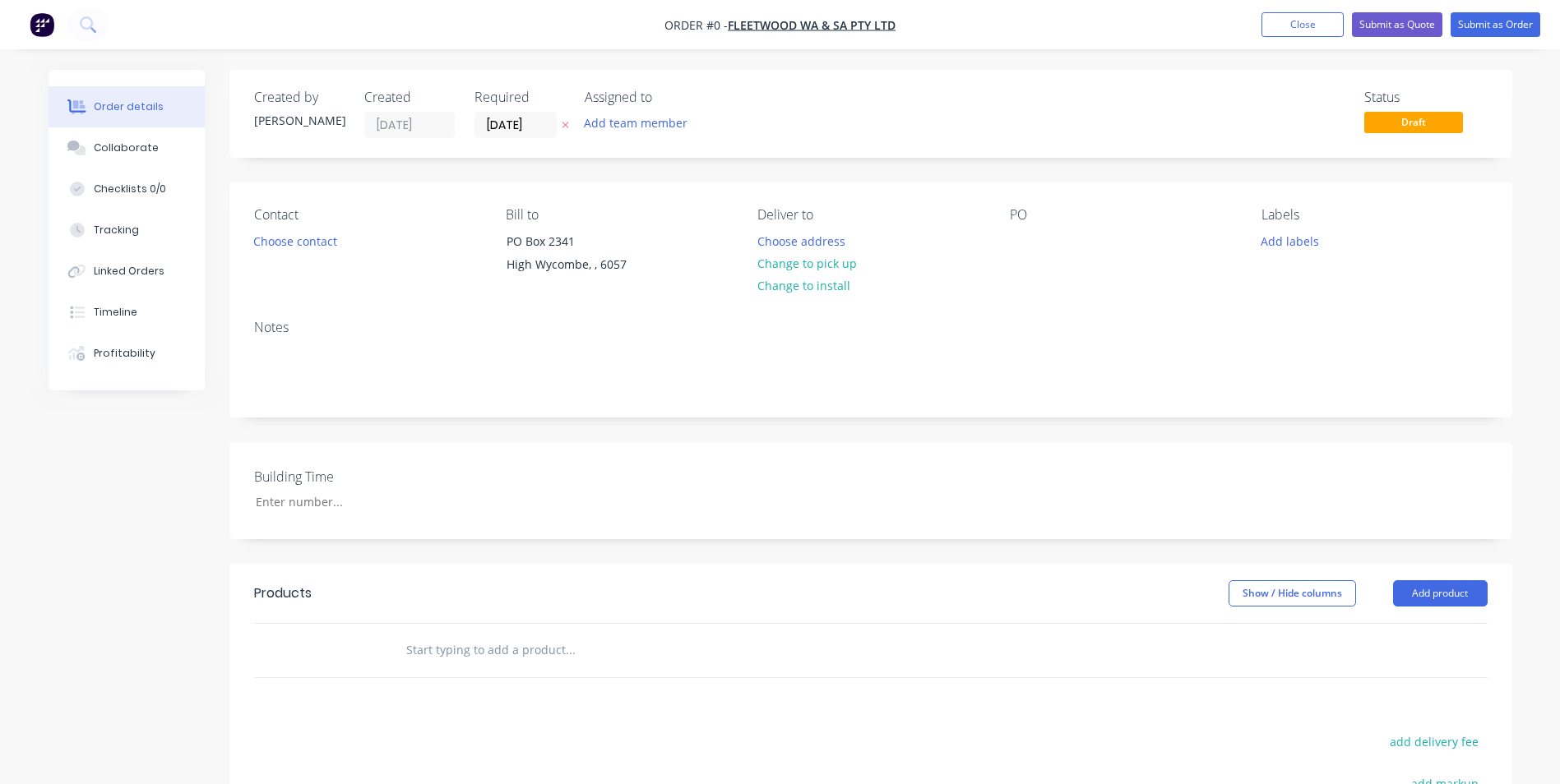
click at [272, 245] on button "Choose contact" at bounding box center [295, 240] width 101 height 22
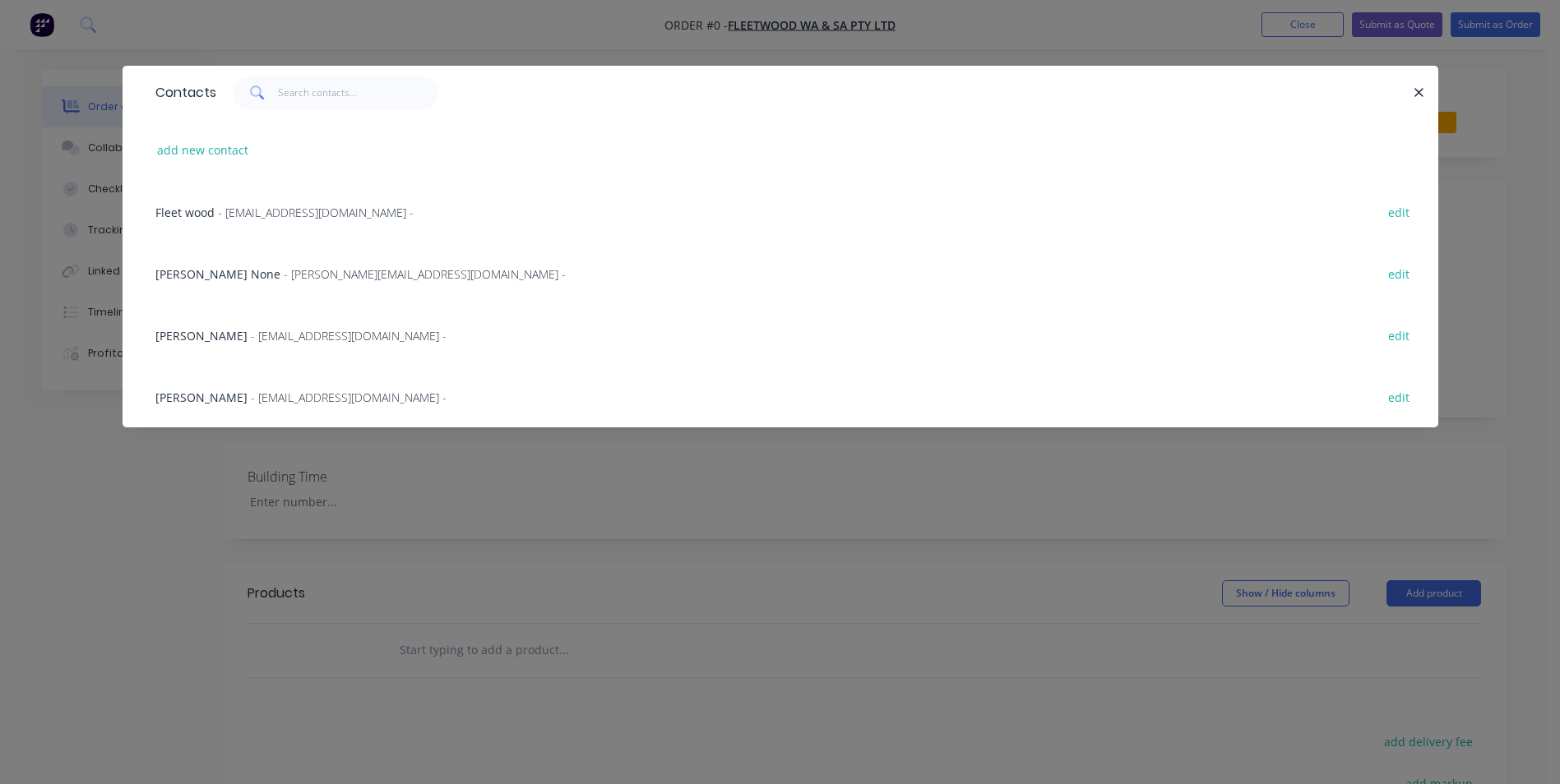
click at [224, 396] on span "[PERSON_NAME]" at bounding box center [201, 398] width 92 height 15
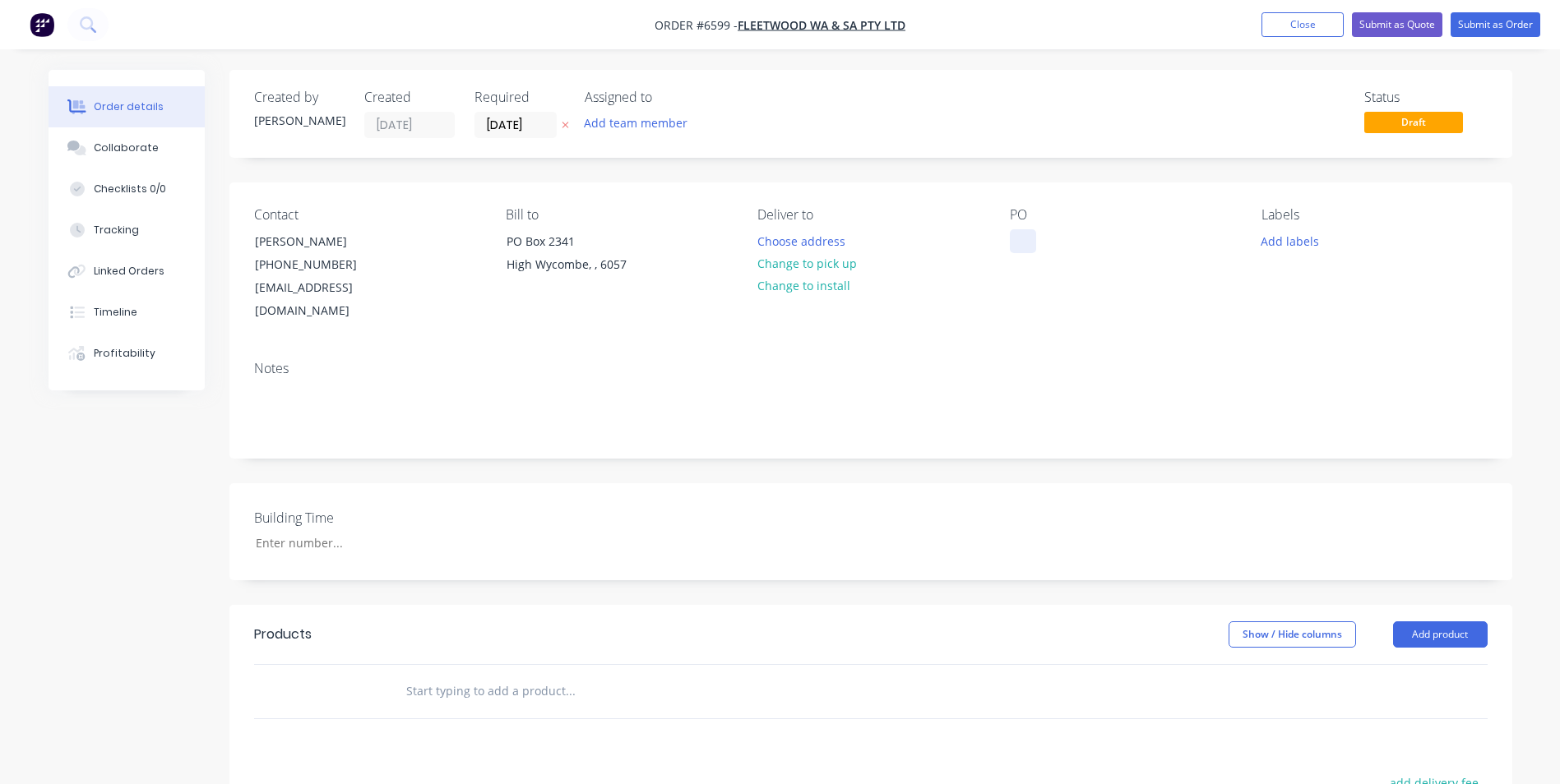
click at [1021, 248] on div at bounding box center [1023, 241] width 27 height 24
click at [1016, 240] on div at bounding box center [1023, 241] width 27 height 24
drag, startPoint x: 319, startPoint y: 678, endPoint x: 376, endPoint y: 656, distance: 61.1
click at [320, 678] on div at bounding box center [336, 691] width 99 height 53
click at [433, 675] on input "text" at bounding box center [570, 691] width 329 height 33
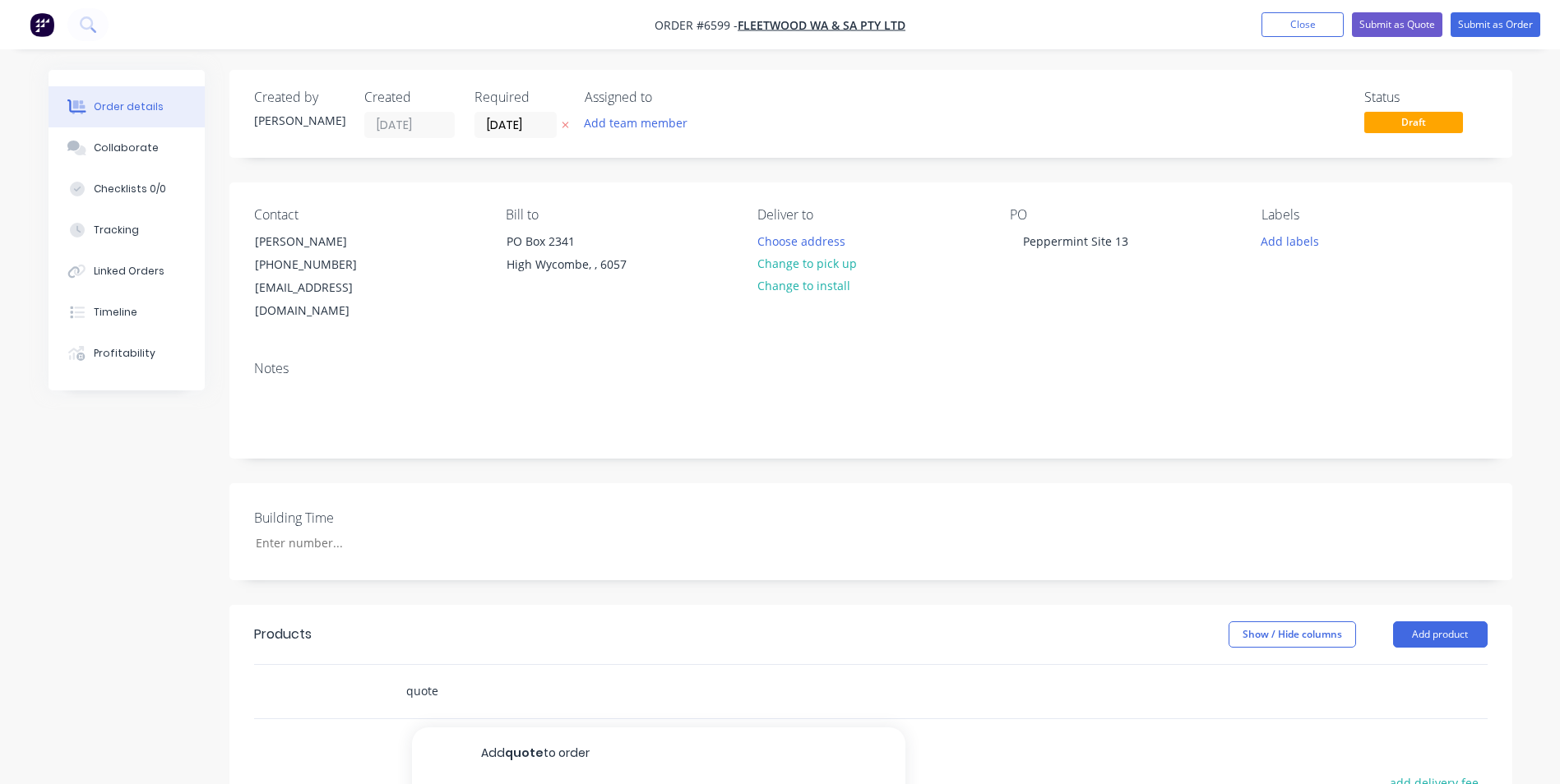
type input "quote"
click at [547, 727] on button "Add quote to order" at bounding box center [659, 753] width 493 height 52
click at [119, 138] on button "Collaborate" at bounding box center [126, 148] width 156 height 41
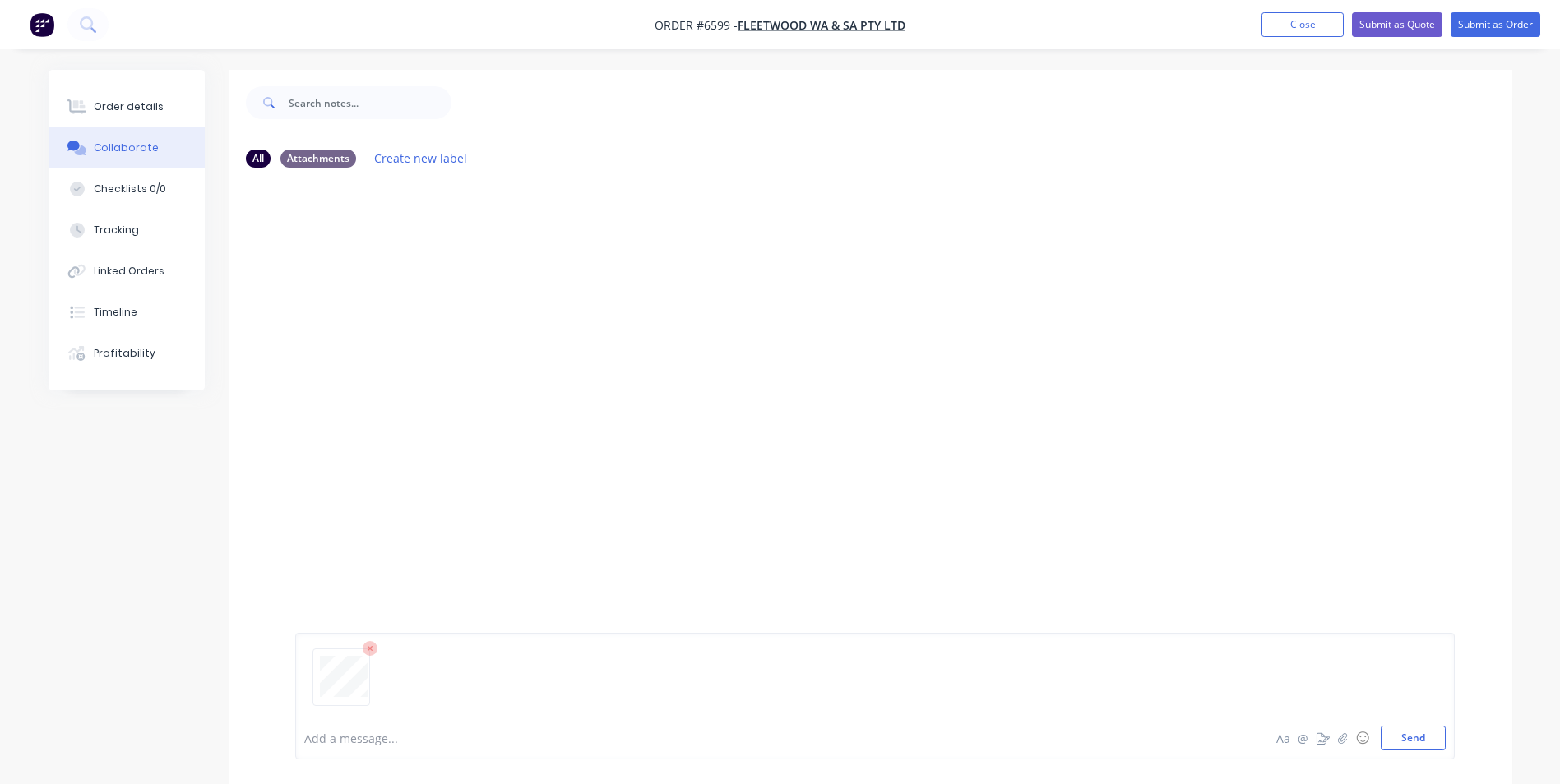
click at [1414, 746] on button "Send" at bounding box center [1413, 738] width 65 height 25
click at [1396, 733] on button "Send" at bounding box center [1413, 738] width 65 height 25
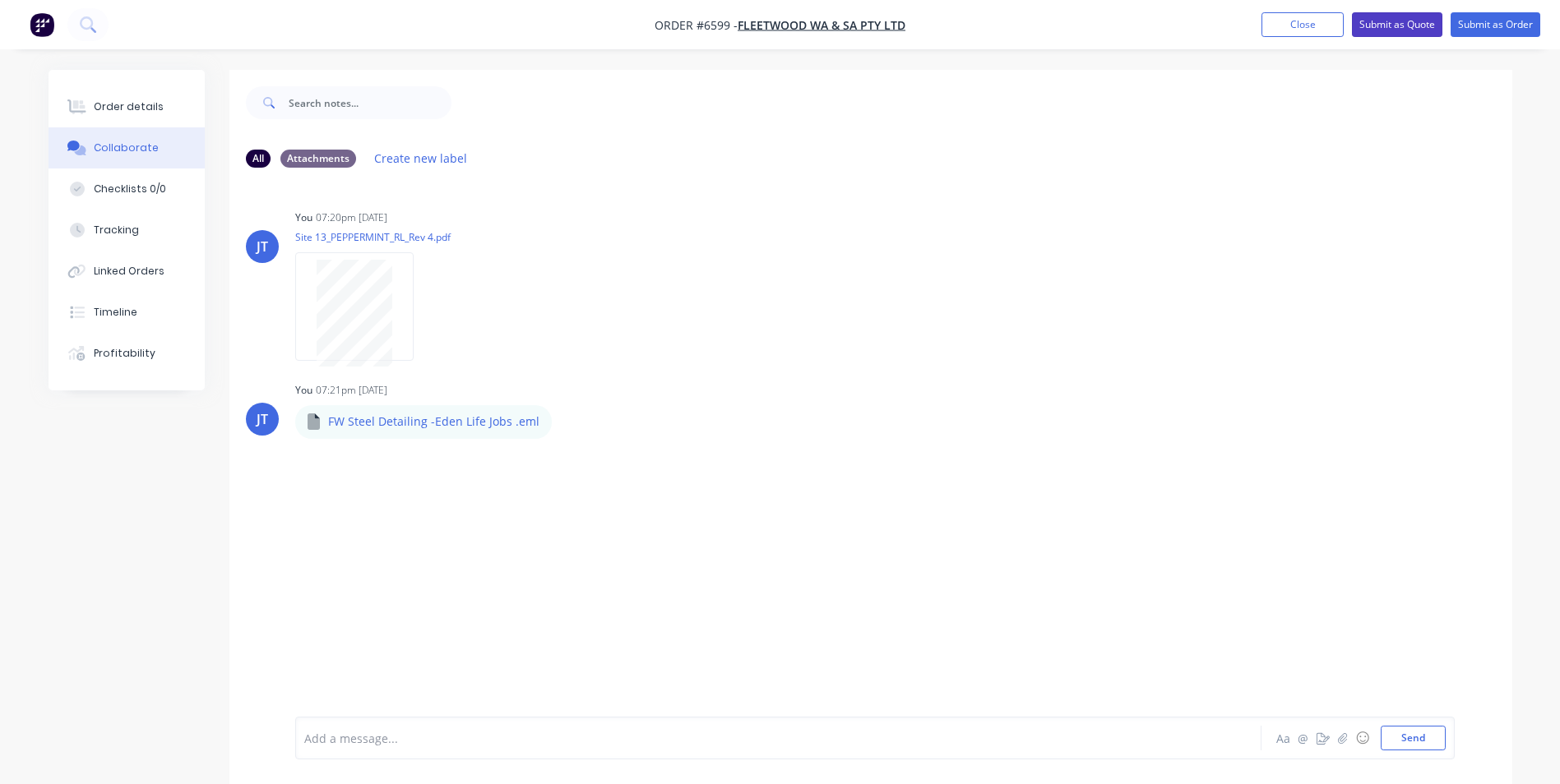
click at [1399, 21] on button "Submit as Quote" at bounding box center [1397, 24] width 90 height 25
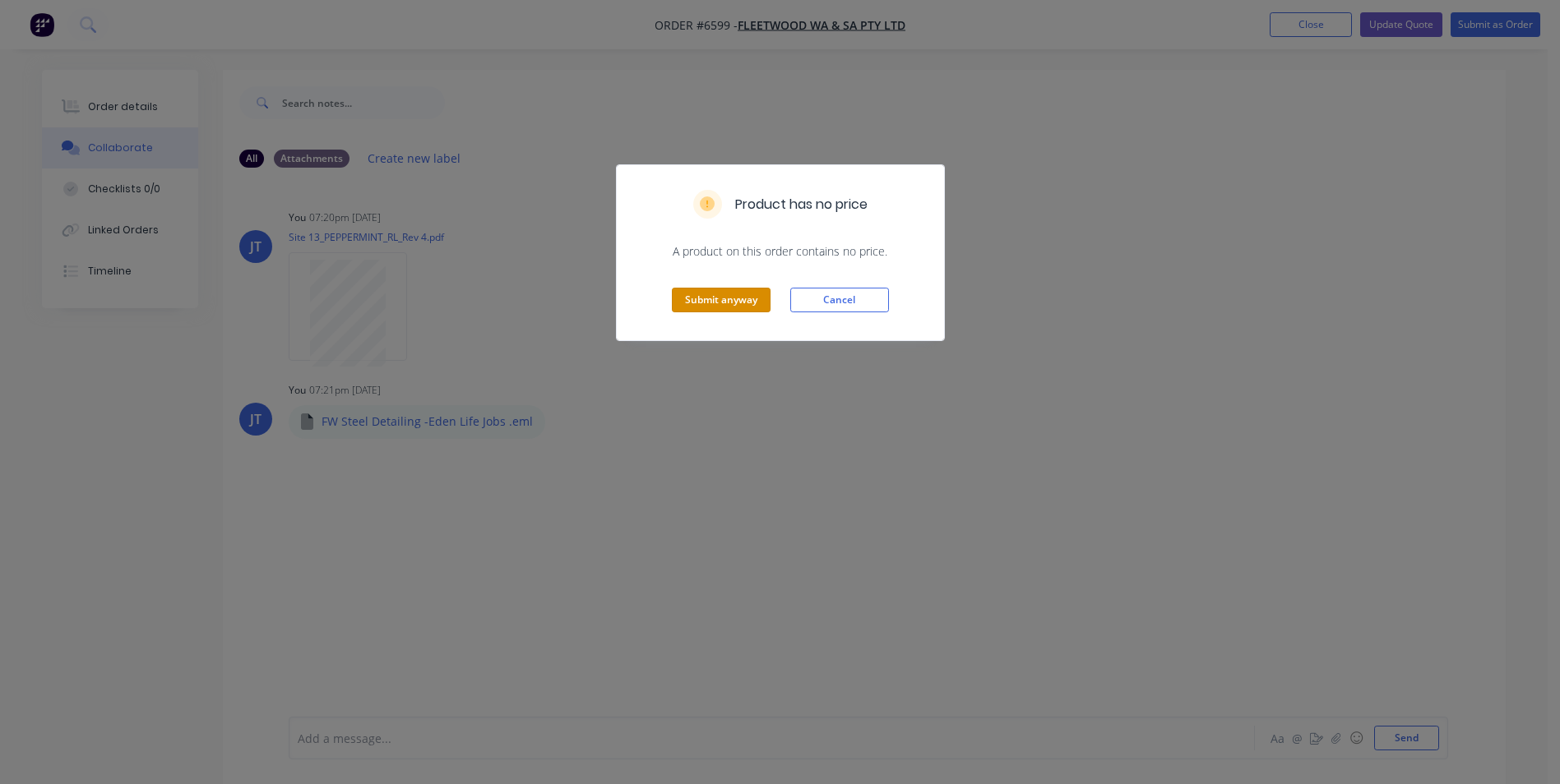
click at [743, 299] on button "Submit anyway" at bounding box center [721, 300] width 99 height 25
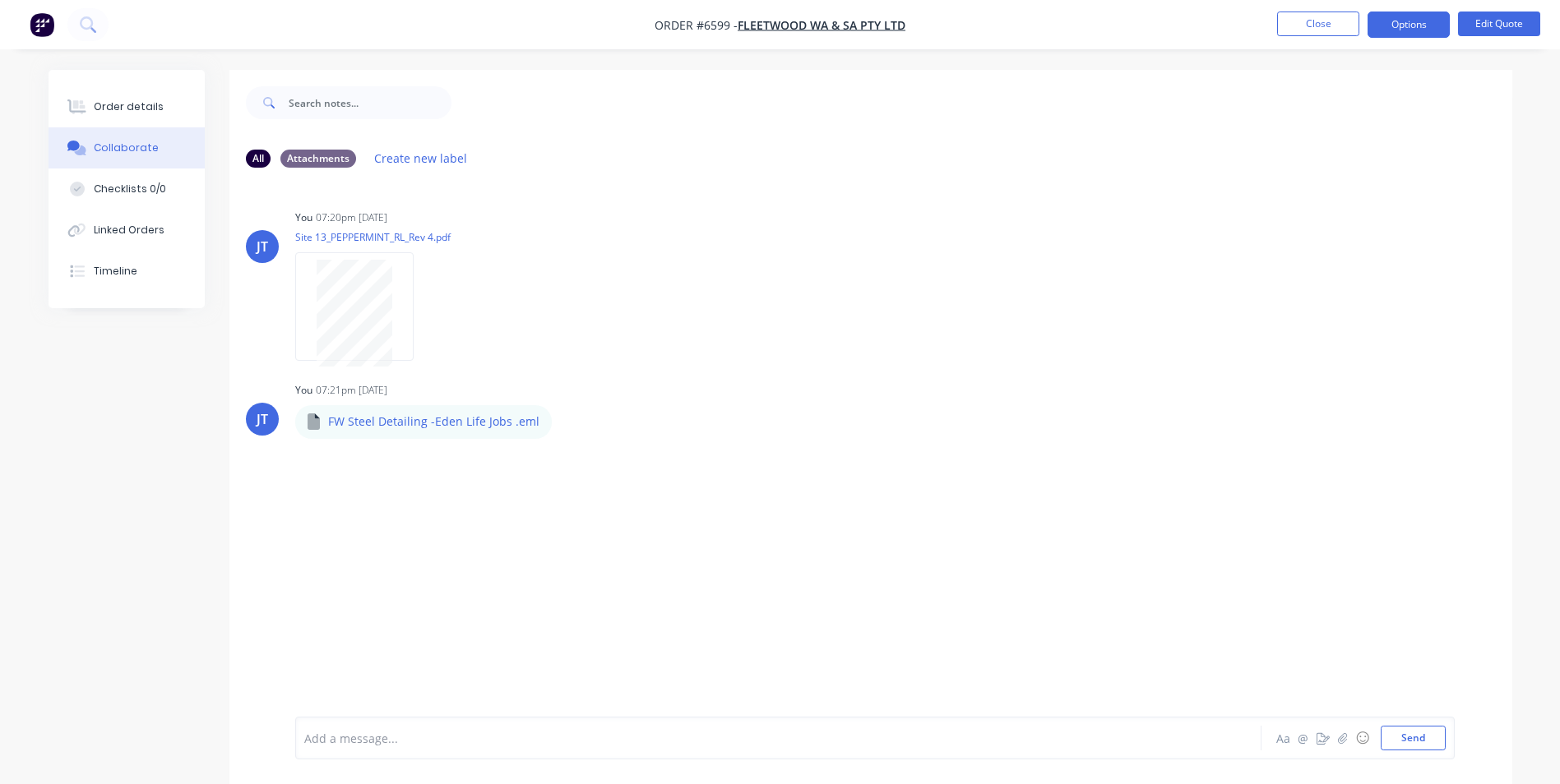
click at [1313, 30] on button "Close" at bounding box center [1319, 23] width 82 height 25
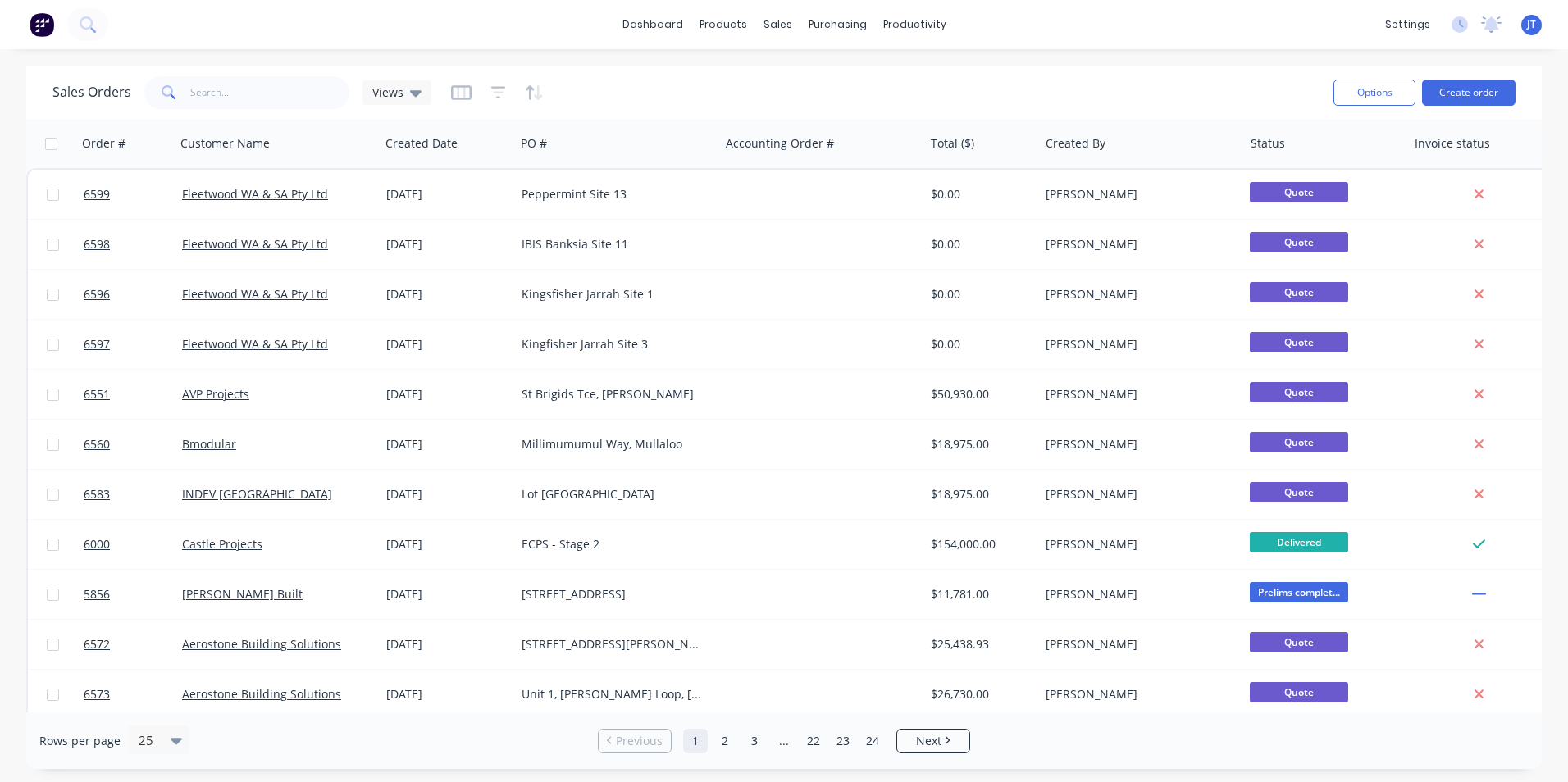
click at [1455, 87] on button "Create order" at bounding box center [1469, 93] width 93 height 27
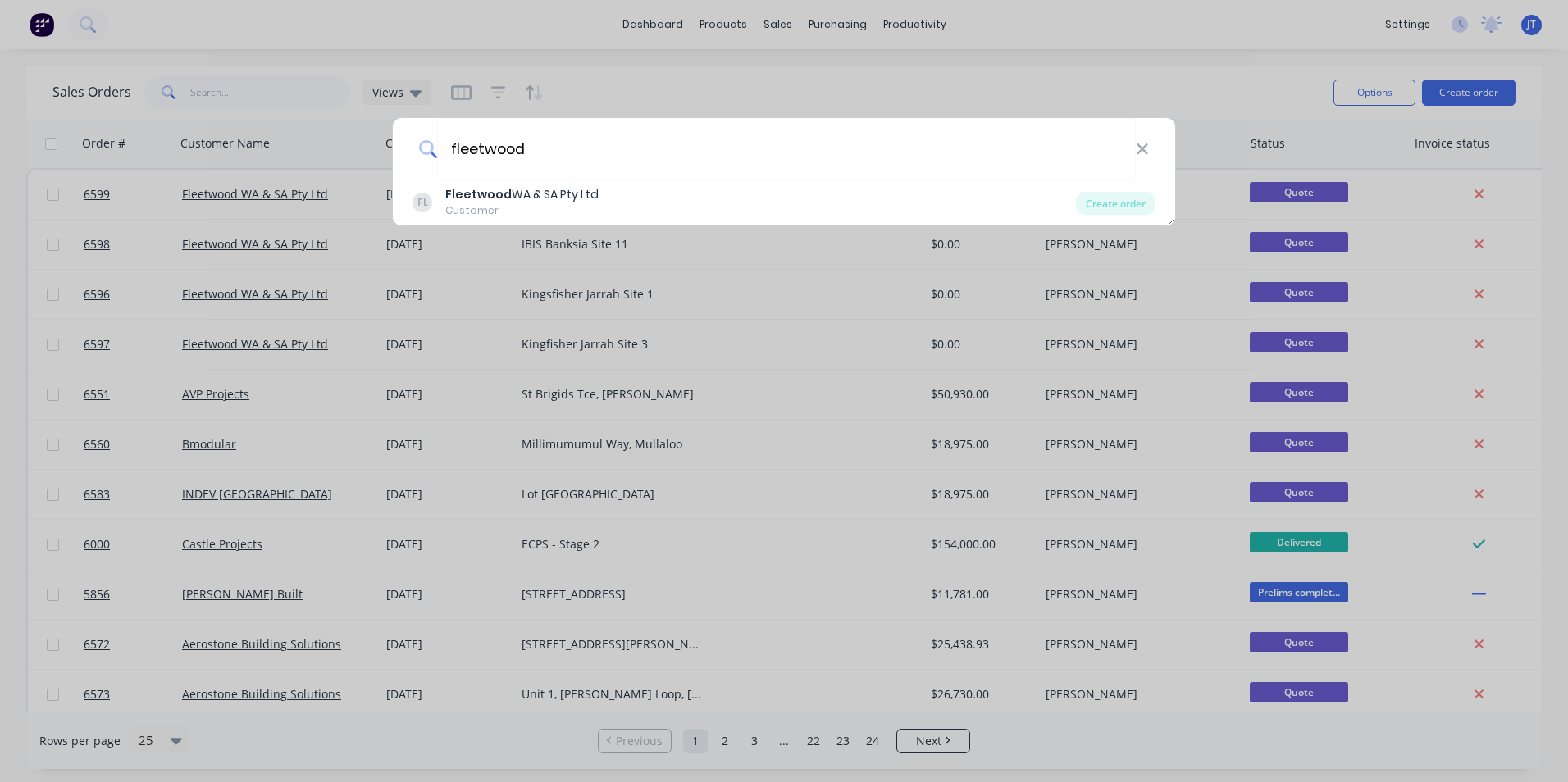
type input "fleetwood"
click at [629, 193] on div "FL Fleetwood WA & SA Pty Ltd Customer" at bounding box center [745, 201] width 663 height 32
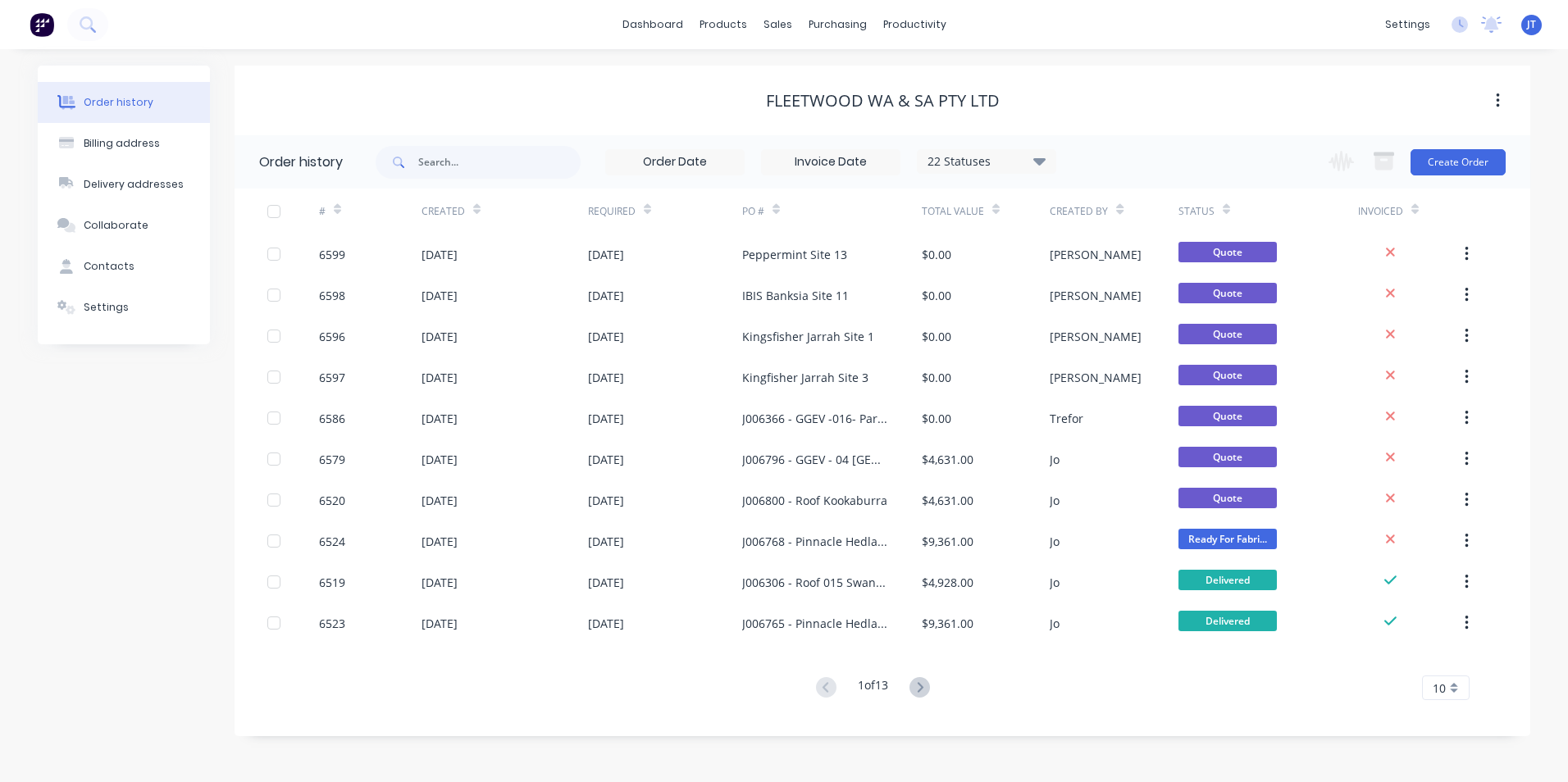
click at [1425, 161] on button "Create Order" at bounding box center [1458, 162] width 95 height 27
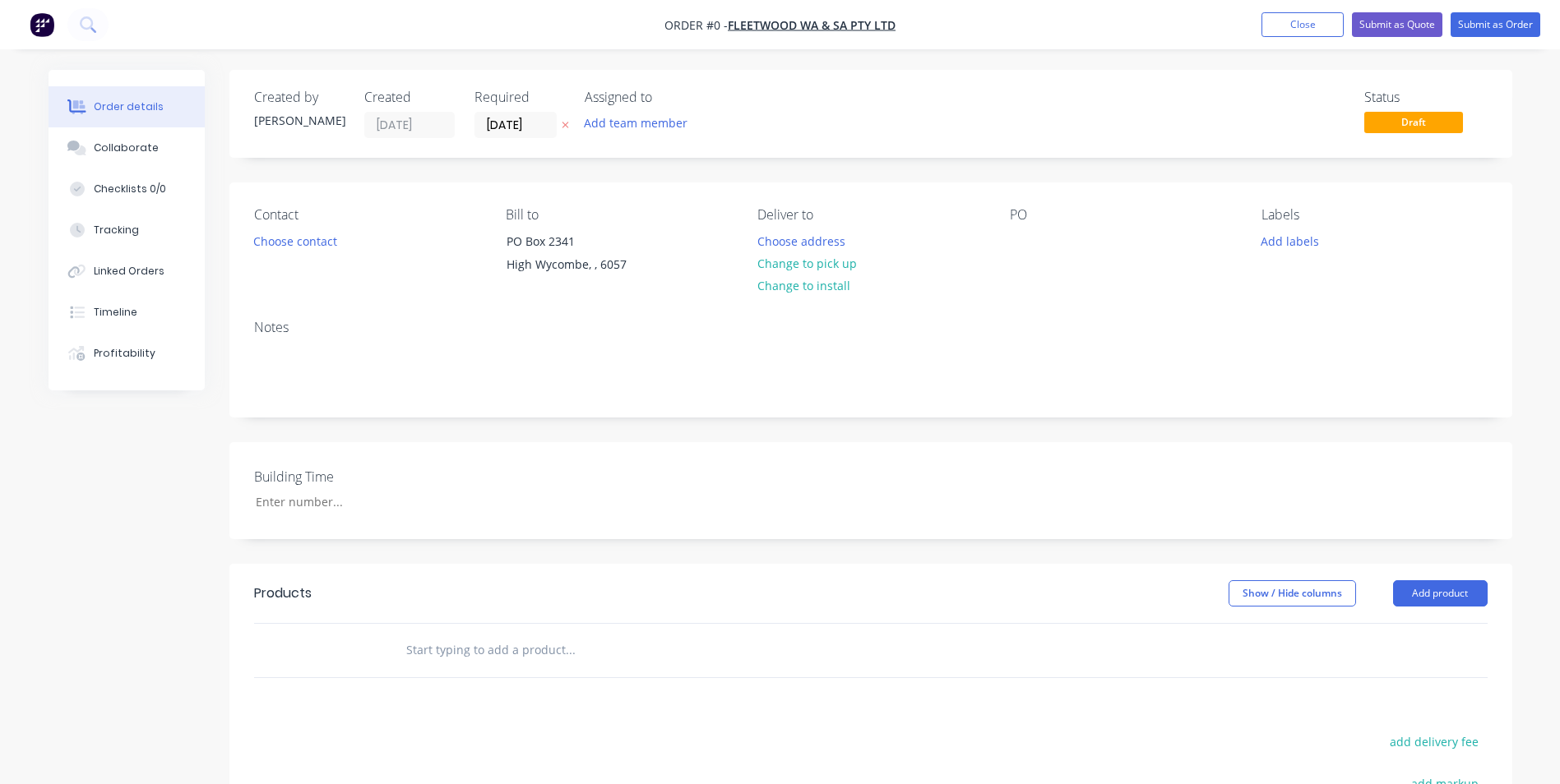
click at [318, 246] on button "Choose contact" at bounding box center [295, 240] width 101 height 22
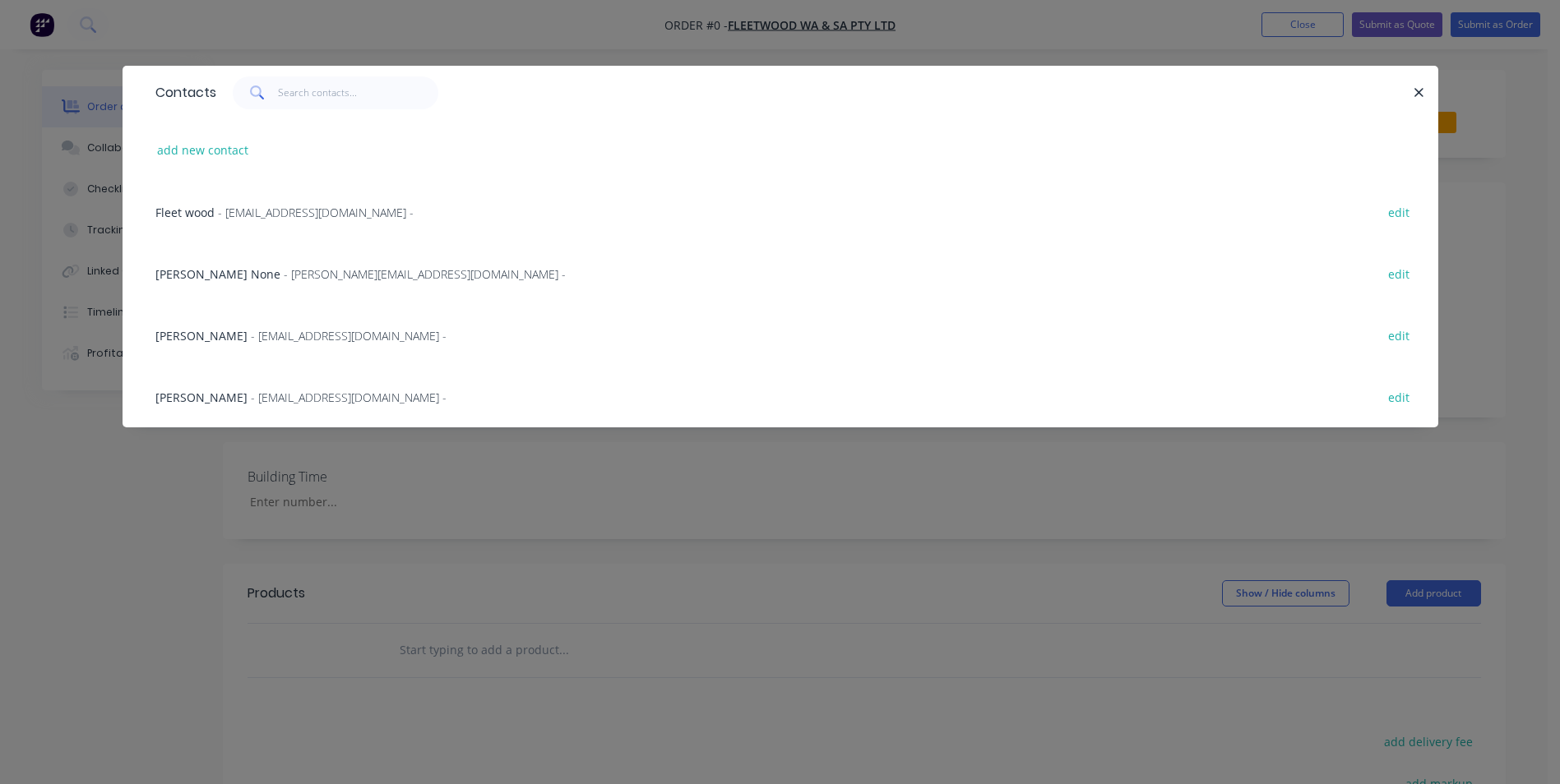
click at [209, 396] on span "[PERSON_NAME]" at bounding box center [201, 398] width 92 height 15
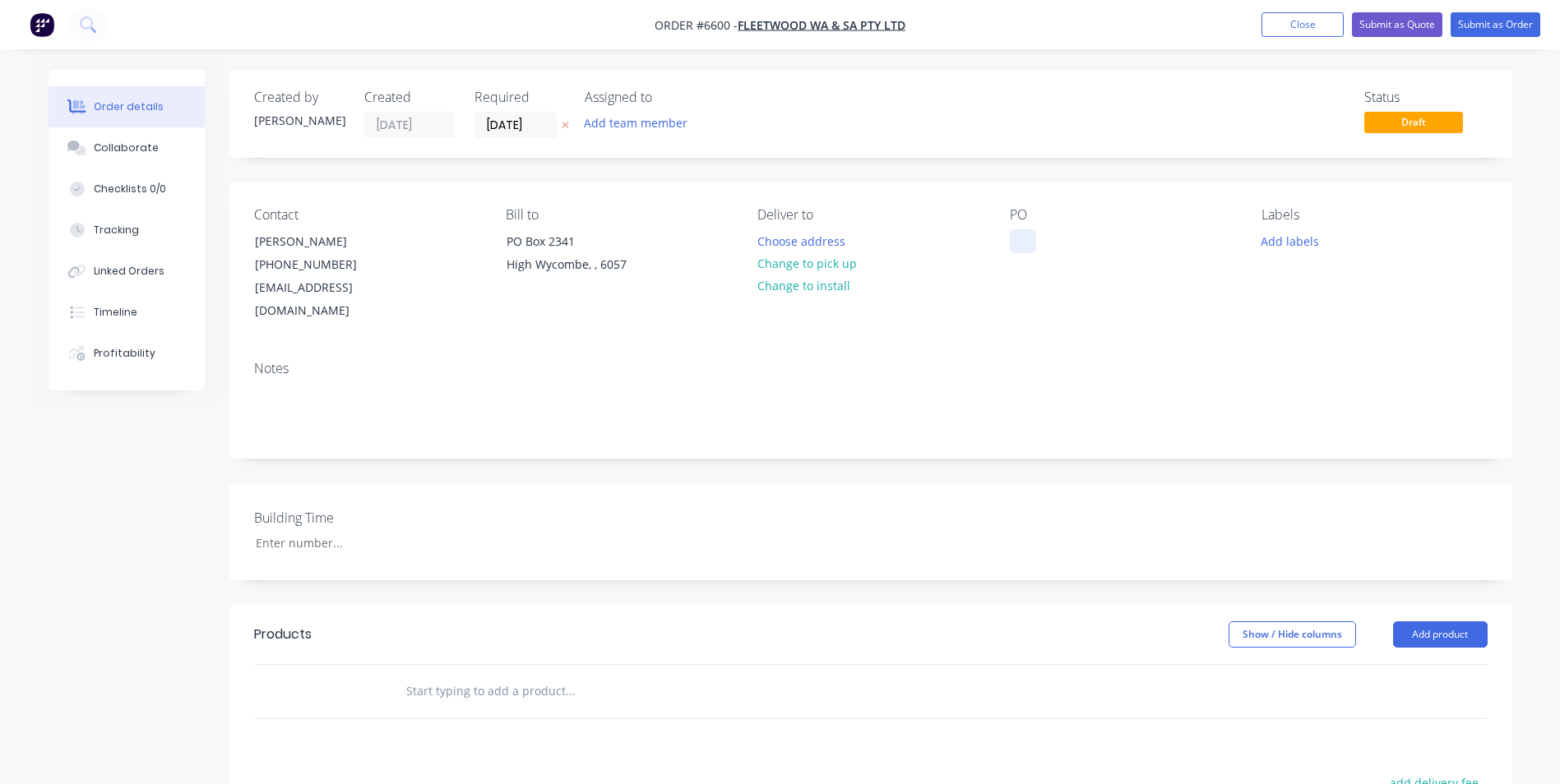
click at [1028, 237] on div at bounding box center [1023, 241] width 27 height 24
click at [1170, 361] on div "Notes" at bounding box center [871, 368] width 1234 height 15
click at [424, 678] on input "text" at bounding box center [570, 691] width 329 height 33
type input "quote"
click at [622, 743] on button "Add quote to order" at bounding box center [659, 753] width 493 height 52
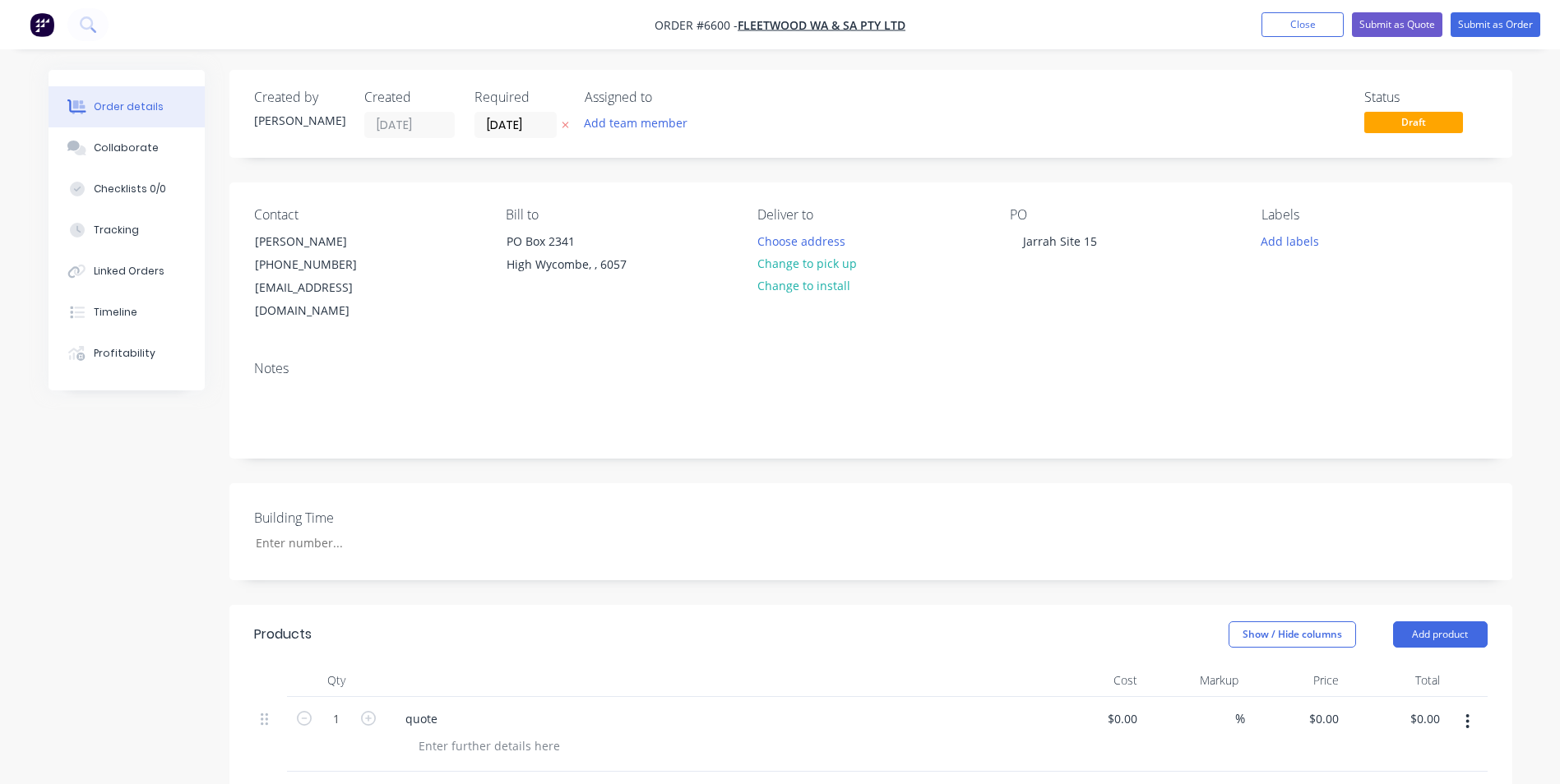
click at [117, 139] on button "Collaborate" at bounding box center [126, 148] width 156 height 41
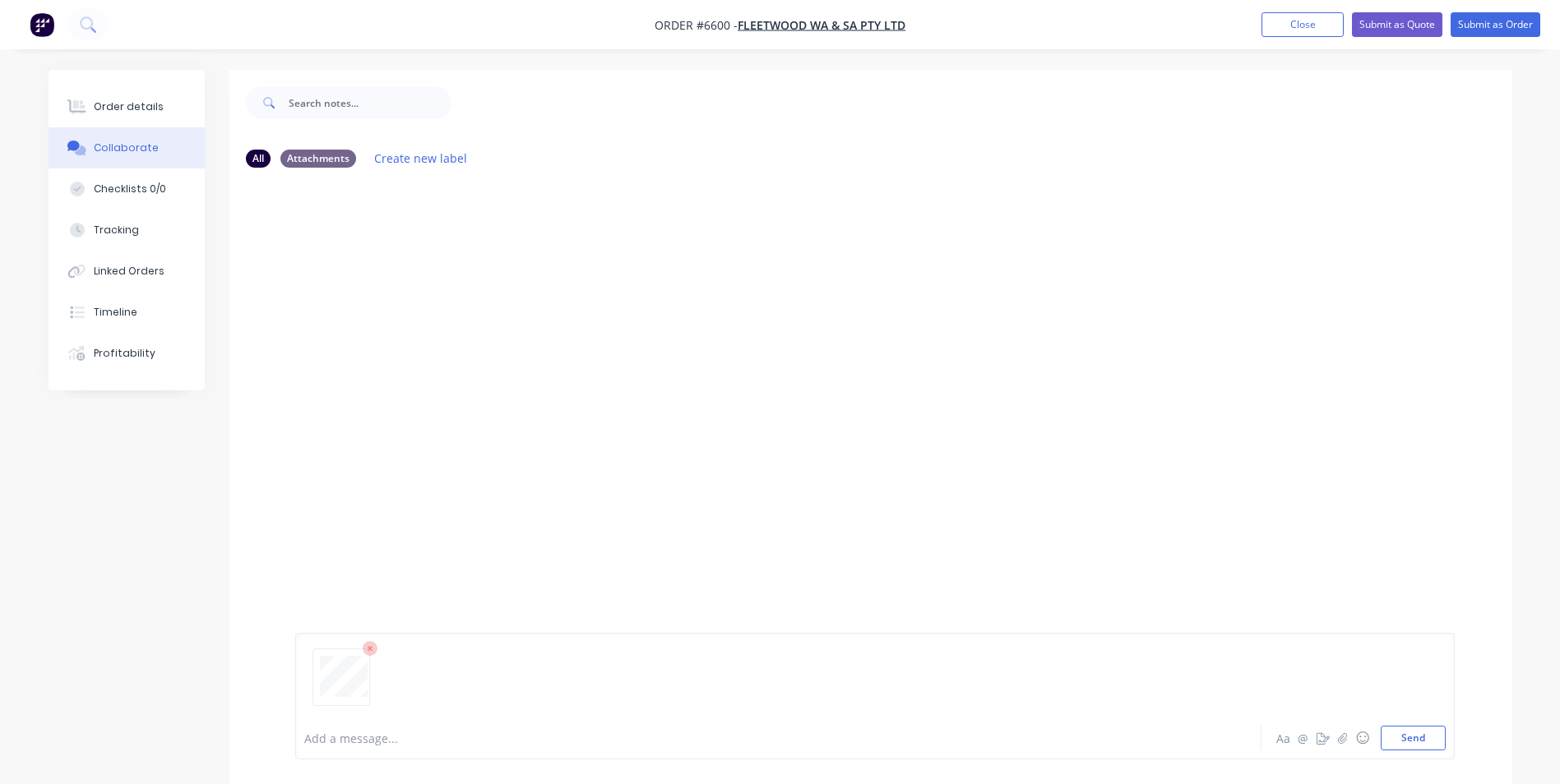
click at [1419, 739] on button "Send" at bounding box center [1413, 738] width 65 height 25
